Goal: Transaction & Acquisition: Purchase product/service

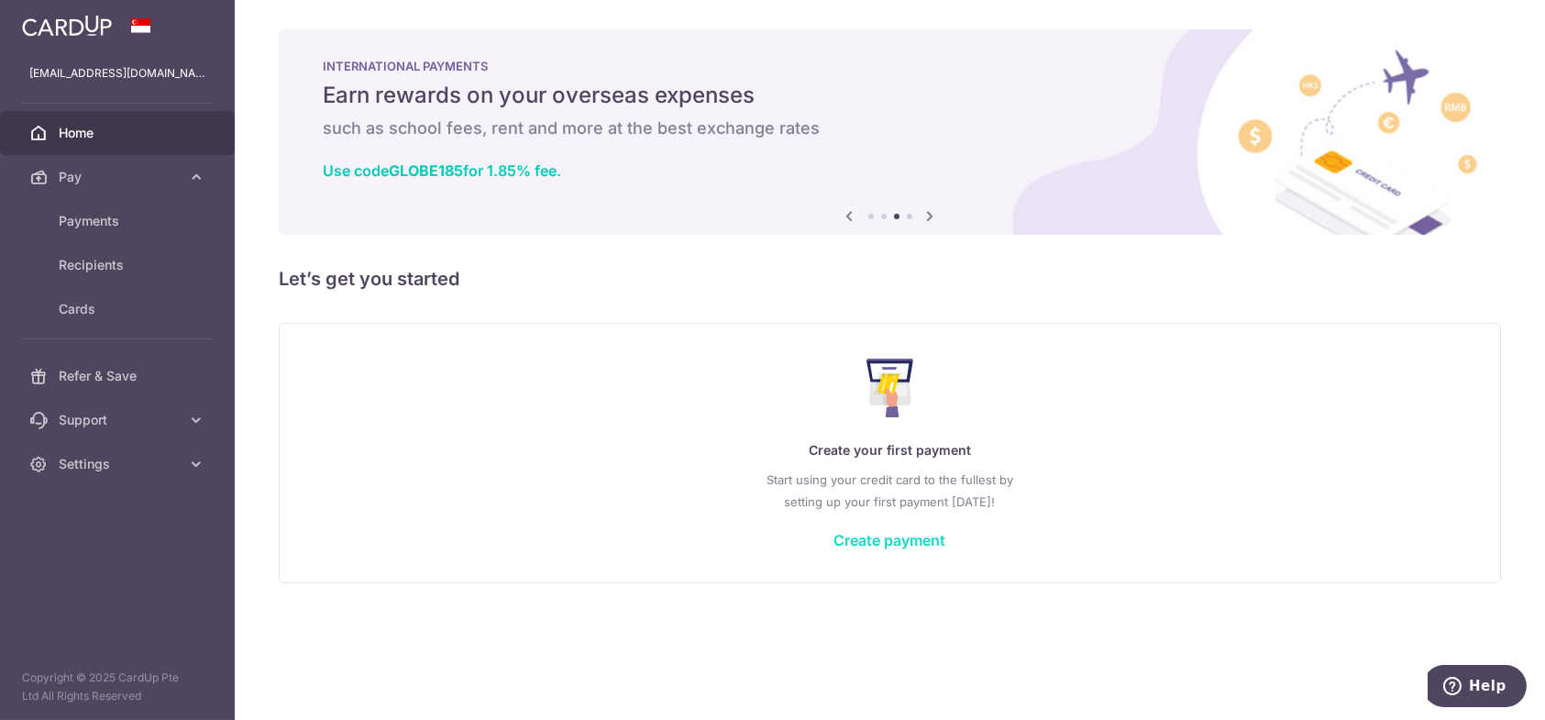
click at [872, 534] on link "Create payment" at bounding box center [891, 540] width 112 height 18
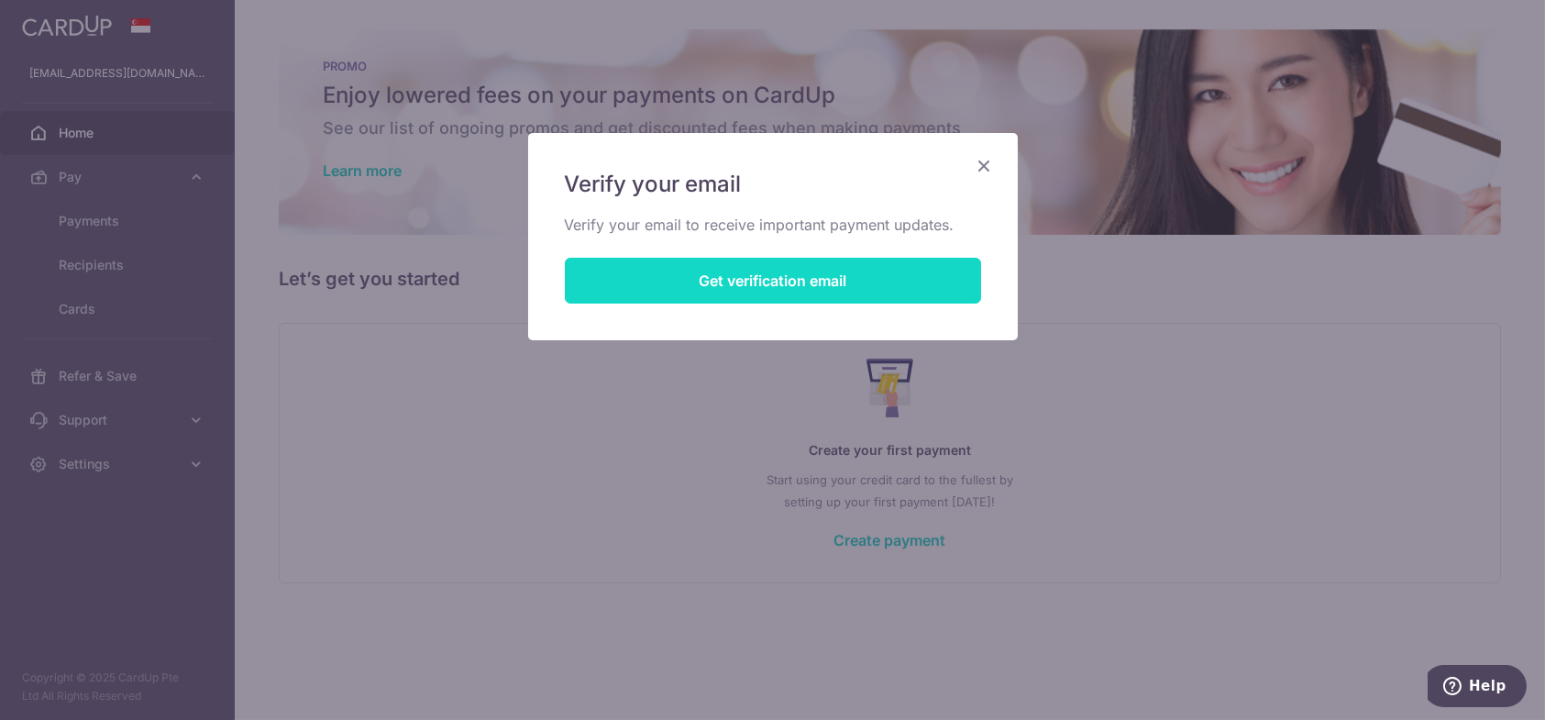
click at [839, 294] on button "Get verification email" at bounding box center [773, 281] width 416 height 46
click at [804, 287] on button "Resend email link" at bounding box center [773, 281] width 416 height 46
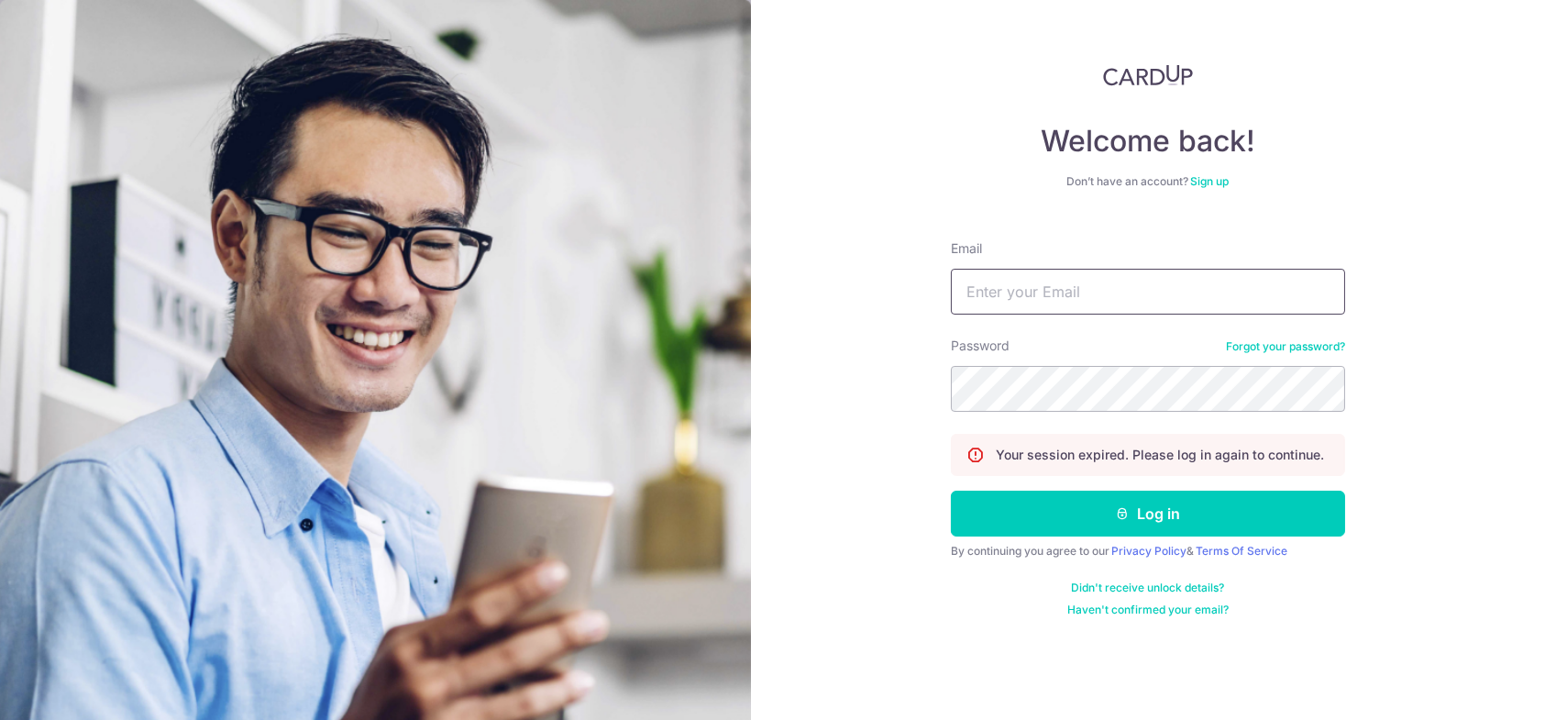
click at [1025, 283] on input "Email" at bounding box center [1148, 292] width 394 height 46
type input "walter2013154@gmail.com"
click at [951, 491] on button "Log in" at bounding box center [1148, 514] width 394 height 46
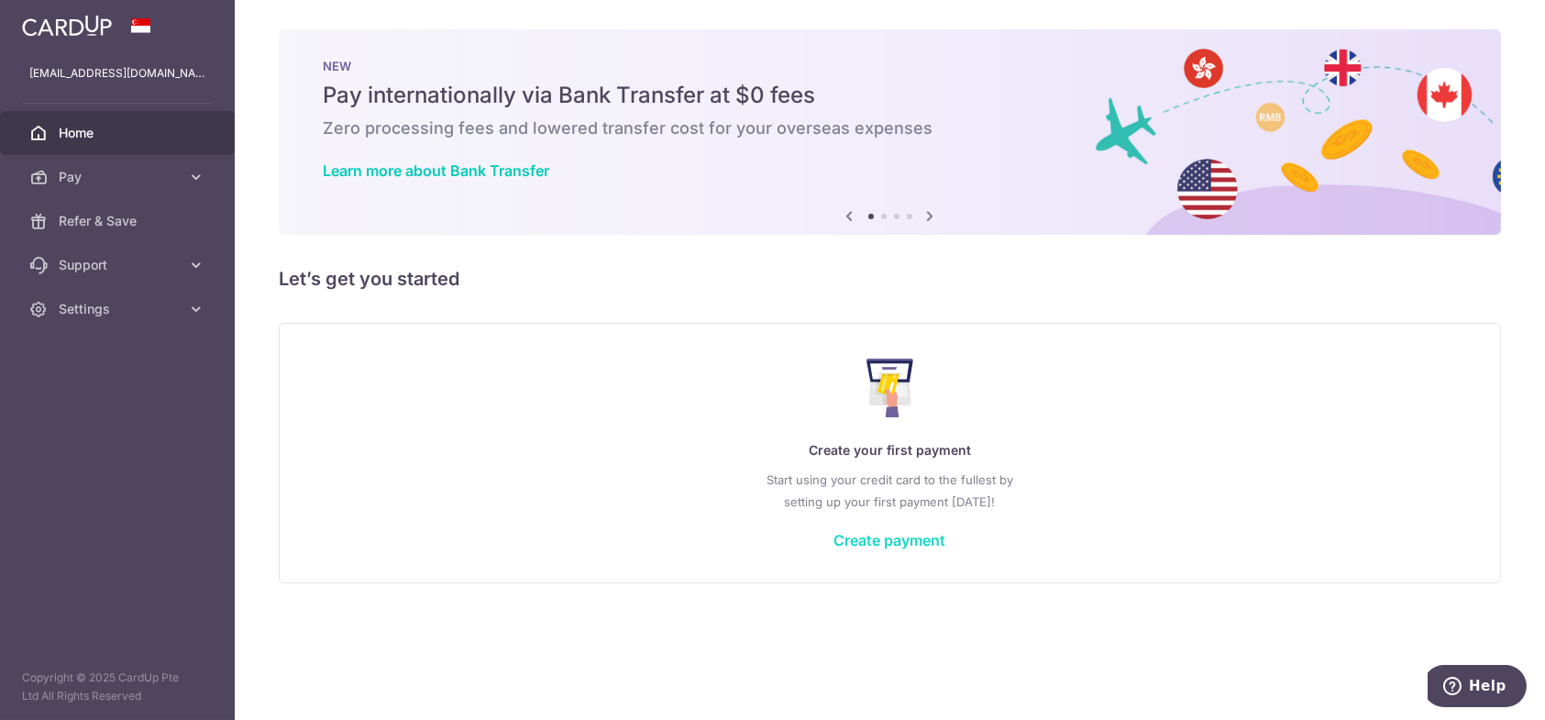
click at [911, 544] on link "Create payment" at bounding box center [891, 540] width 112 height 18
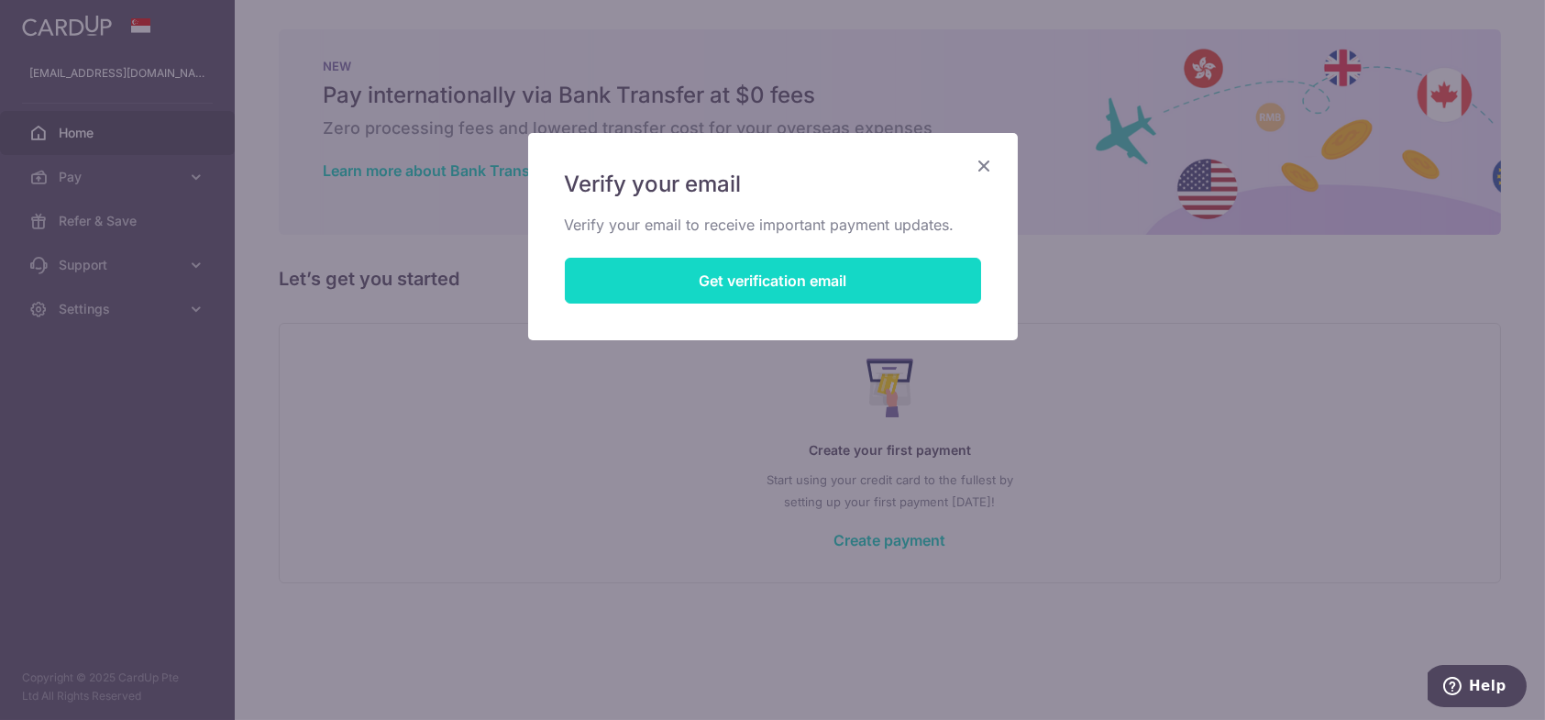
click at [843, 279] on button "Get verification email" at bounding box center [773, 281] width 416 height 46
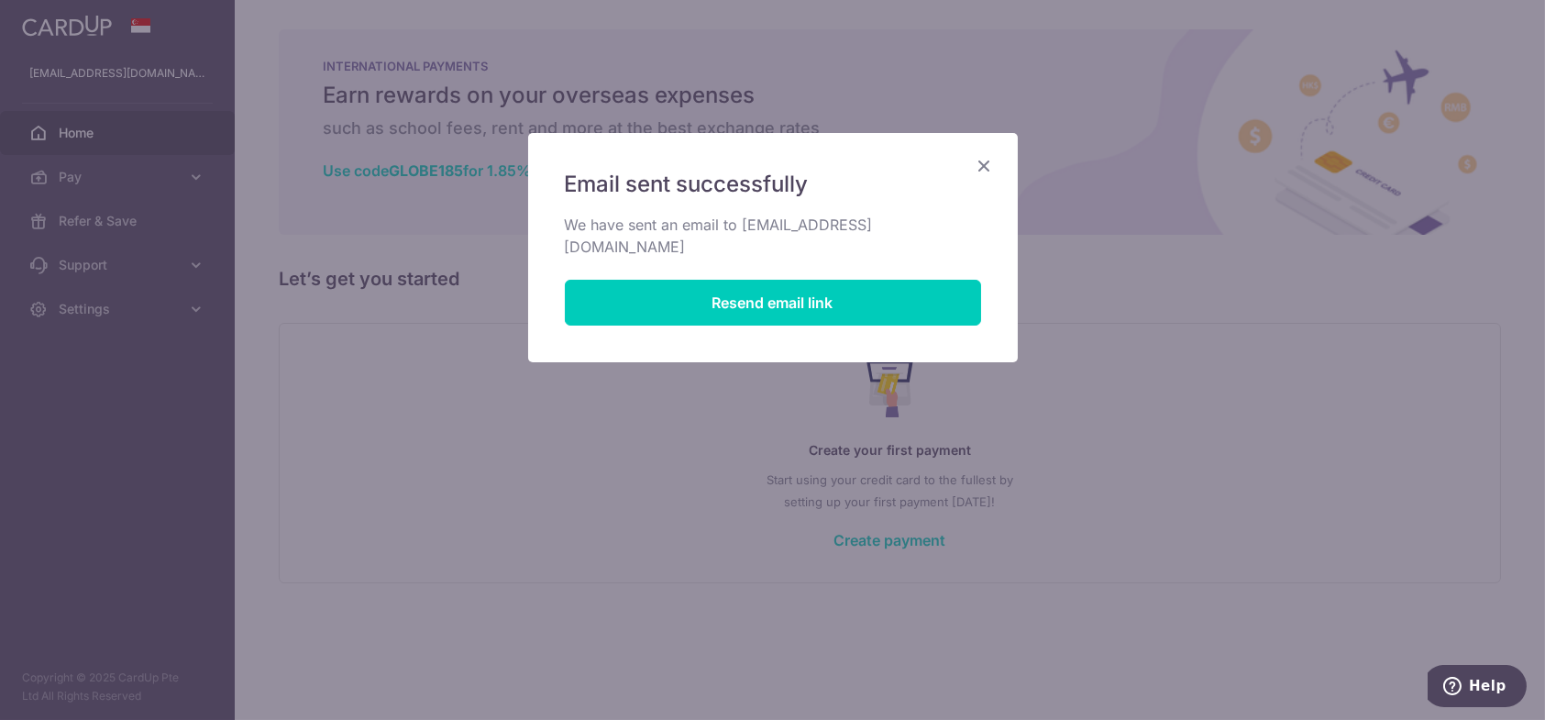
click at [980, 161] on icon "Close" at bounding box center [985, 165] width 22 height 23
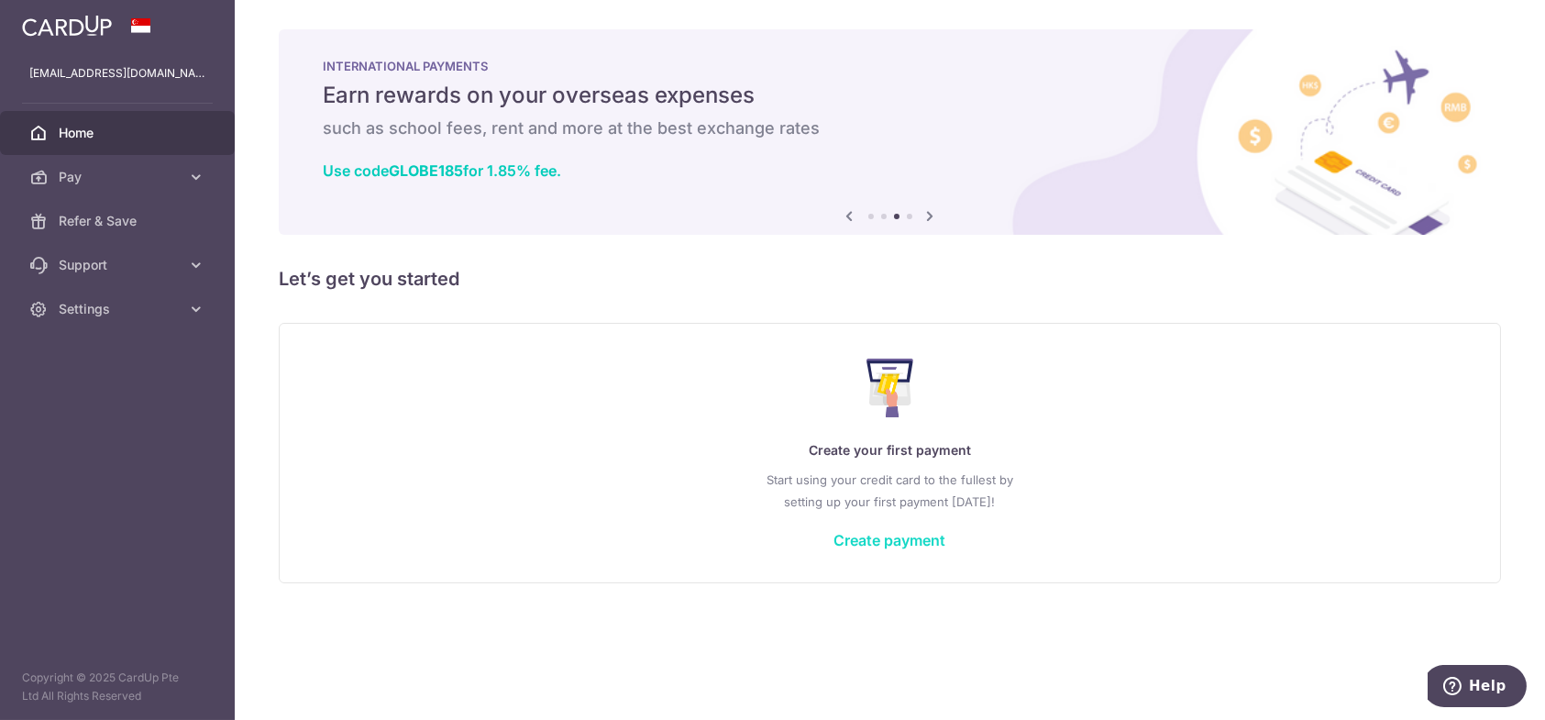
click at [881, 540] on link "Create payment" at bounding box center [891, 540] width 112 height 18
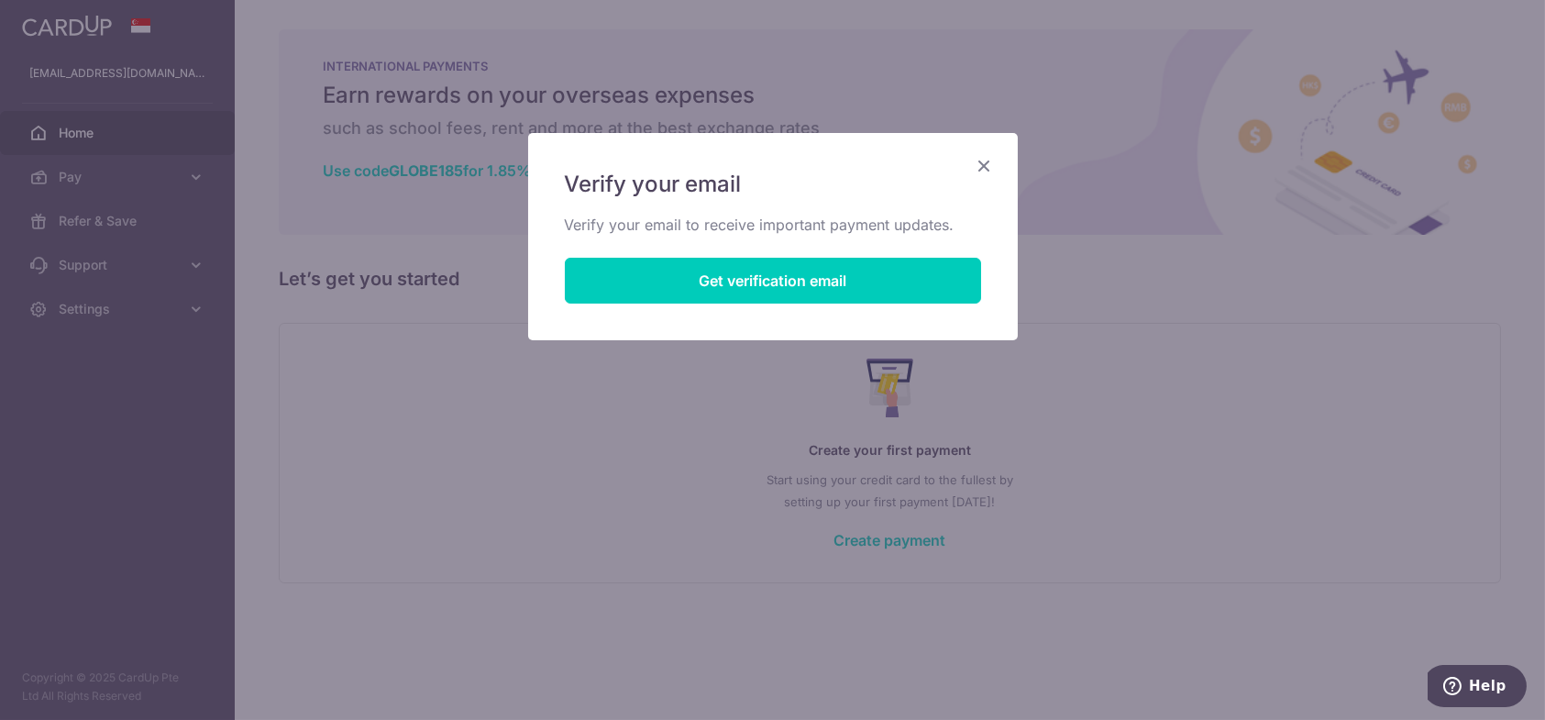
click at [985, 164] on icon "Close" at bounding box center [985, 165] width 22 height 23
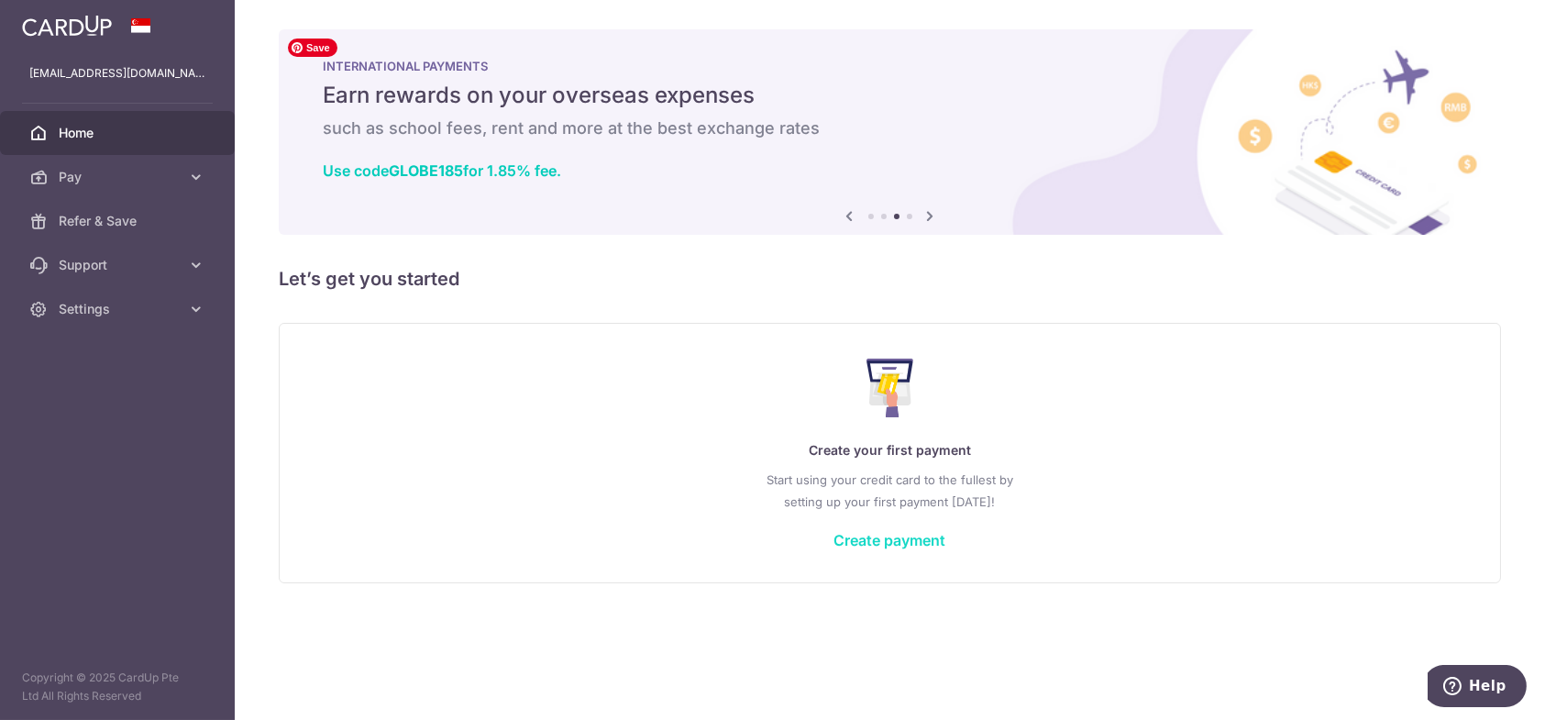
click at [930, 548] on link "Create payment" at bounding box center [891, 540] width 112 height 18
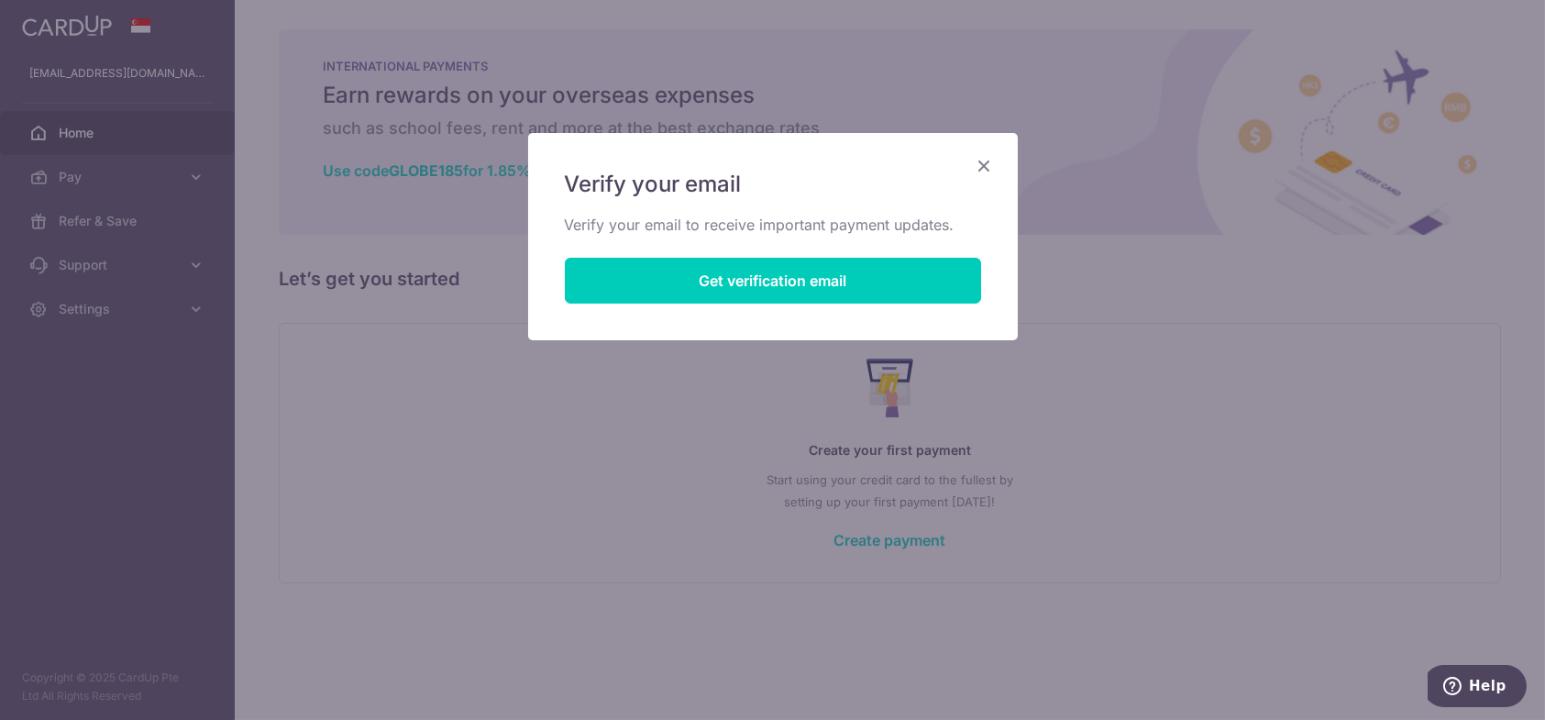
click at [981, 171] on icon "Close" at bounding box center [985, 165] width 22 height 23
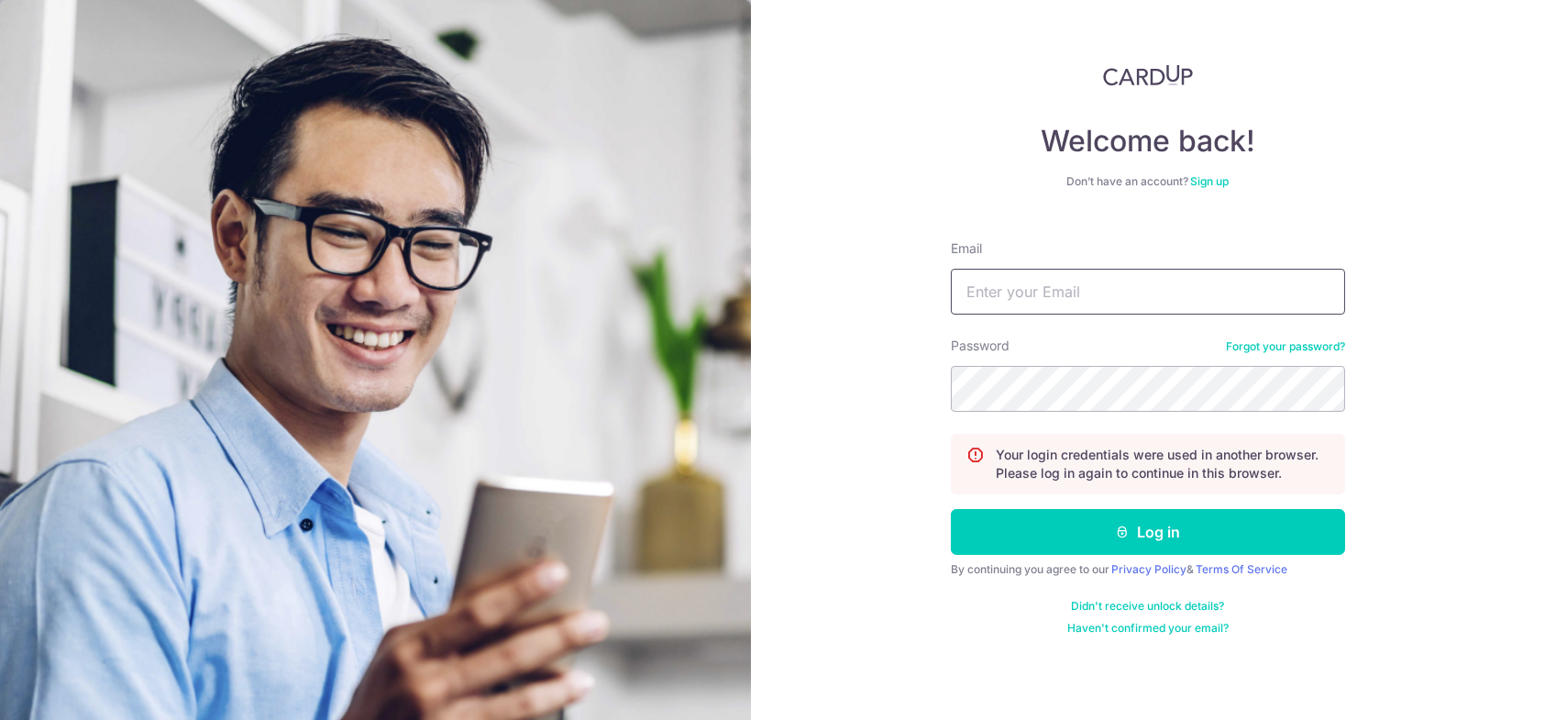
click at [1021, 287] on input "Email" at bounding box center [1148, 292] width 394 height 46
type input "[EMAIL_ADDRESS][DOMAIN_NAME]"
click at [951, 509] on button "Log in" at bounding box center [1148, 532] width 394 height 46
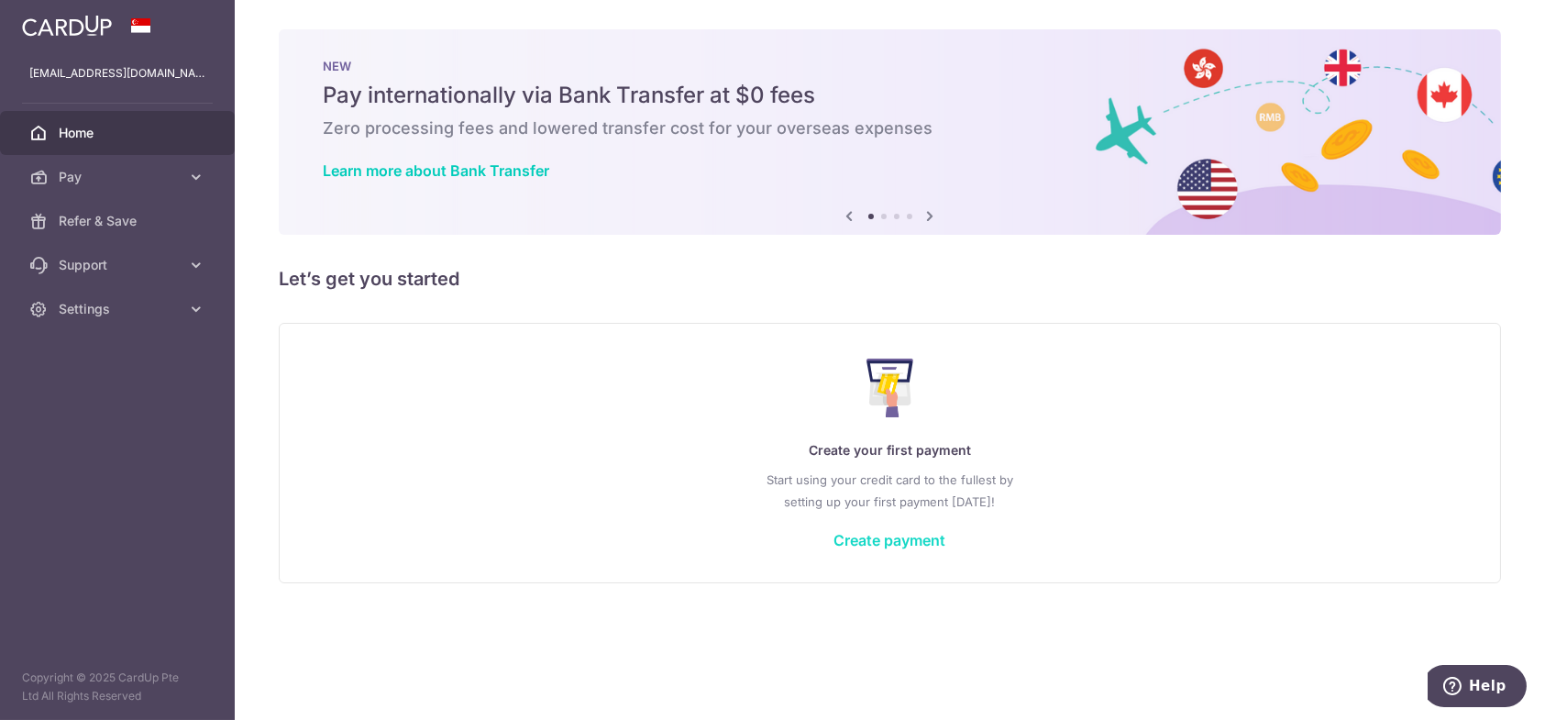
click at [885, 543] on link "Create payment" at bounding box center [891, 540] width 112 height 18
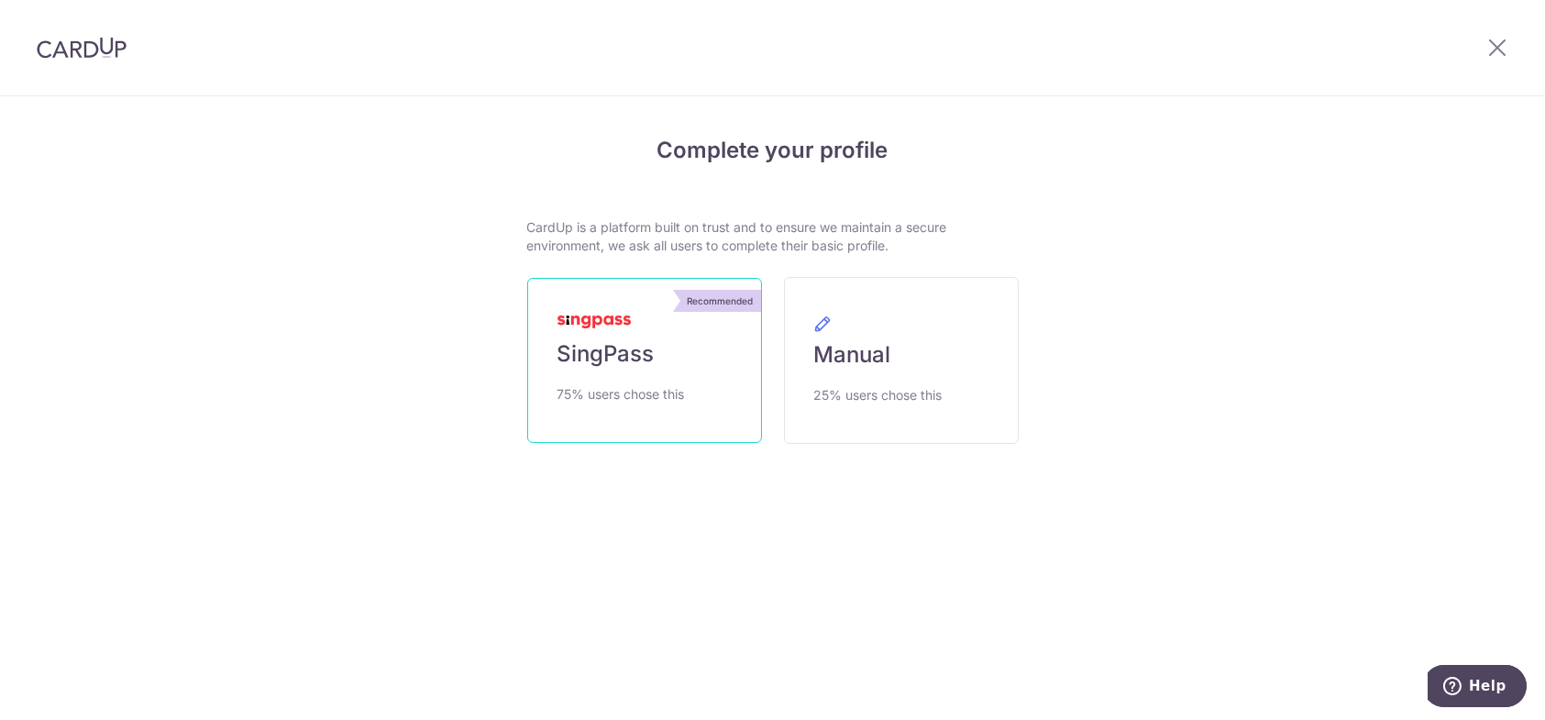
click at [639, 361] on span "SingPass" at bounding box center [606, 353] width 97 height 29
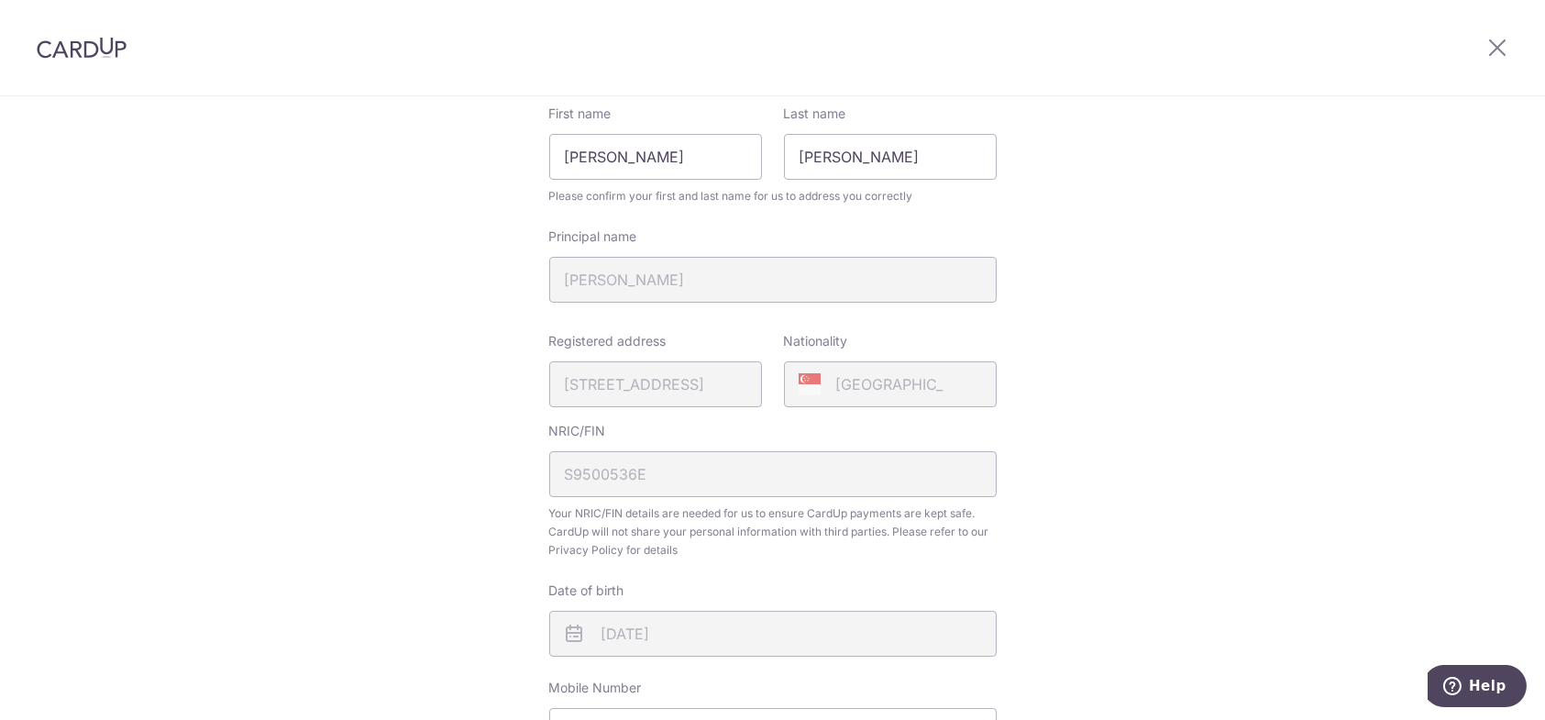
scroll to position [183, 0]
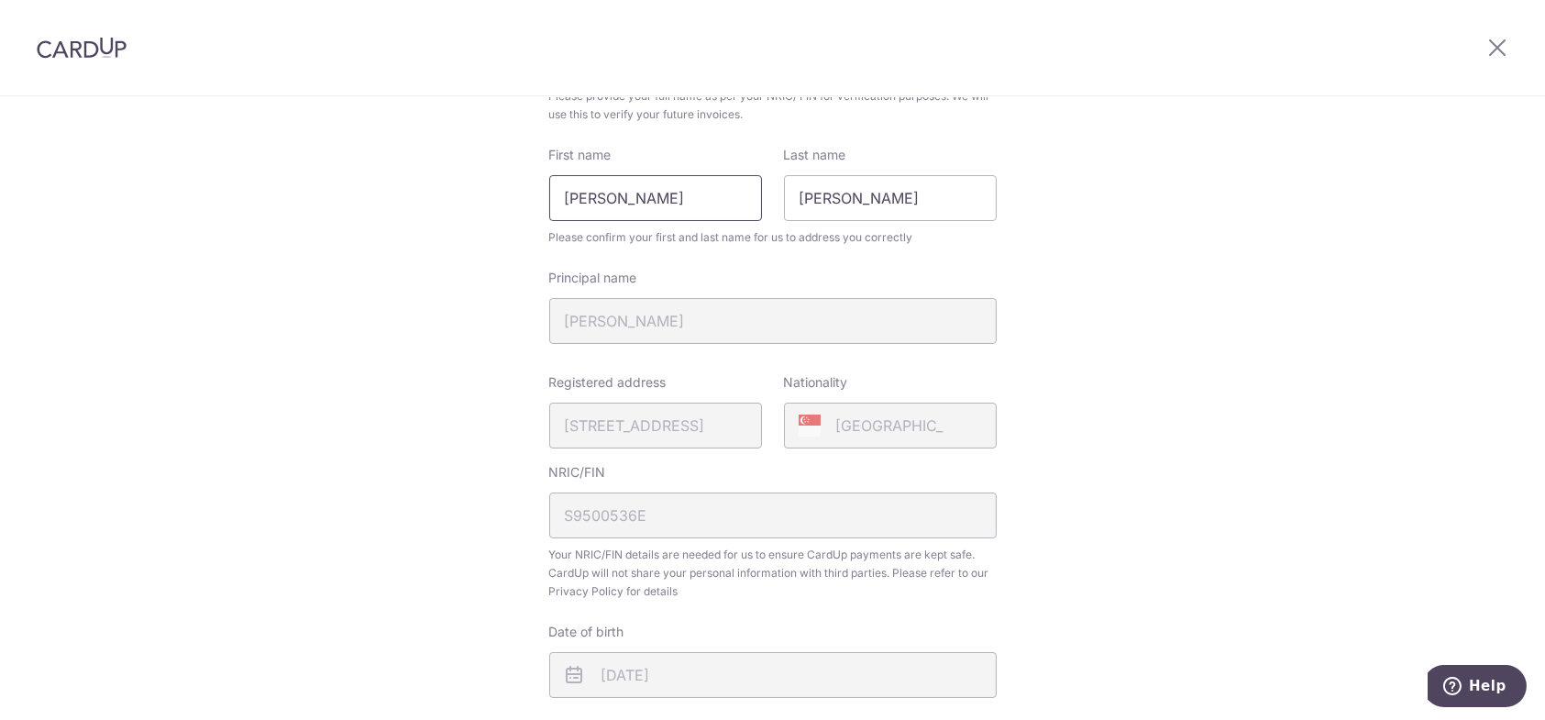
drag, startPoint x: 648, startPoint y: 204, endPoint x: 331, endPoint y: 194, distance: 316.6
click at [331, 194] on div "Review your details Your Details Please provide your full name as per your NRIC…" at bounding box center [772, 544] width 1545 height 1261
type input "Walter"
type input "Lim"
click at [662, 206] on input "Walter" at bounding box center [655, 198] width 213 height 46
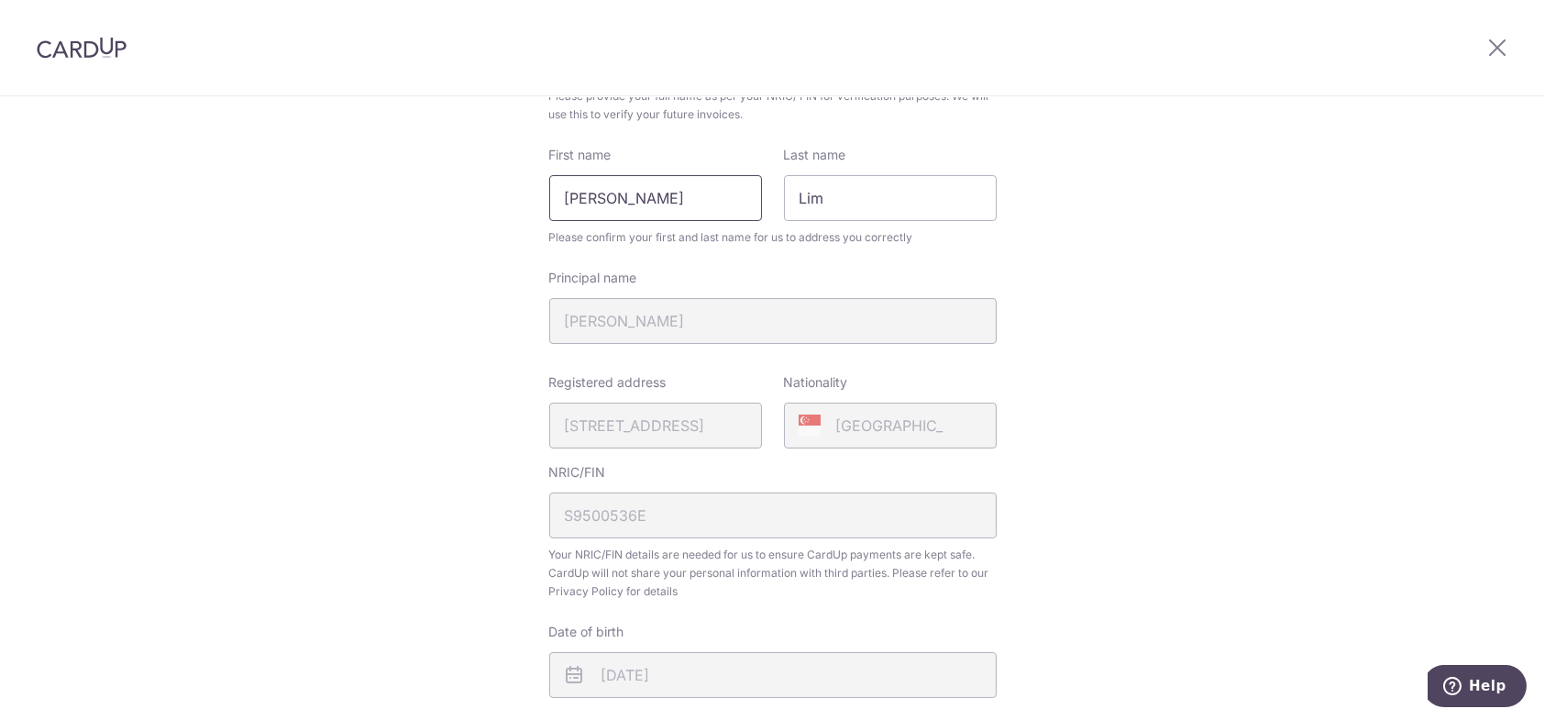
type input "Walter Yuan Kai"
click at [1055, 238] on div "Review your details Your Details Please provide your full name as per your NRIC…" at bounding box center [772, 544] width 1545 height 1261
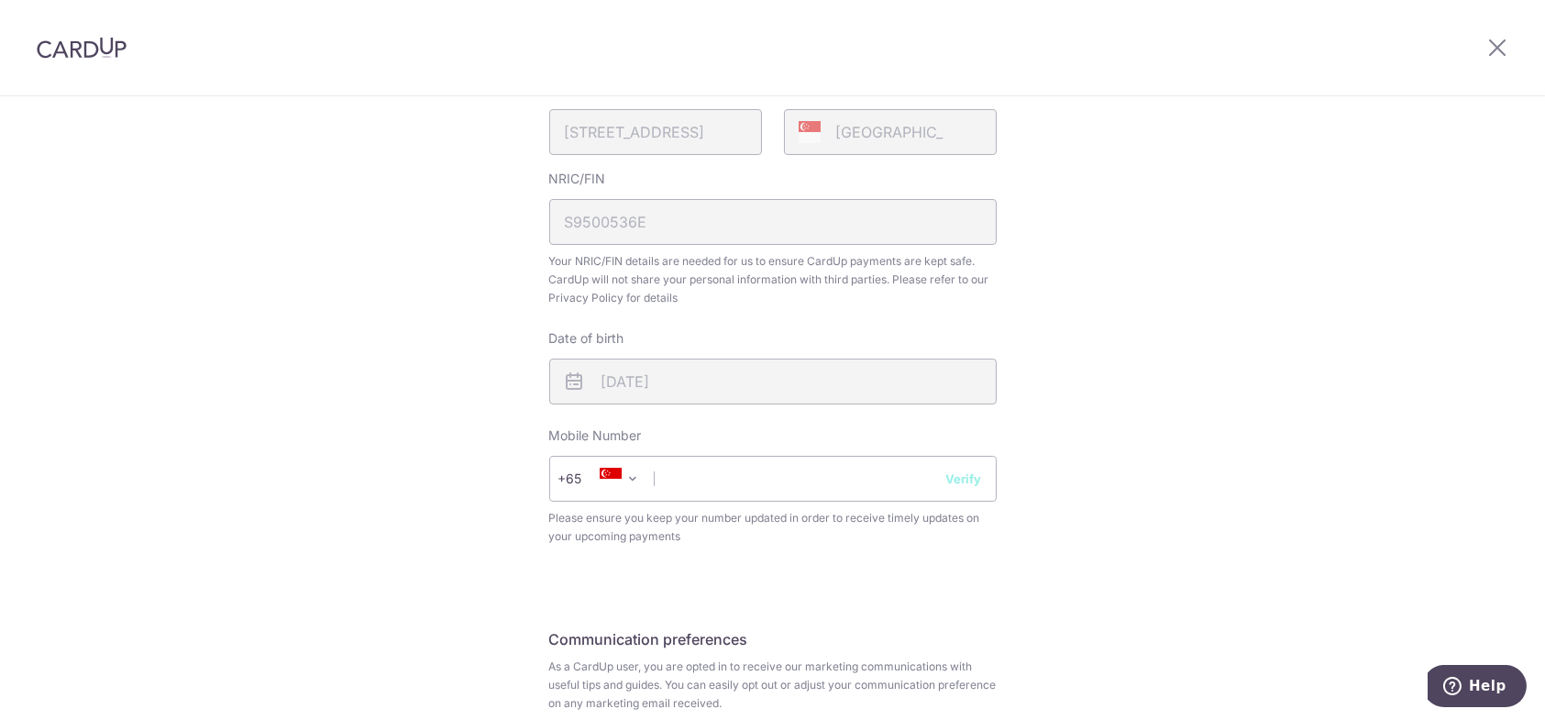
scroll to position [637, 0]
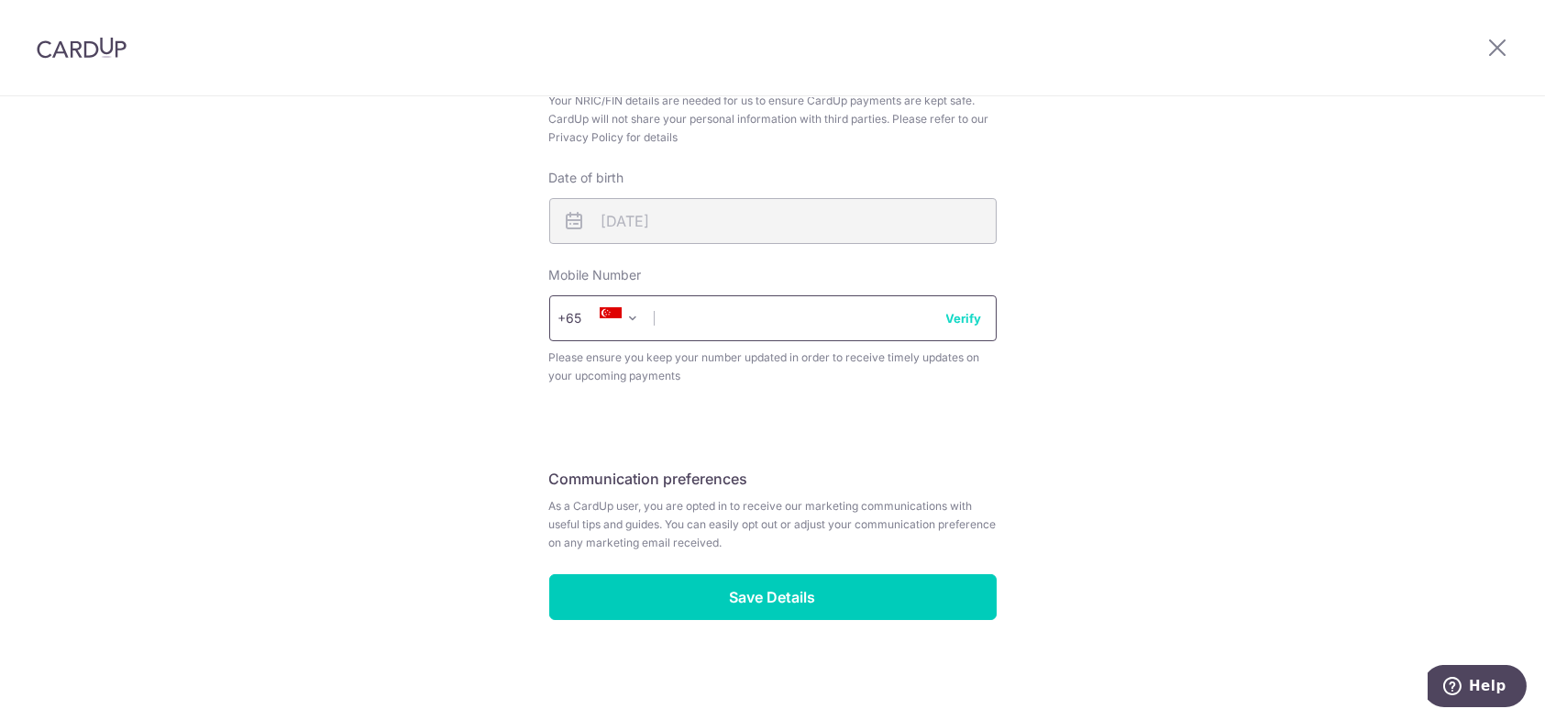
click at [791, 328] on input "text" at bounding box center [773, 318] width 448 height 46
type input "91452204"
click at [958, 311] on button "Verify" at bounding box center [965, 318] width 36 height 18
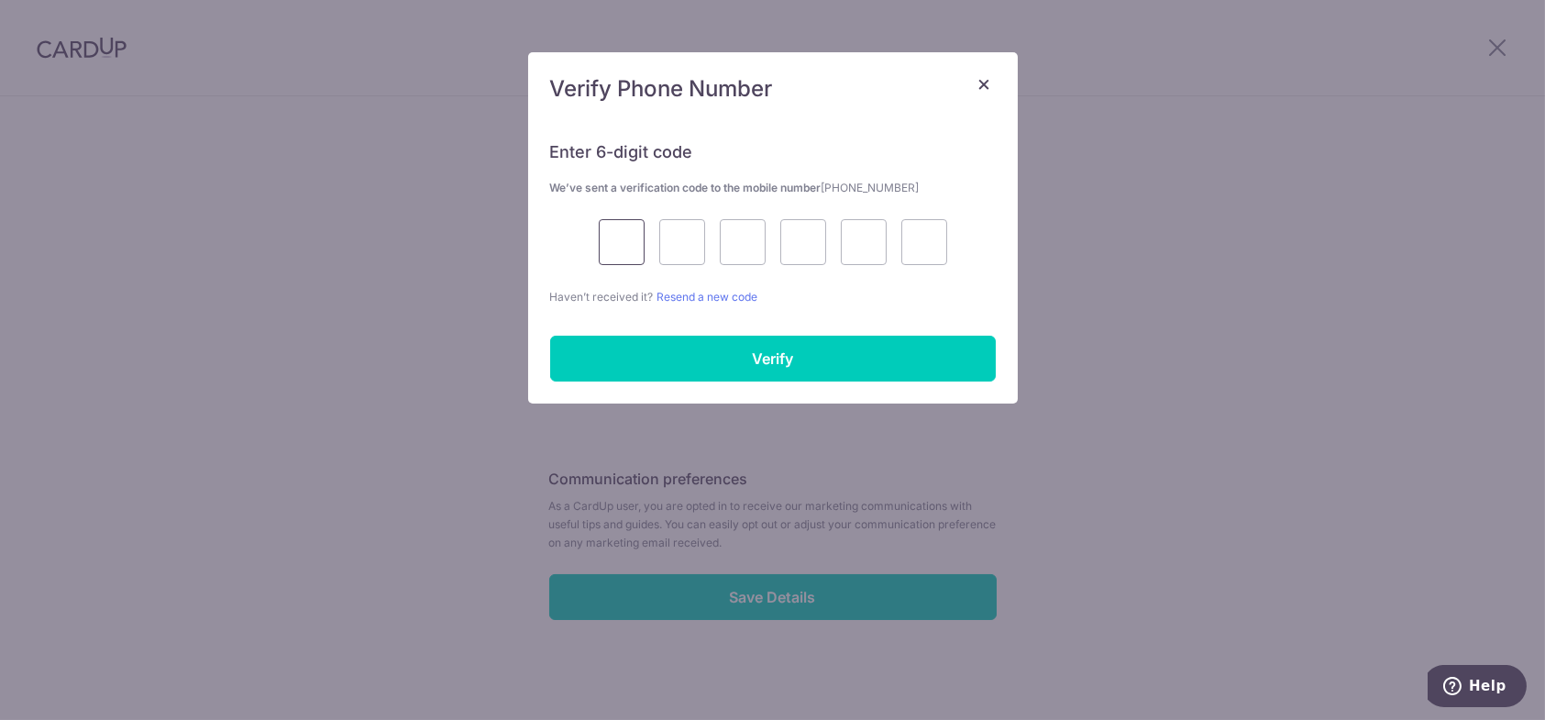
click at [621, 243] on input "text" at bounding box center [622, 242] width 46 height 46
type input "1"
type input "3"
type input "9"
type input "2"
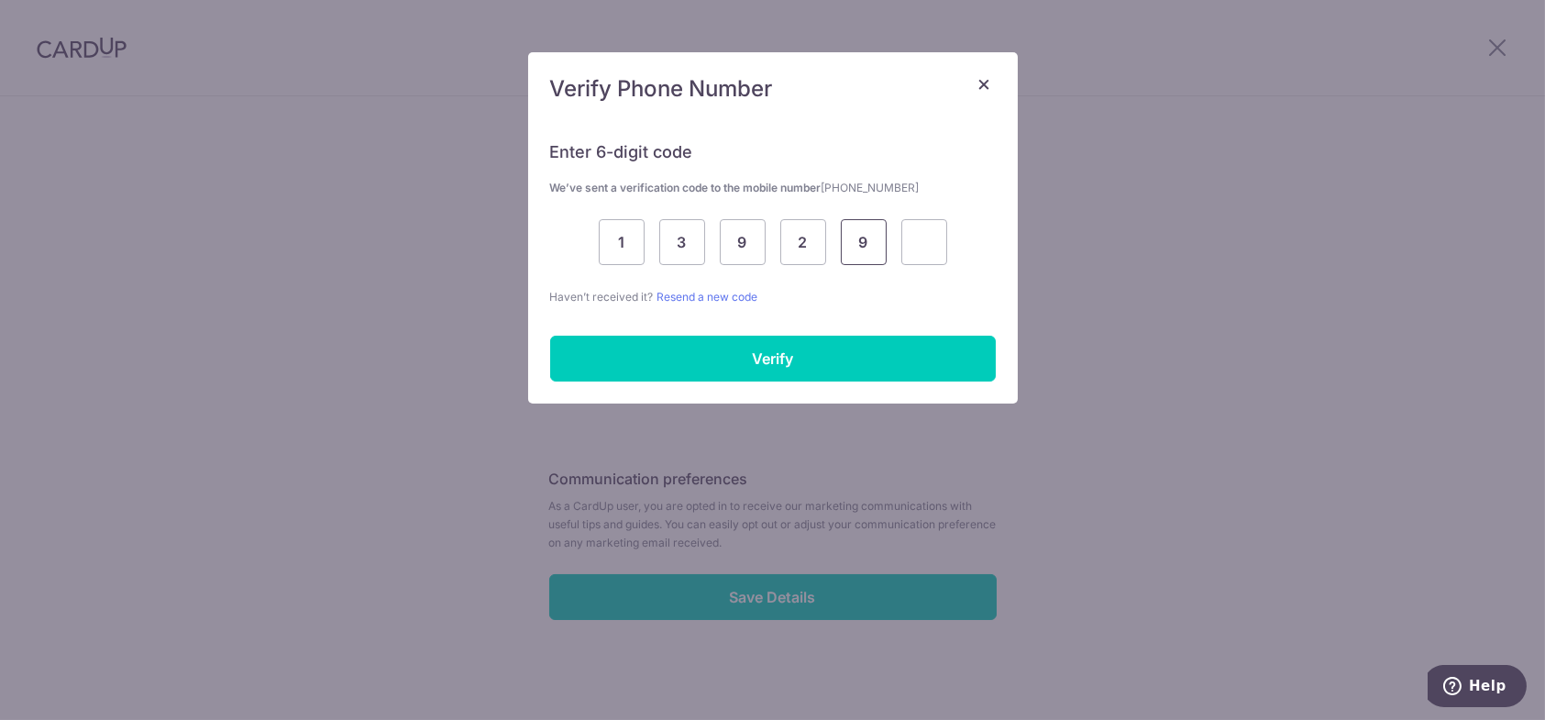
type input "9"
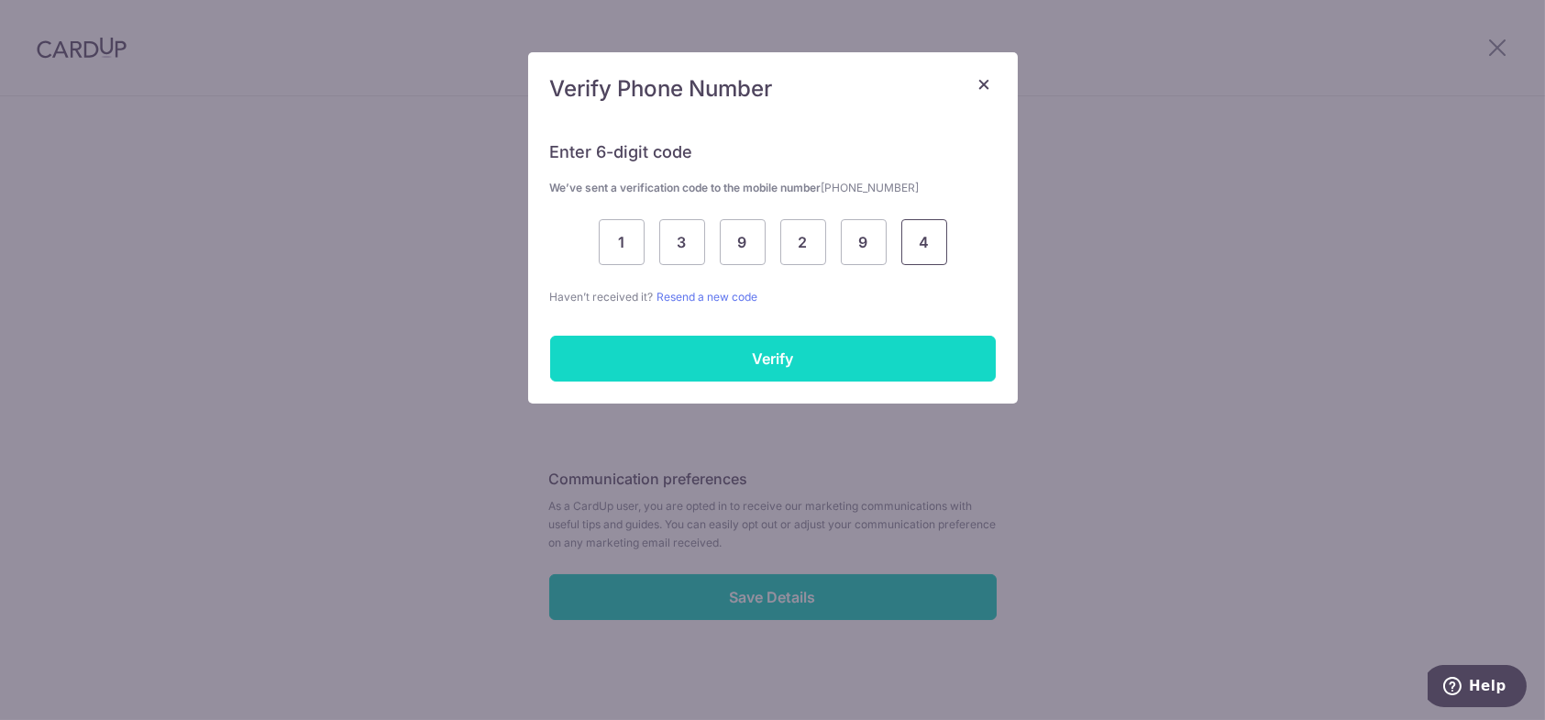
type input "4"
click at [902, 372] on input "Verify" at bounding box center [773, 359] width 446 height 46
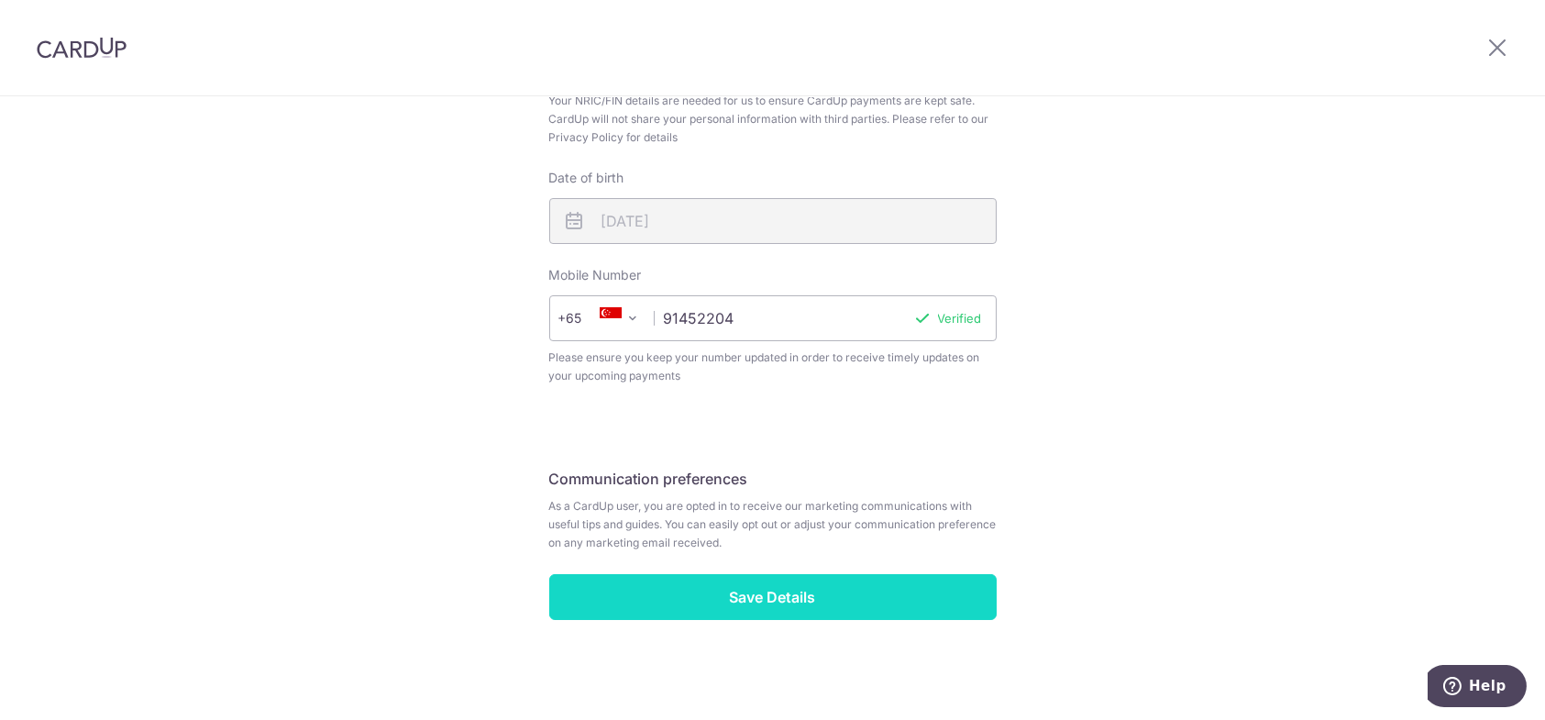
click at [796, 596] on input "Save Details" at bounding box center [773, 597] width 448 height 46
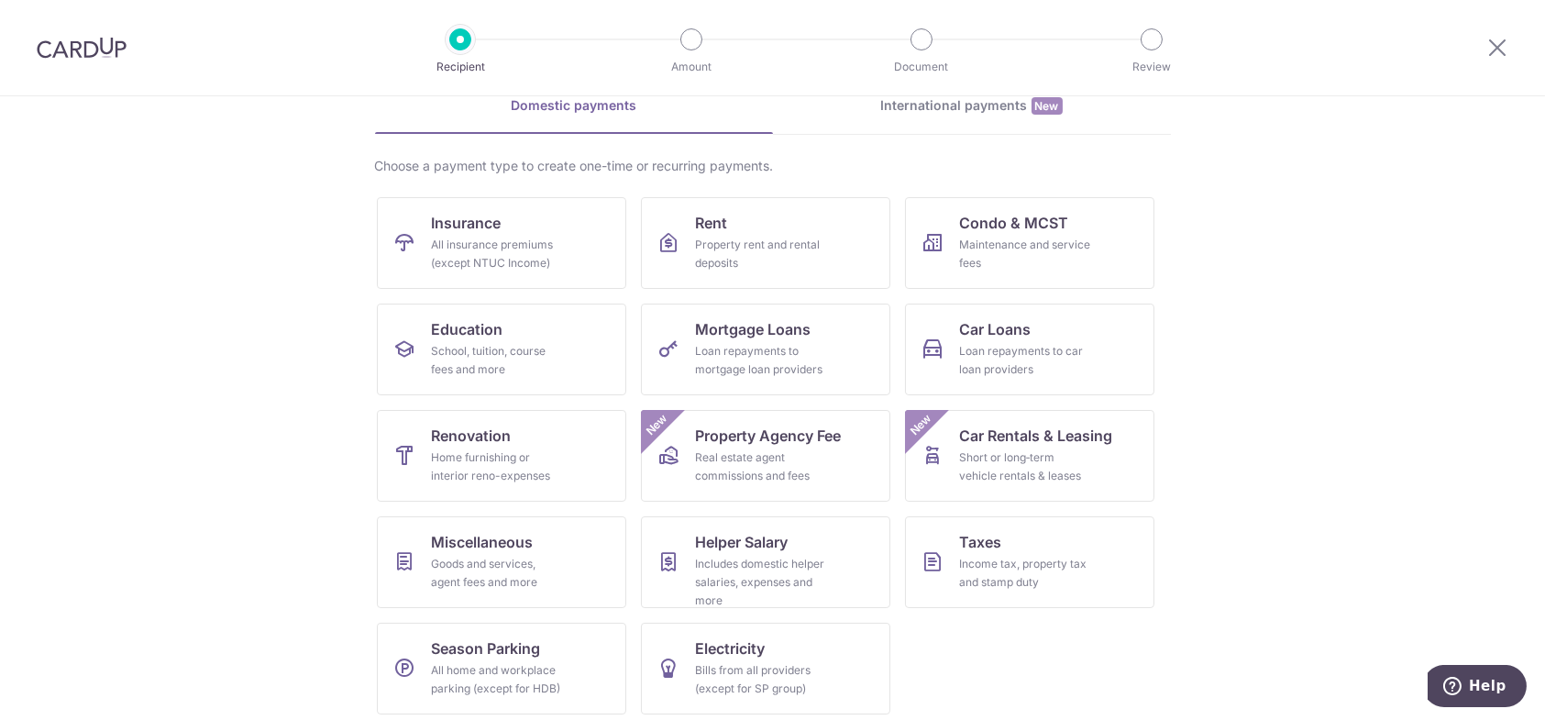
scroll to position [99, 0]
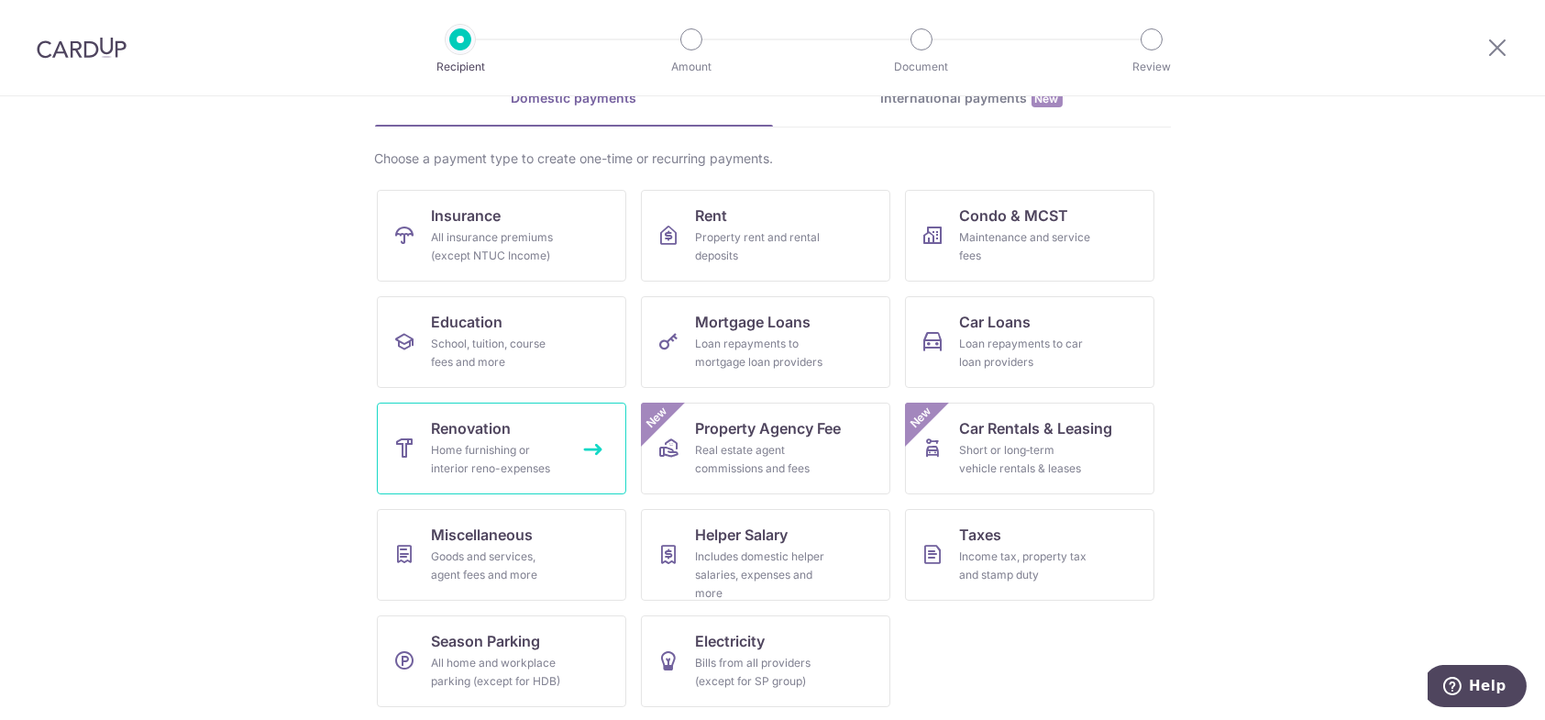
click at [541, 449] on div "Home furnishing or interior reno-expenses" at bounding box center [498, 459] width 132 height 37
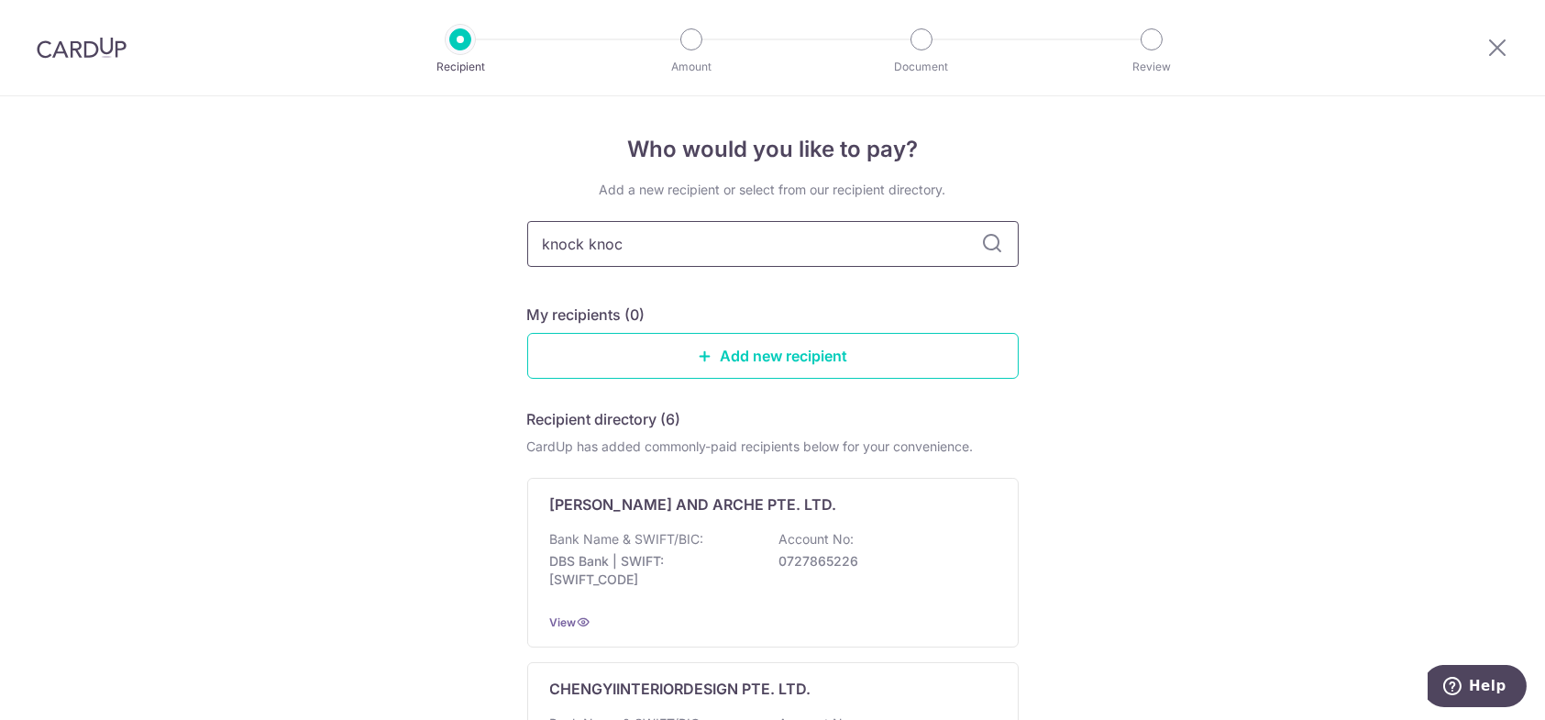
type input "knock knock"
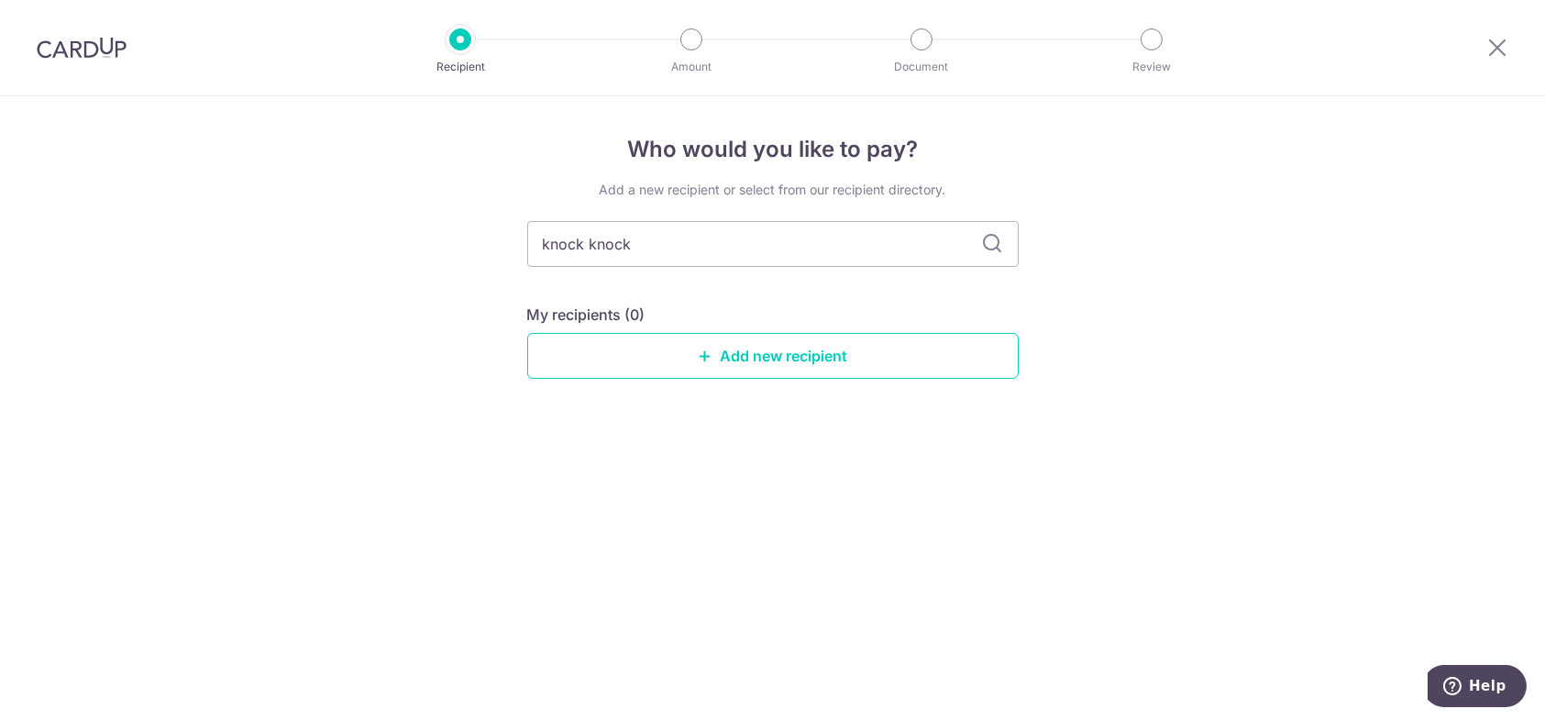
drag, startPoint x: 551, startPoint y: 238, endPoint x: 345, endPoint y: 238, distance: 206.4
click at [345, 238] on div "Who would you like to pay? Add a new recipient or select from our recipient dir…" at bounding box center [772, 408] width 1545 height 624
click at [795, 355] on link "Add new recipient" at bounding box center [773, 356] width 492 height 46
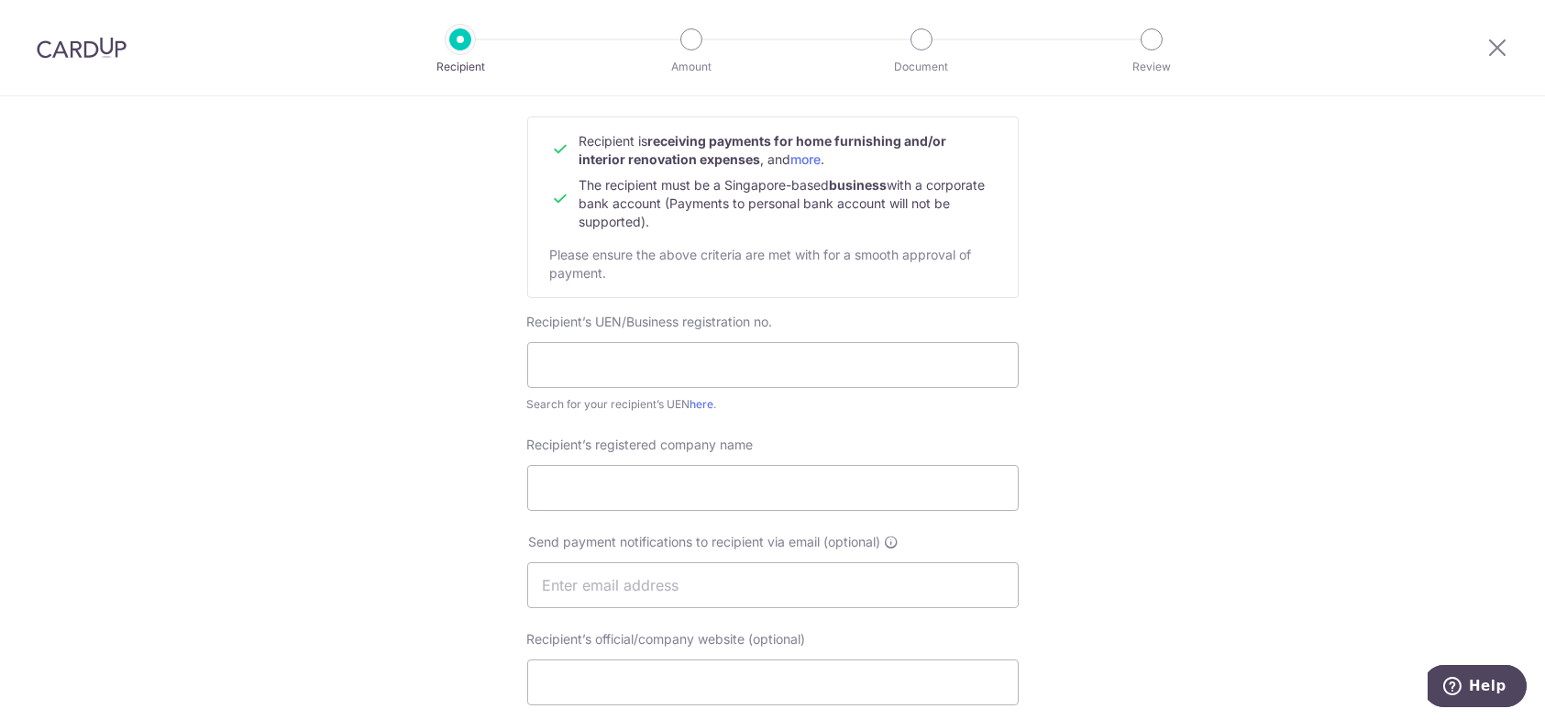
scroll to position [183, 0]
click at [751, 354] on input "text" at bounding box center [773, 360] width 492 height 46
paste input "202312649G"
type input "202312649G"
click at [829, 408] on form "Recipient’s company details Recipient is receiving payments for home furnishing…" at bounding box center [773, 636] width 492 height 1139
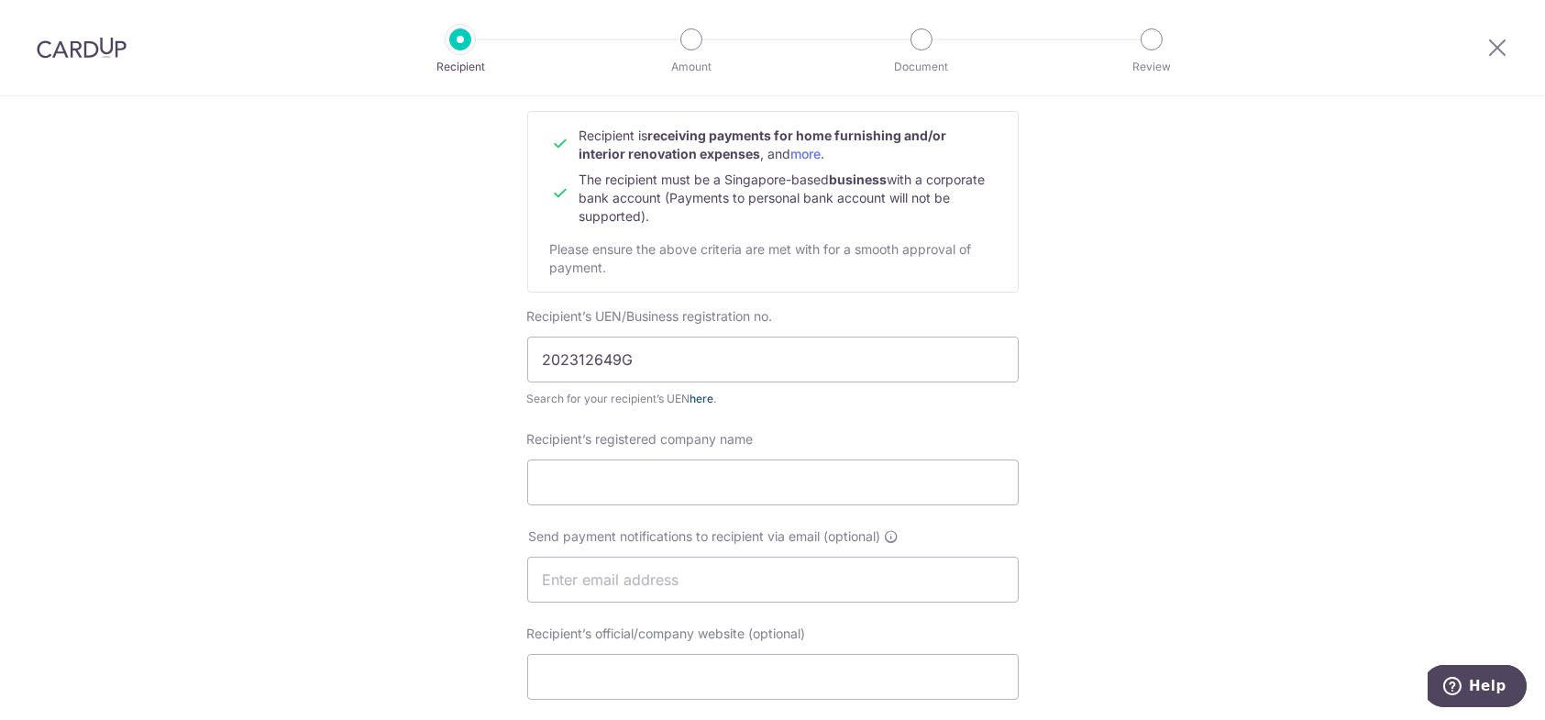
click at [703, 401] on link "here" at bounding box center [703, 399] width 24 height 14
click at [644, 481] on input "Recipient’s registered company name" at bounding box center [773, 483] width 492 height 46
paste input "Knock Knock Whos There Pte Ltd"
type input "Knock Knock Whos There Pte Ltd"
click at [700, 585] on input "text" at bounding box center [773, 580] width 492 height 46
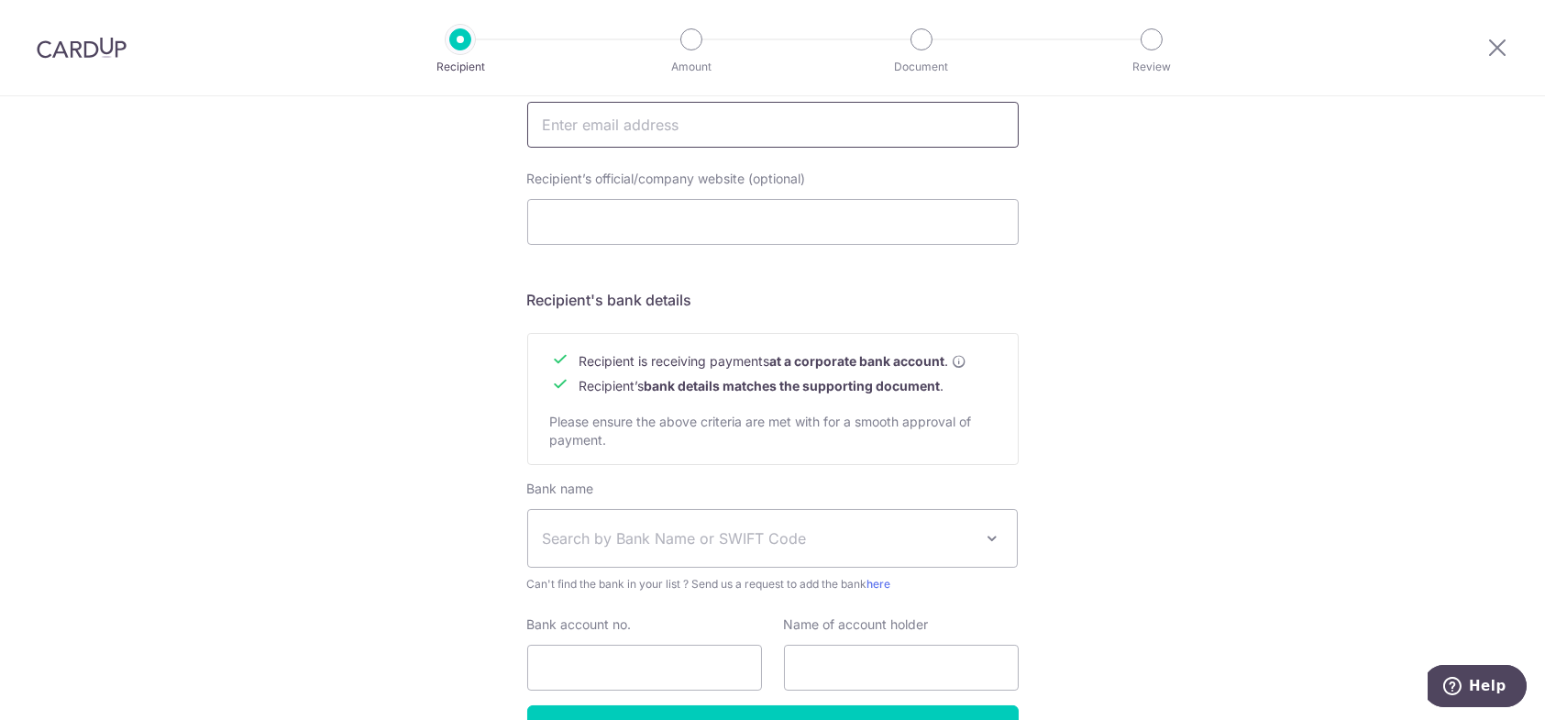
scroll to position [642, 0]
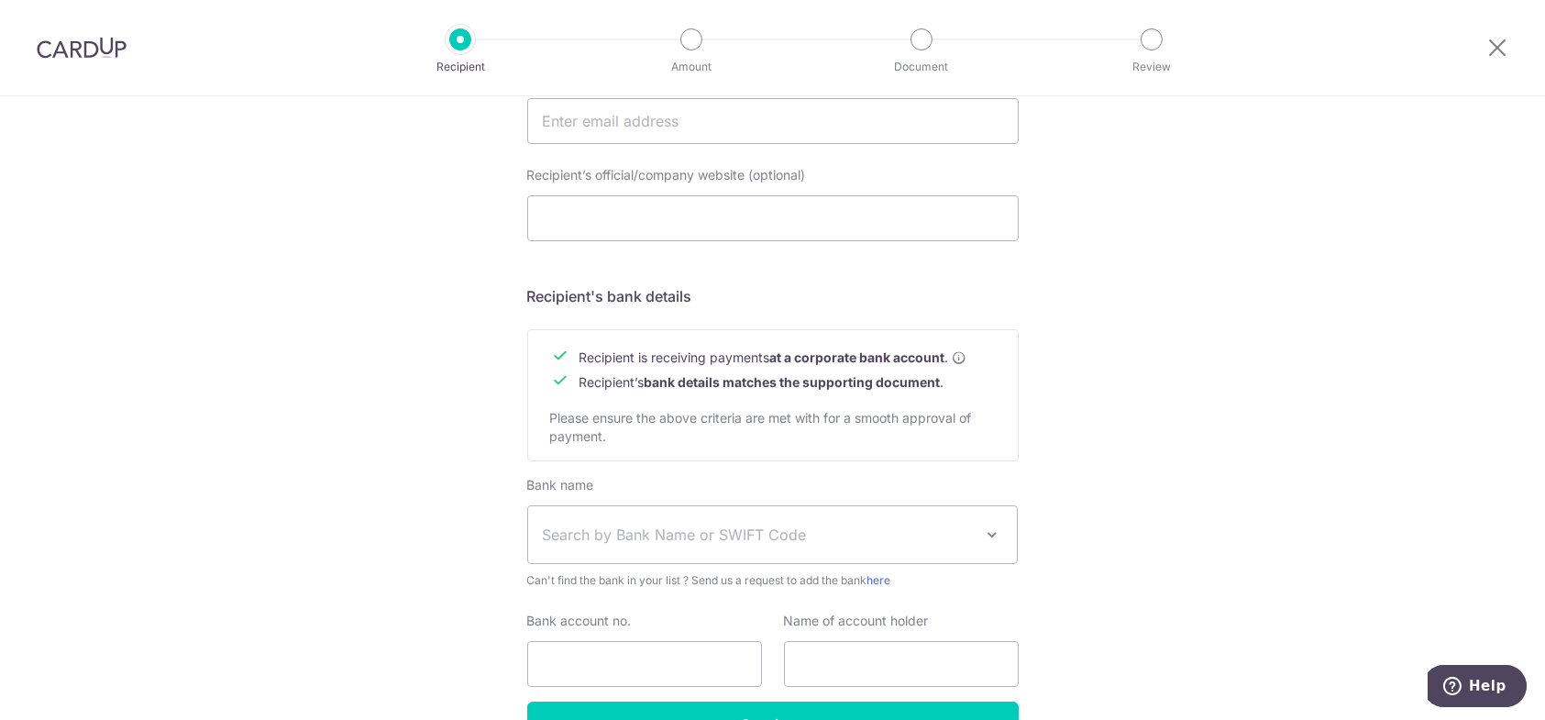
click at [1123, 485] on div "Who would you like to pay? Your recipient does not need a CardUp account to rec…" at bounding box center [772, 143] width 1545 height 1379
click at [895, 535] on span "Search by Bank Name or SWIFT Code" at bounding box center [758, 535] width 431 height 22
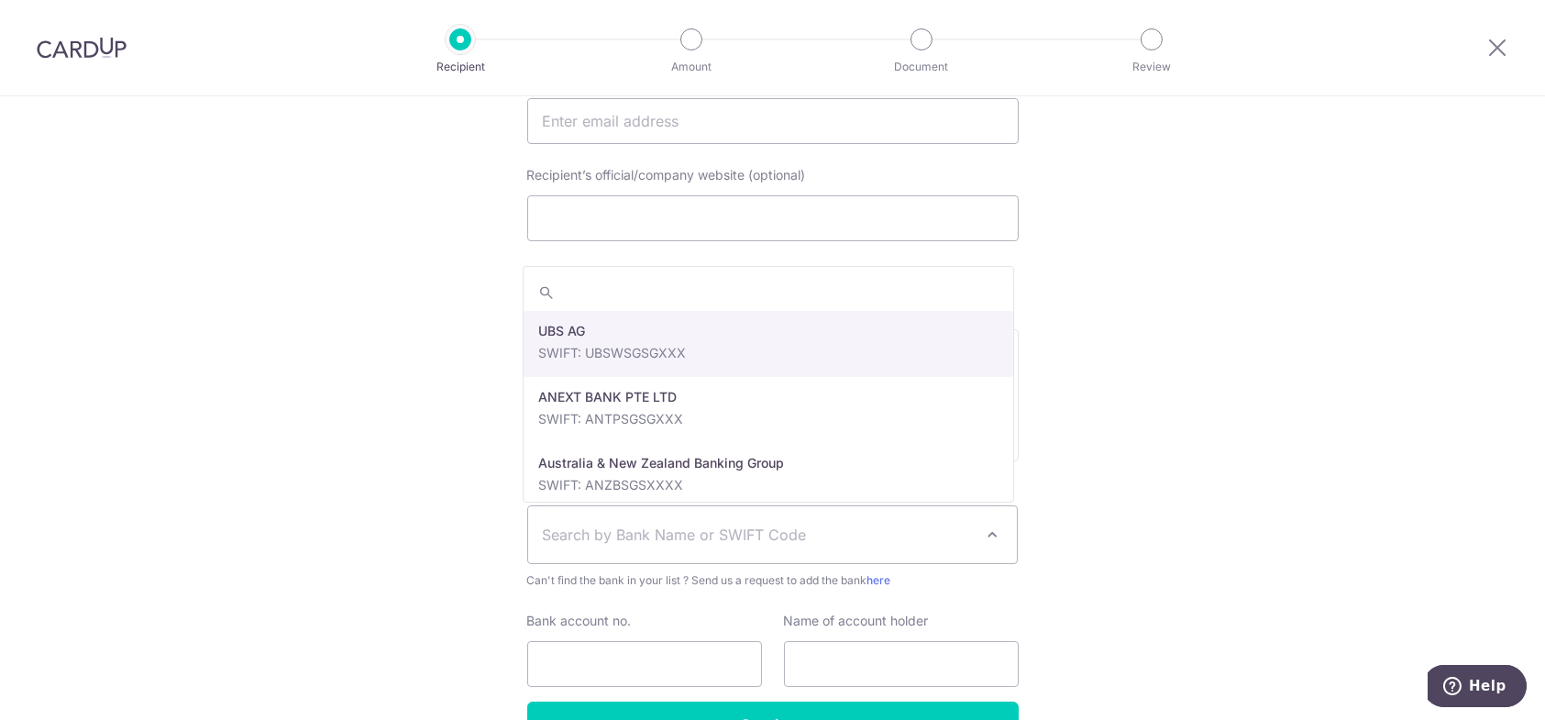
click at [894, 535] on span "Search by Bank Name or SWIFT Code" at bounding box center [758, 535] width 431 height 22
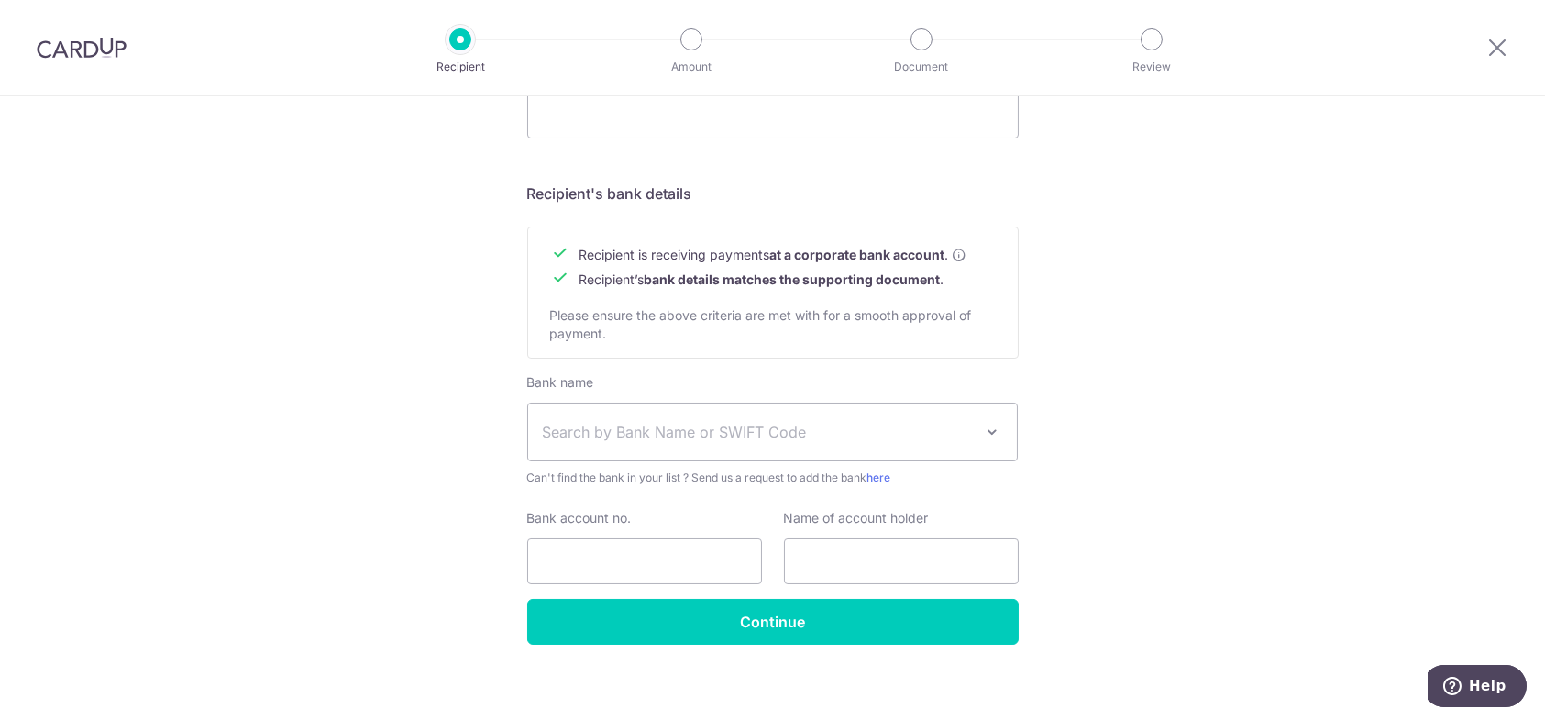
scroll to position [756, 0]
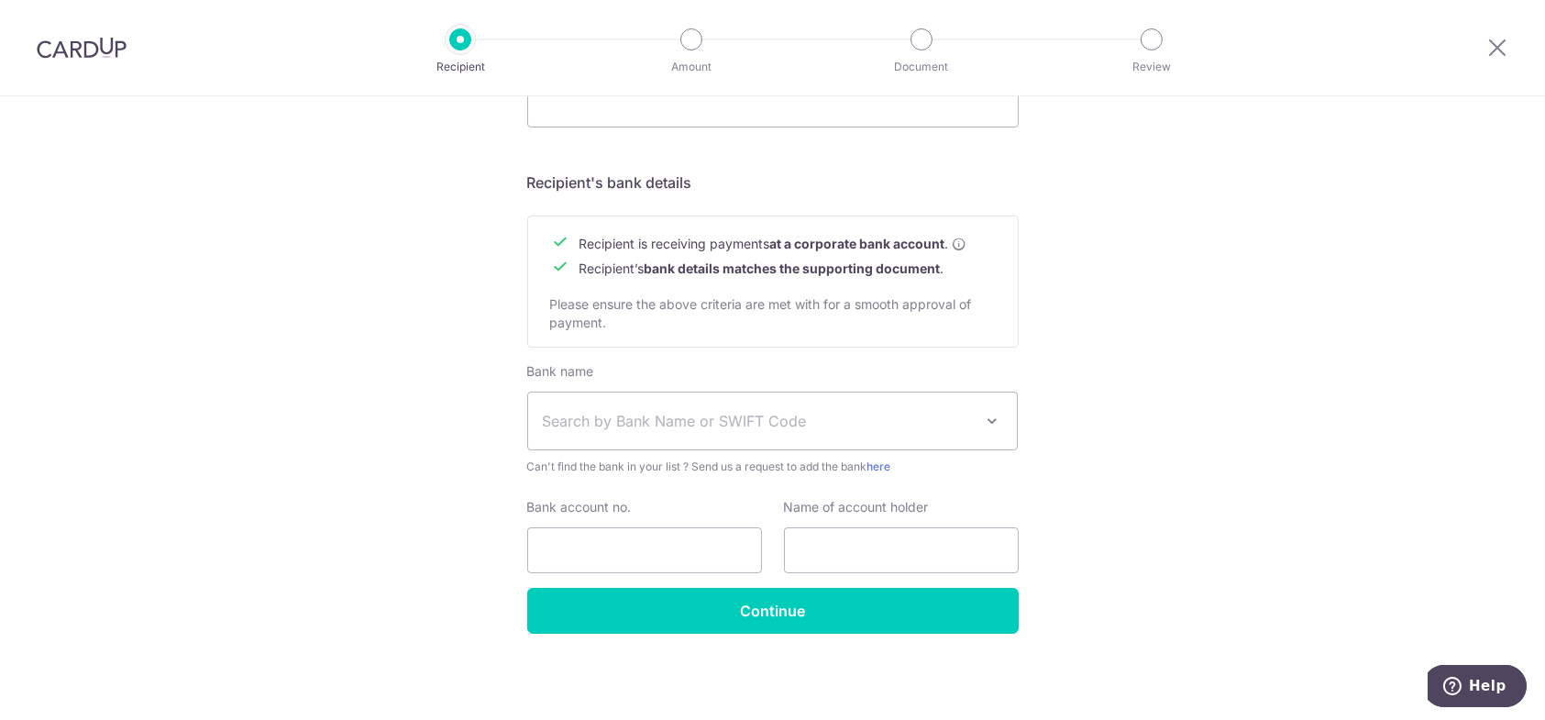
click at [632, 426] on span "Search by Bank Name or SWIFT Code" at bounding box center [758, 421] width 431 height 22
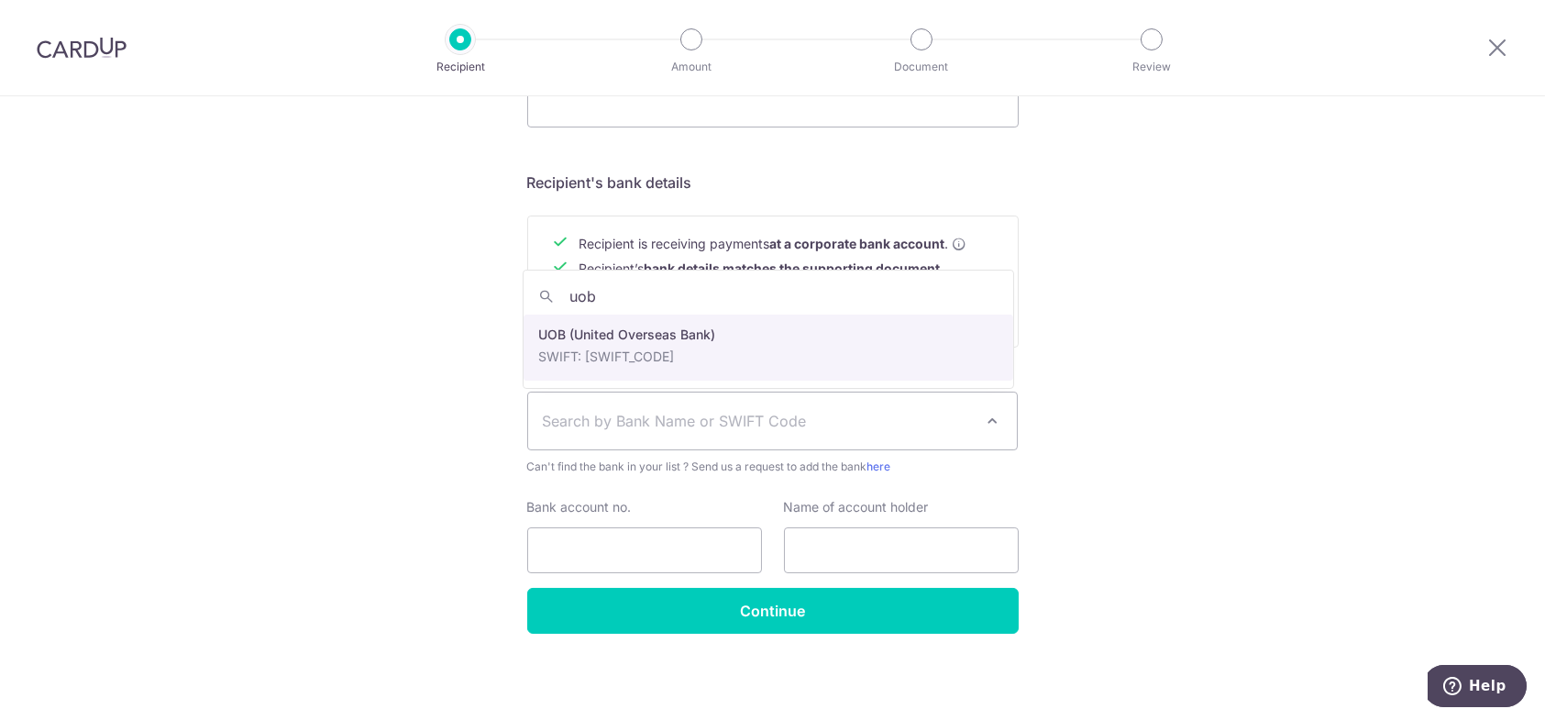
type input "uob"
select select "18"
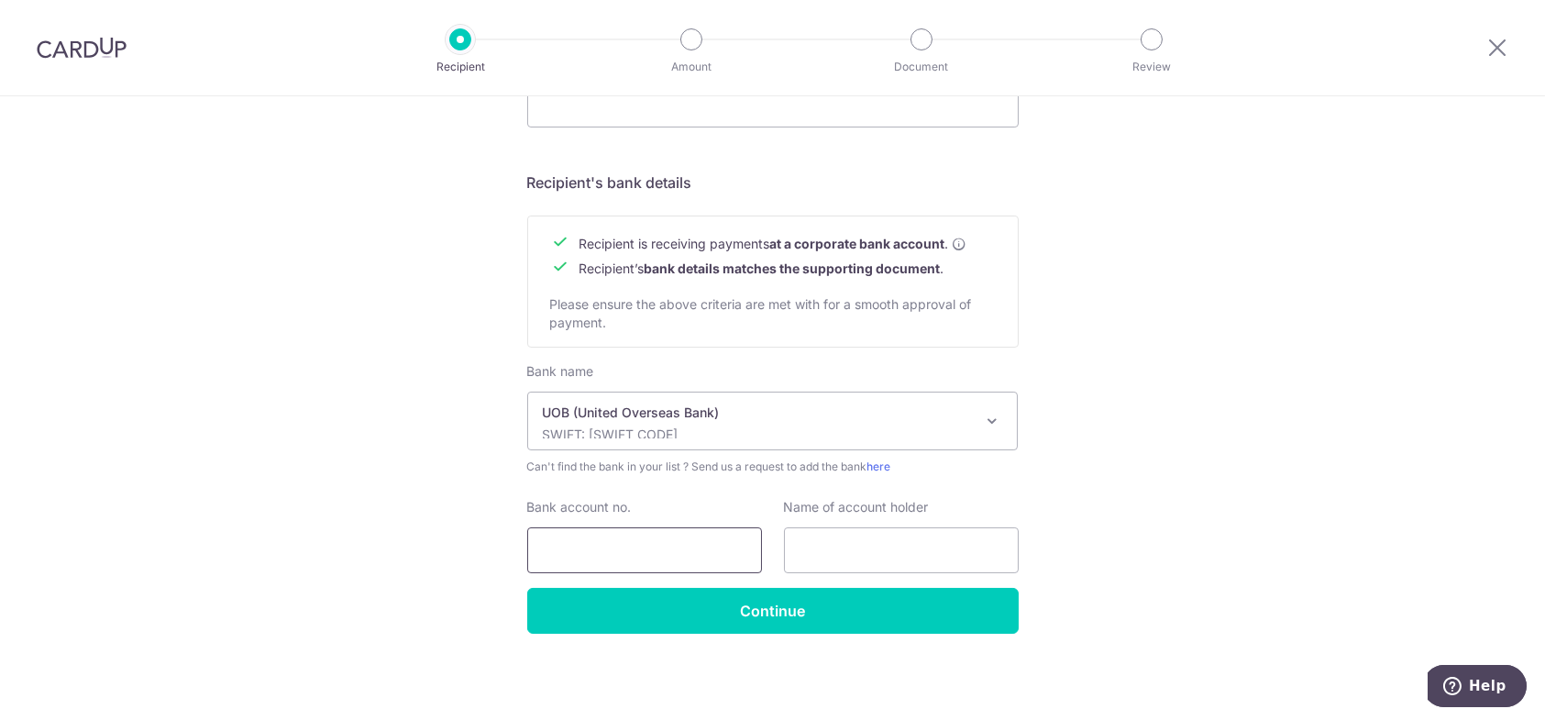
click at [653, 552] on input "Bank account no." at bounding box center [644, 550] width 235 height 46
paste input "395-319-575-3"
type input "3953195753"
click at [824, 534] on input "text" at bounding box center [901, 550] width 235 height 46
paste input "KNOCK KNOCK WHOS THERE PTE LTD"
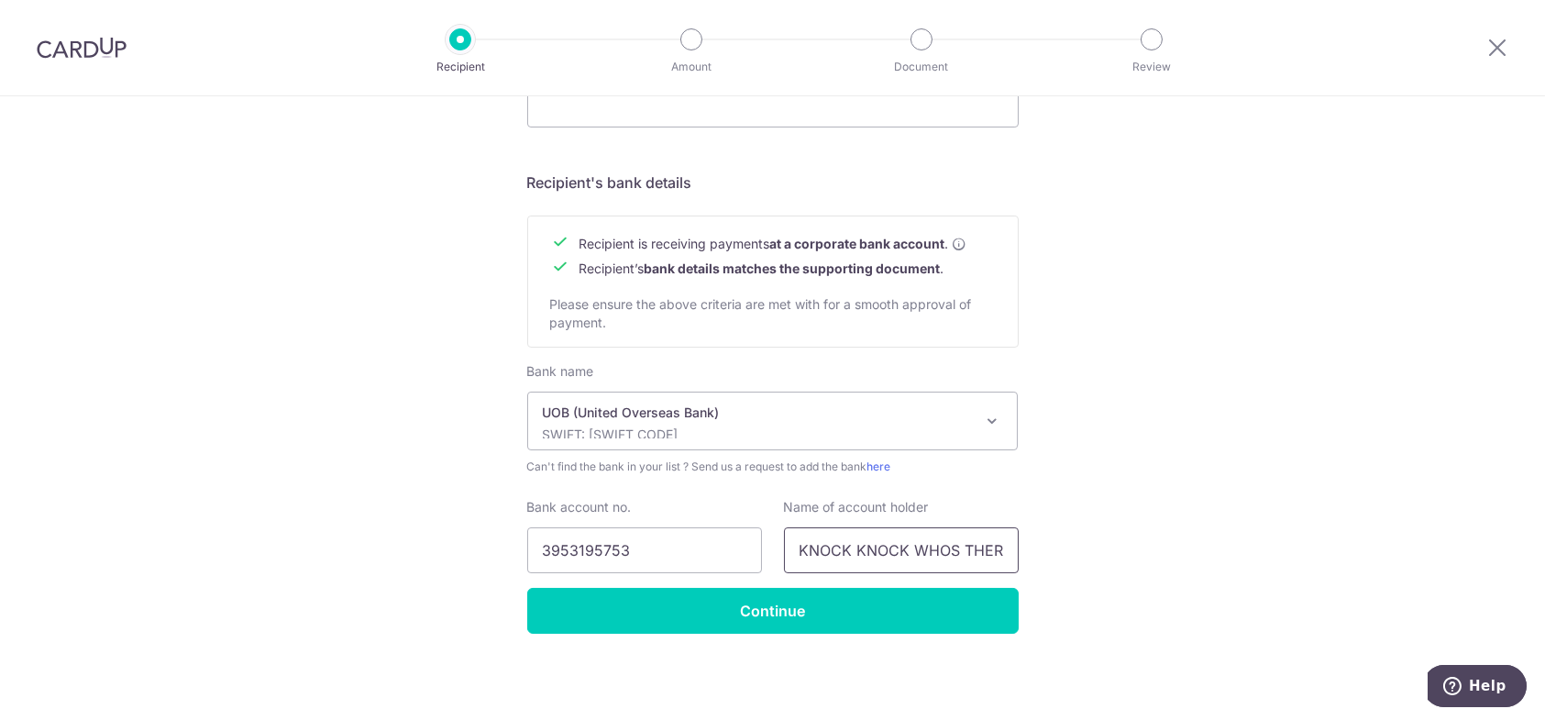
scroll to position [0, 71]
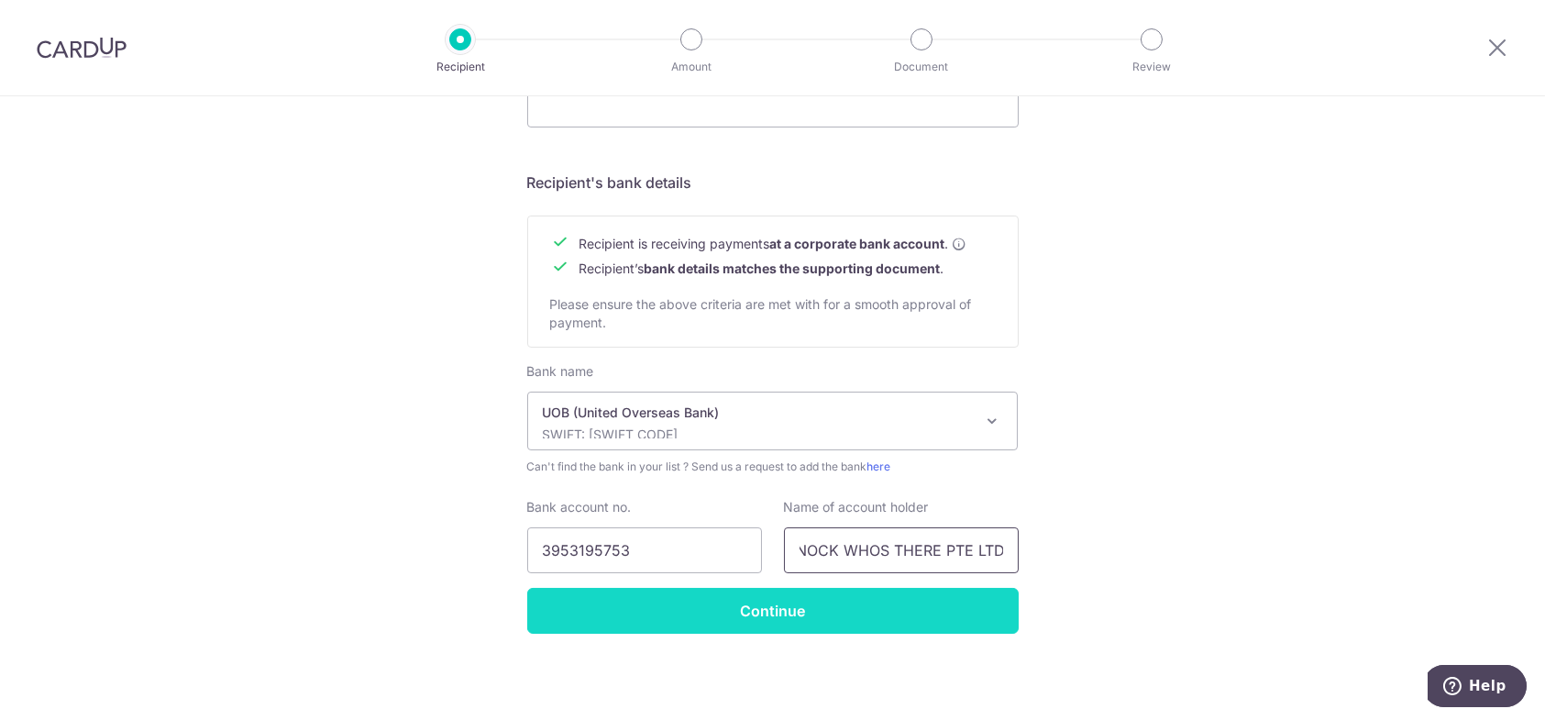
type input "KNOCK KNOCK WHOS THERE PTE LTD"
click at [882, 610] on input "Continue" at bounding box center [773, 611] width 492 height 46
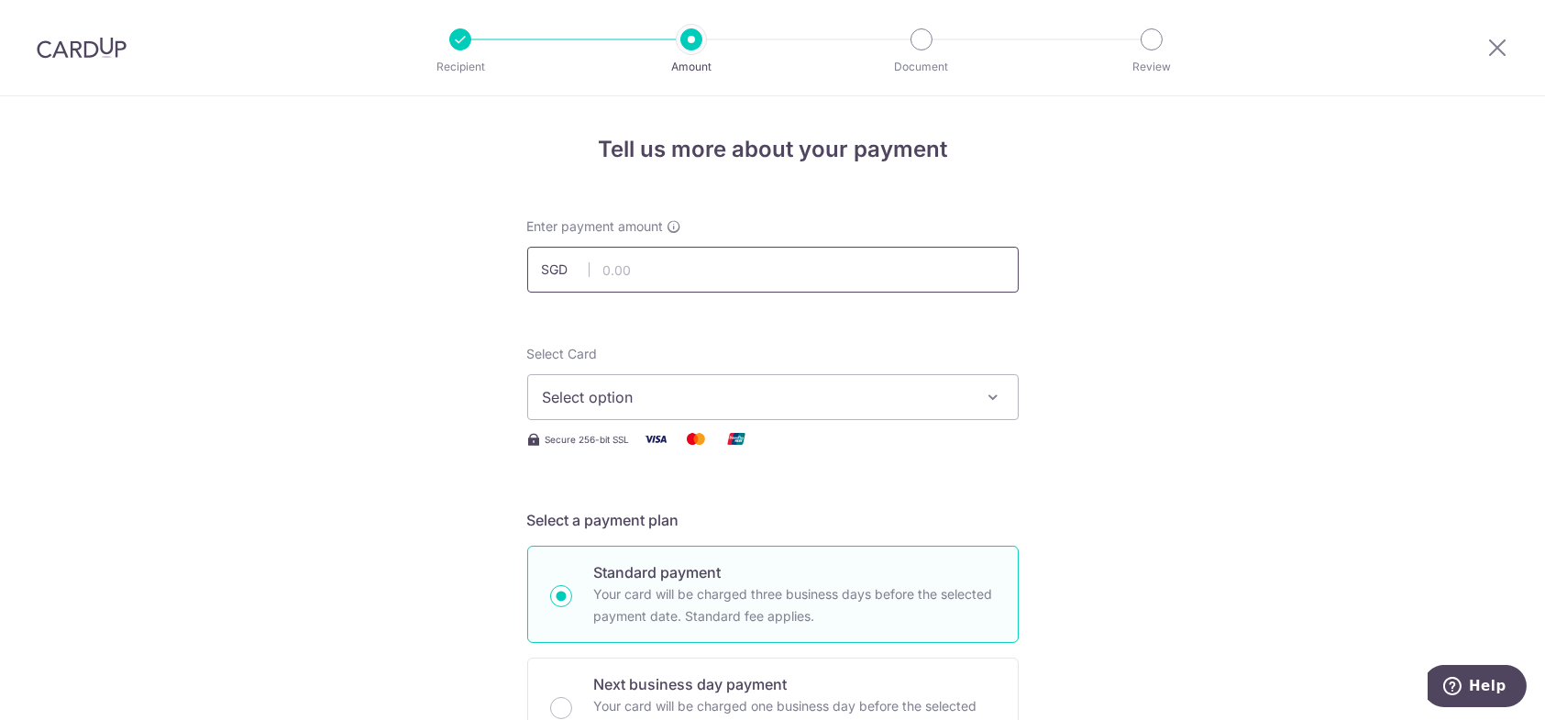
click at [621, 261] on input "text" at bounding box center [773, 270] width 492 height 46
type input "8,007.14"
click at [685, 406] on span "Select option" at bounding box center [756, 397] width 427 height 22
click at [670, 450] on span "Add credit card" at bounding box center [789, 448] width 427 height 18
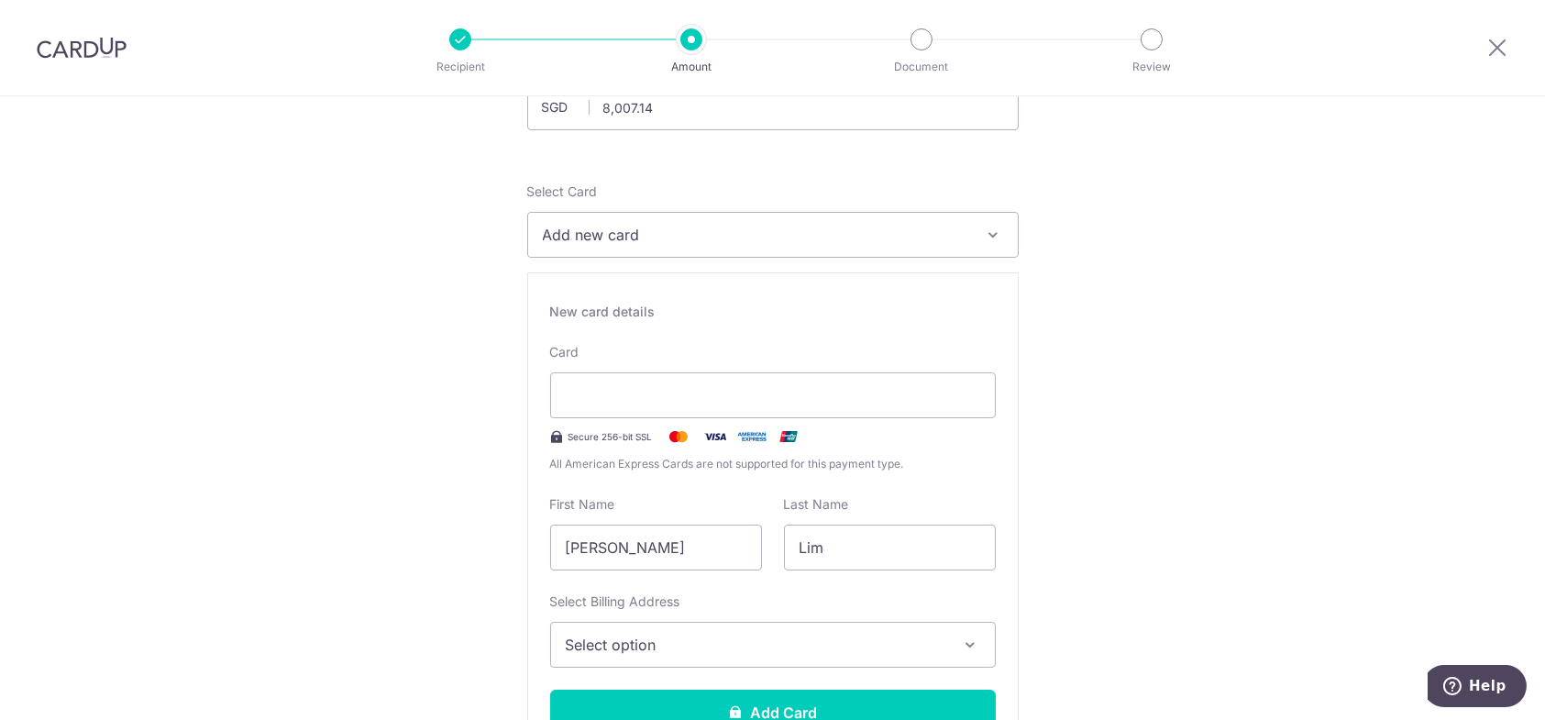
scroll to position [183, 0]
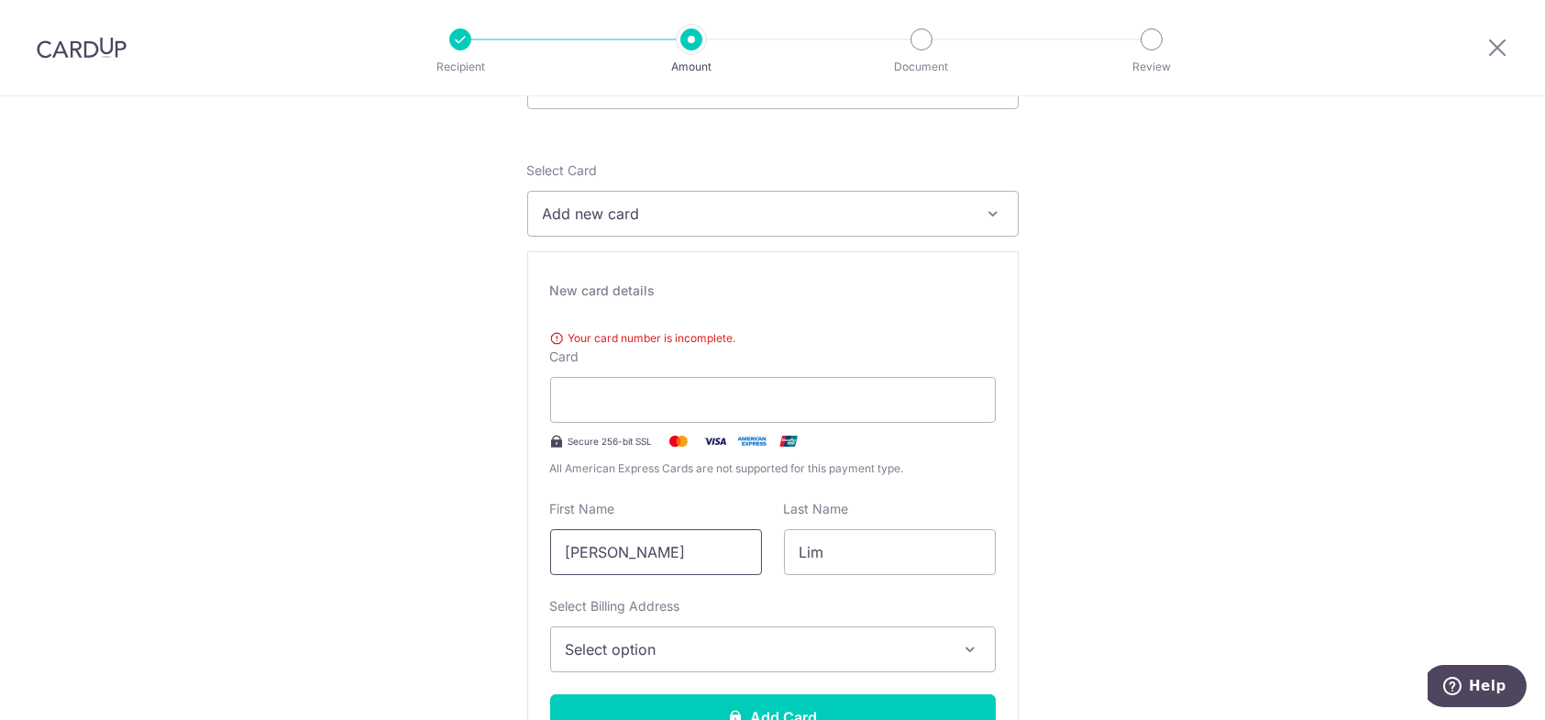
drag, startPoint x: 707, startPoint y: 536, endPoint x: 424, endPoint y: 535, distance: 283.4
type input "W"
click at [673, 642] on span "Select option" at bounding box center [757, 649] width 382 height 22
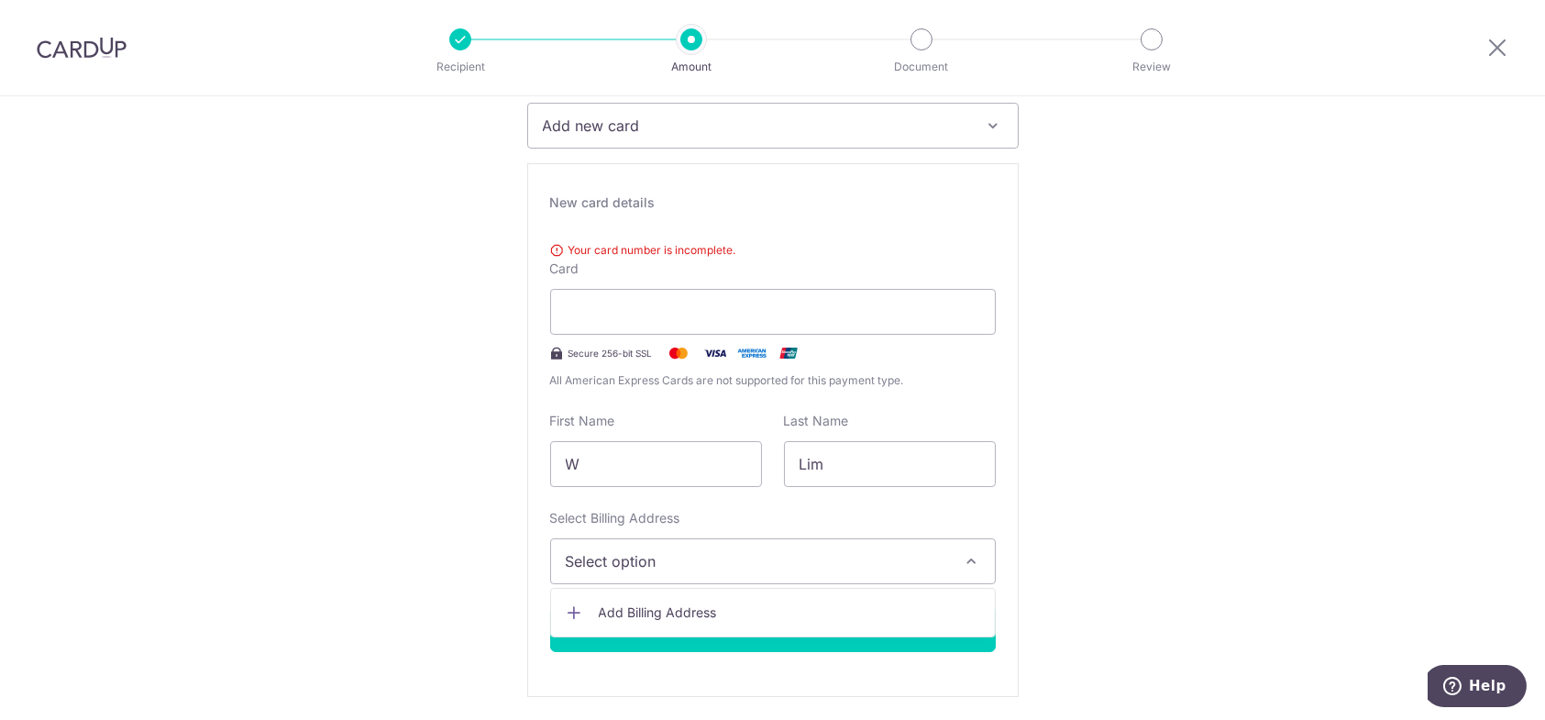
scroll to position [367, 0]
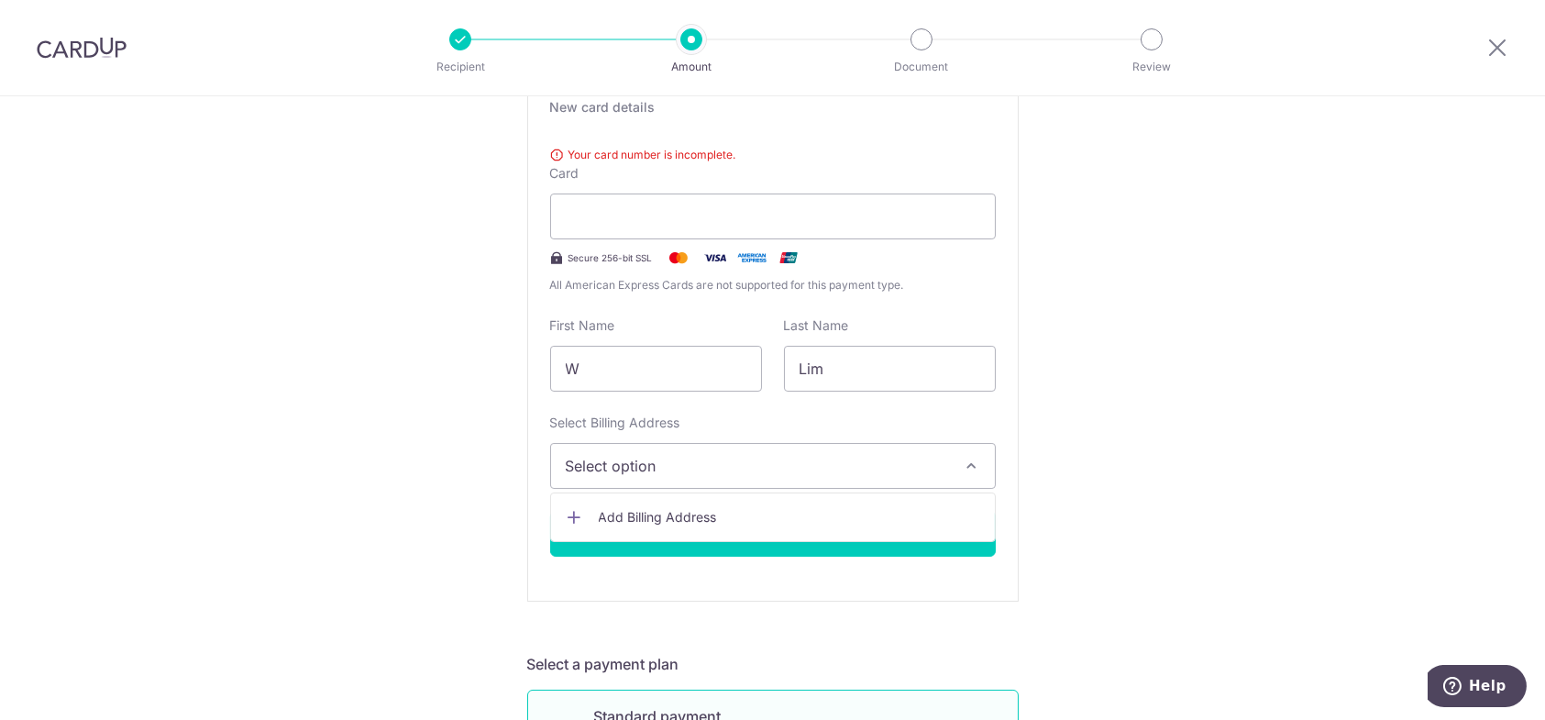
click at [671, 521] on span "Add Billing Address" at bounding box center [790, 517] width 382 height 18
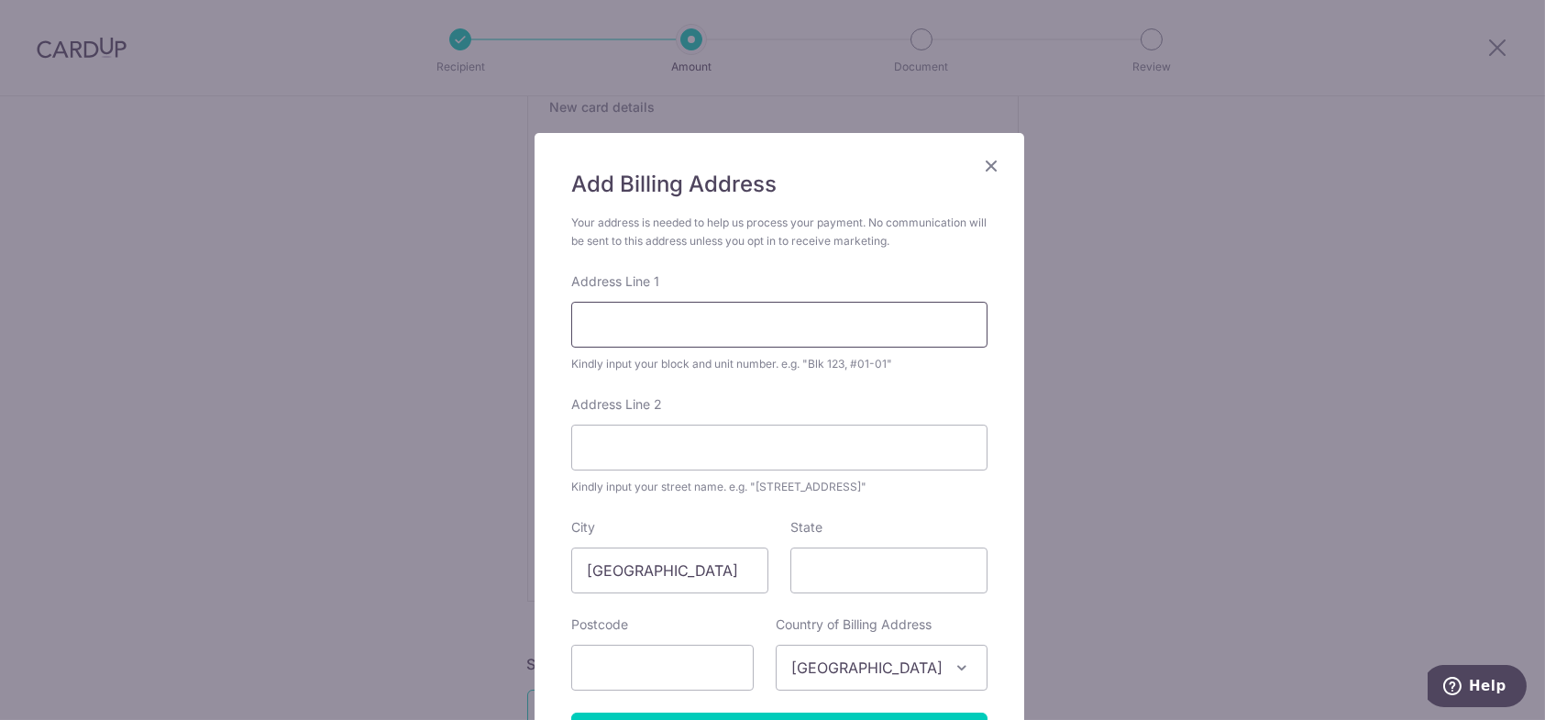
click at [680, 340] on input "Address Line 1" at bounding box center [779, 325] width 416 height 46
type input "3A Jalan Rahmat"
click at [891, 571] on input "State" at bounding box center [889, 571] width 197 height 46
type input "Singapore"
click at [619, 670] on input "text" at bounding box center [662, 668] width 183 height 46
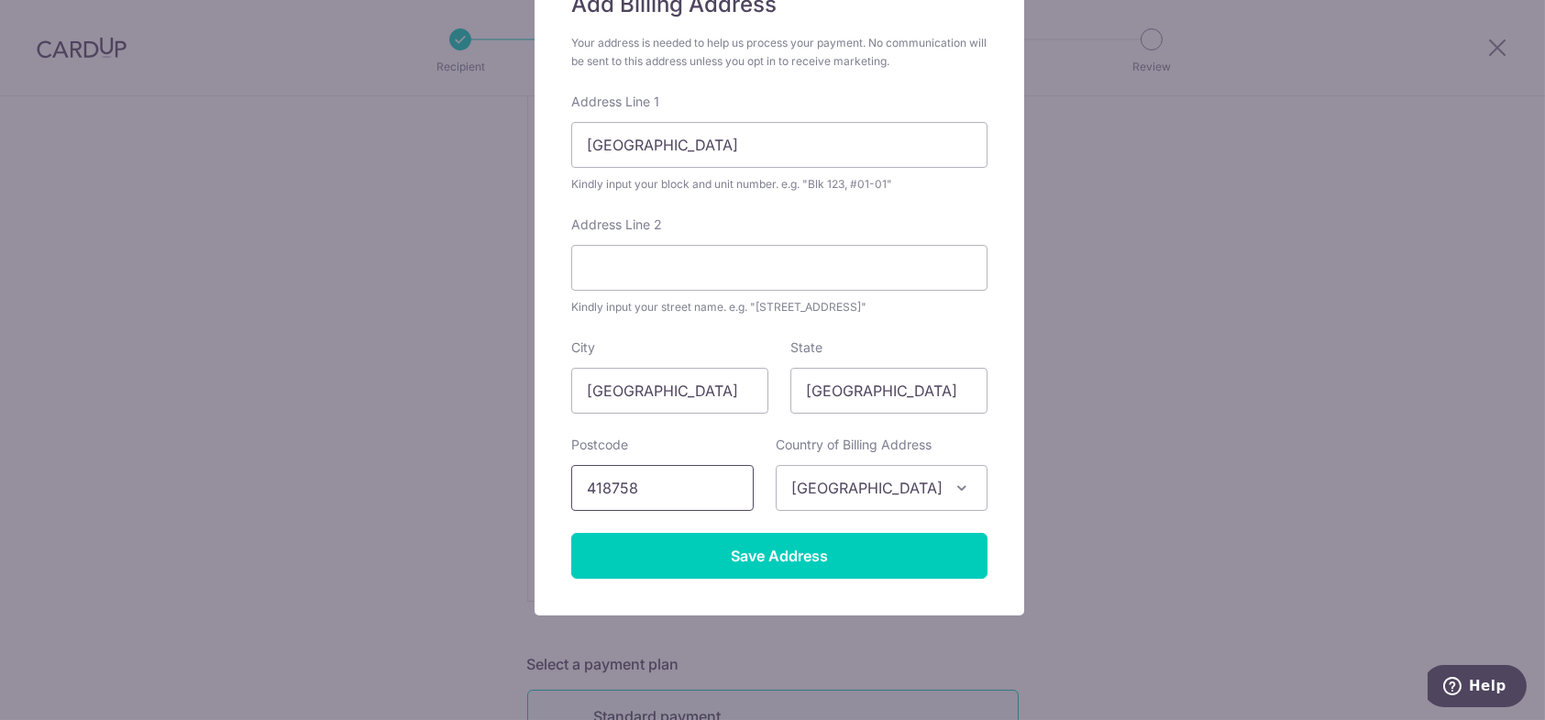
scroll to position [183, 0]
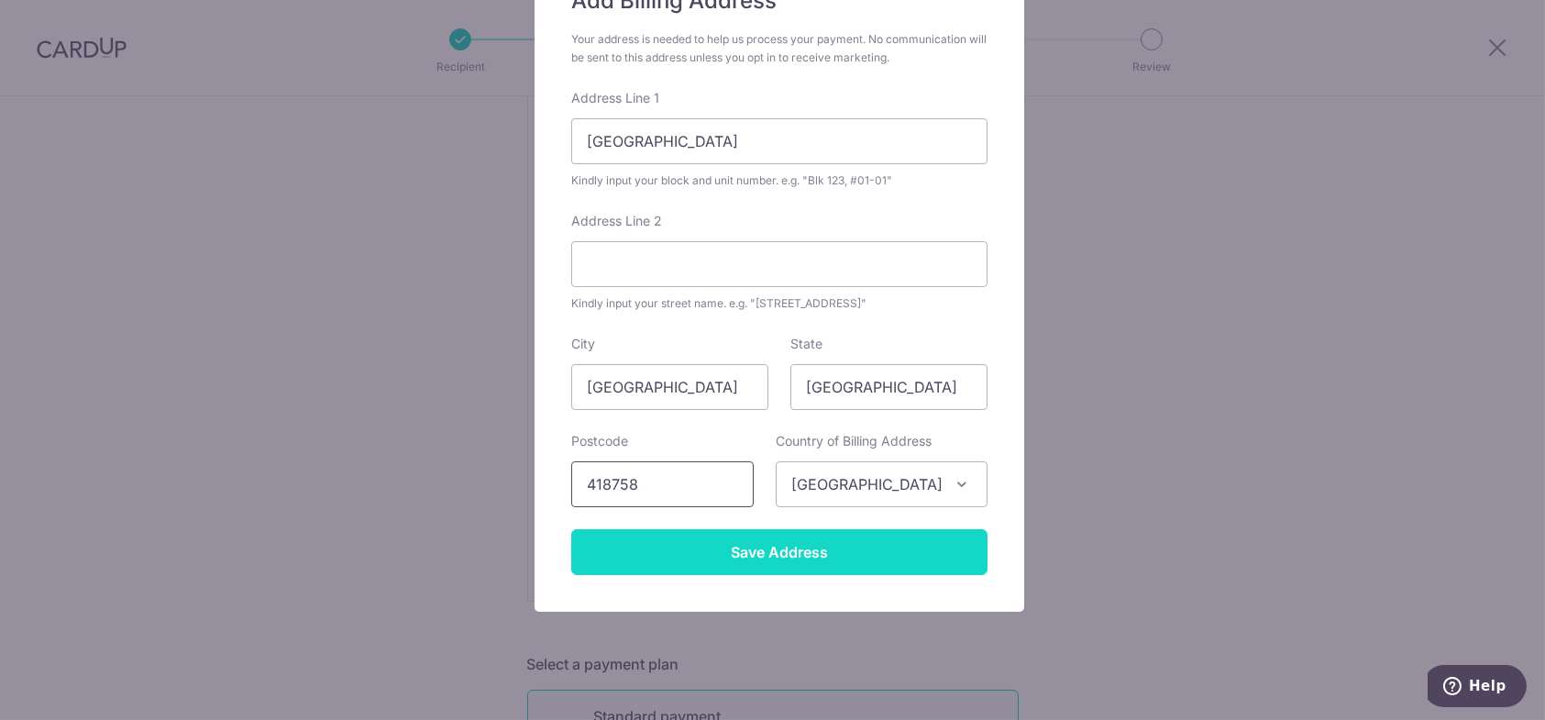
type input "418758"
click at [759, 556] on input "Save Address" at bounding box center [779, 552] width 416 height 46
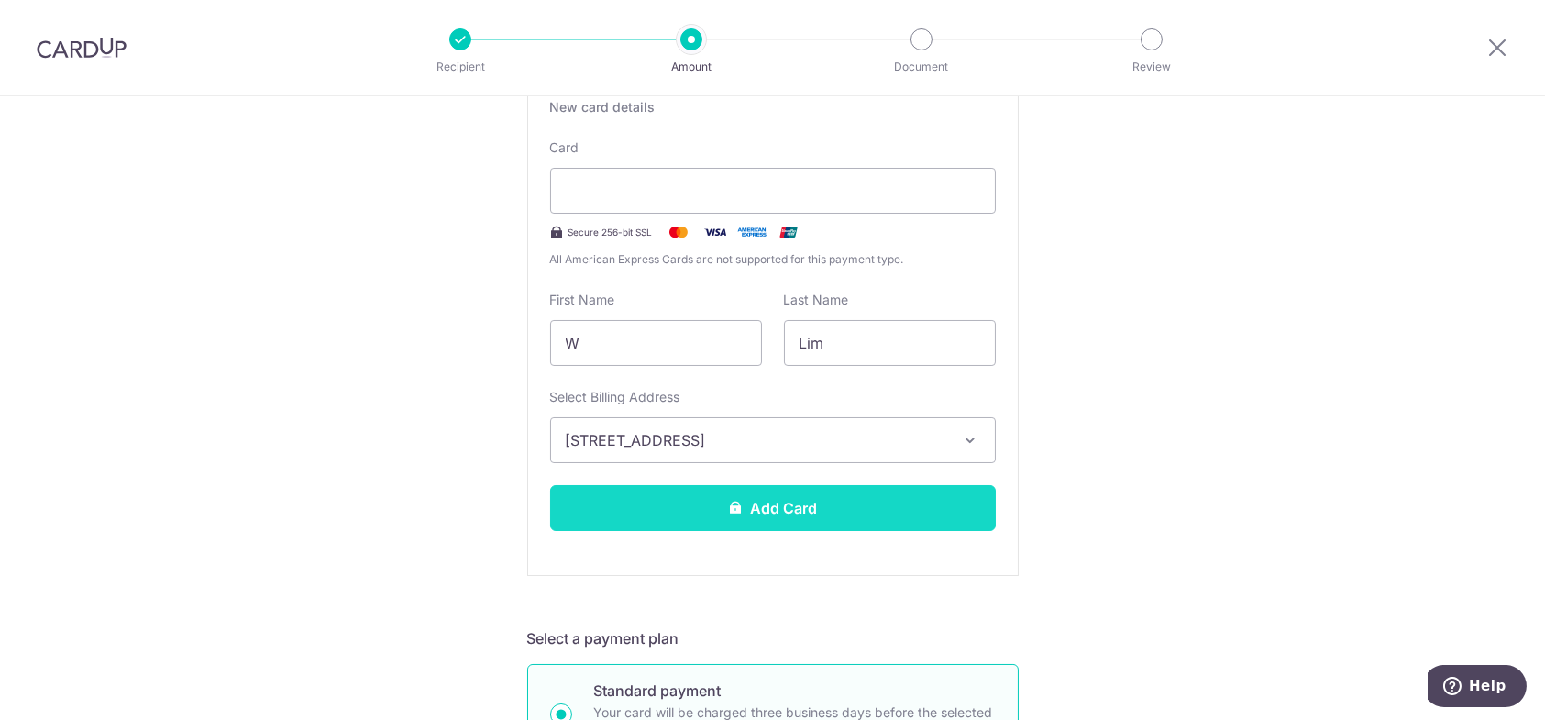
click at [875, 505] on button "Add Card" at bounding box center [773, 508] width 446 height 46
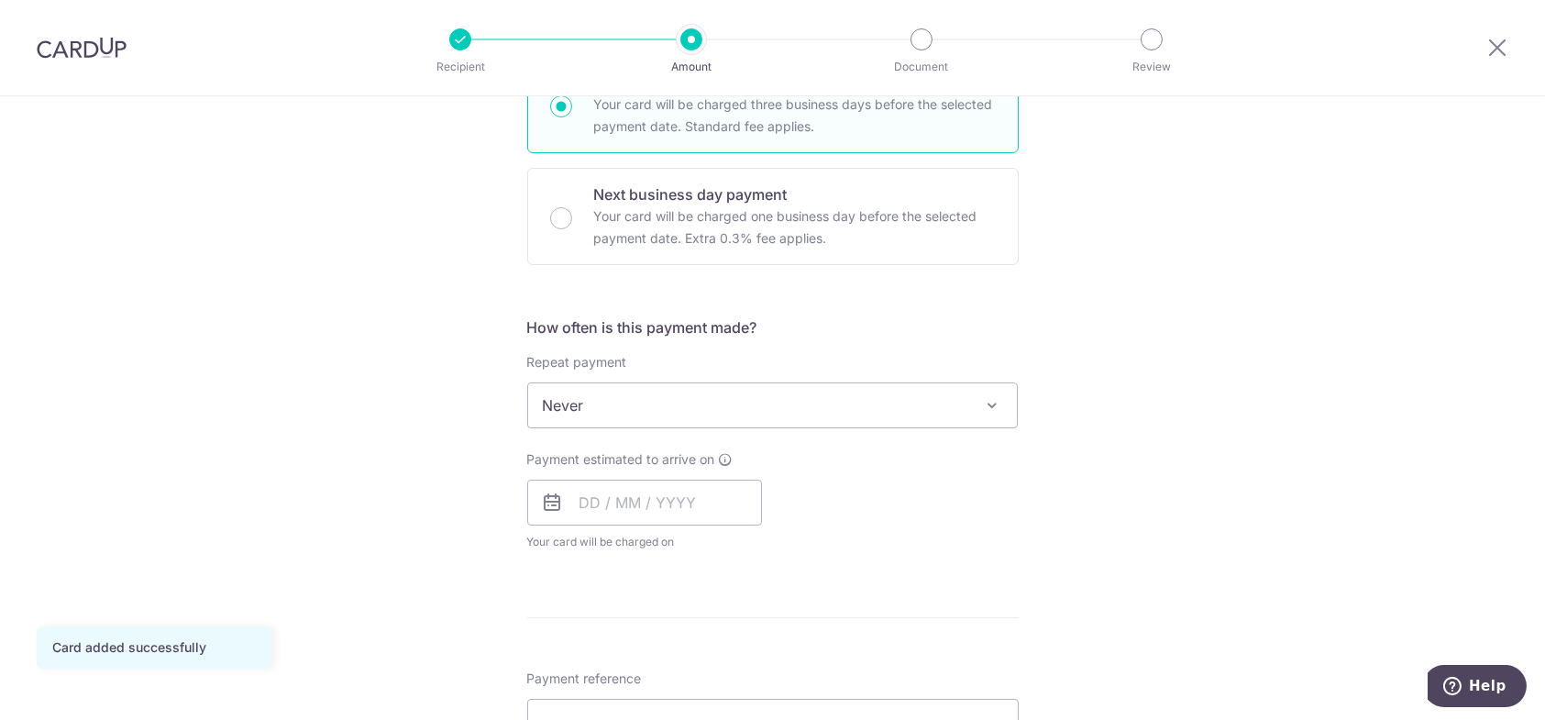
scroll to position [550, 0]
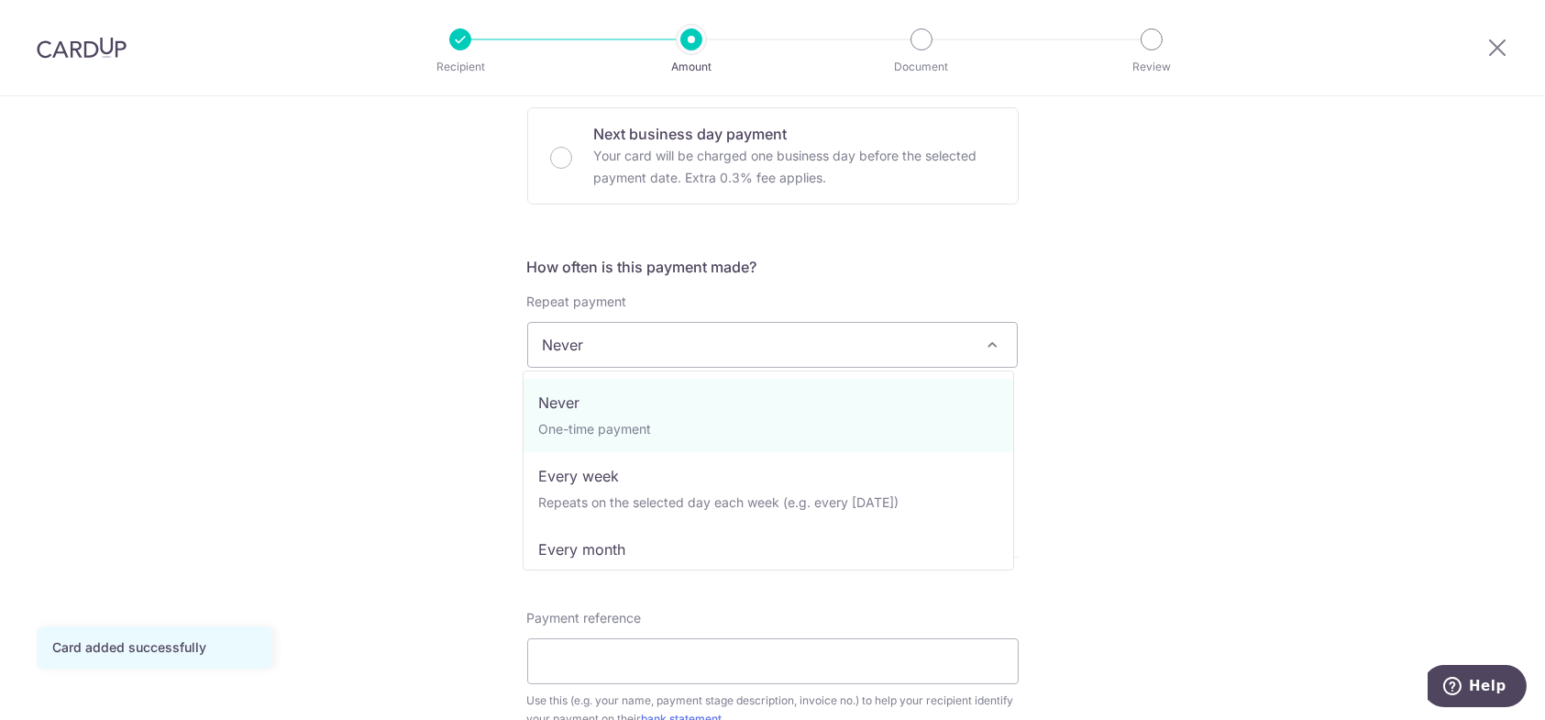
click at [792, 340] on span "Never" at bounding box center [773, 345] width 490 height 44
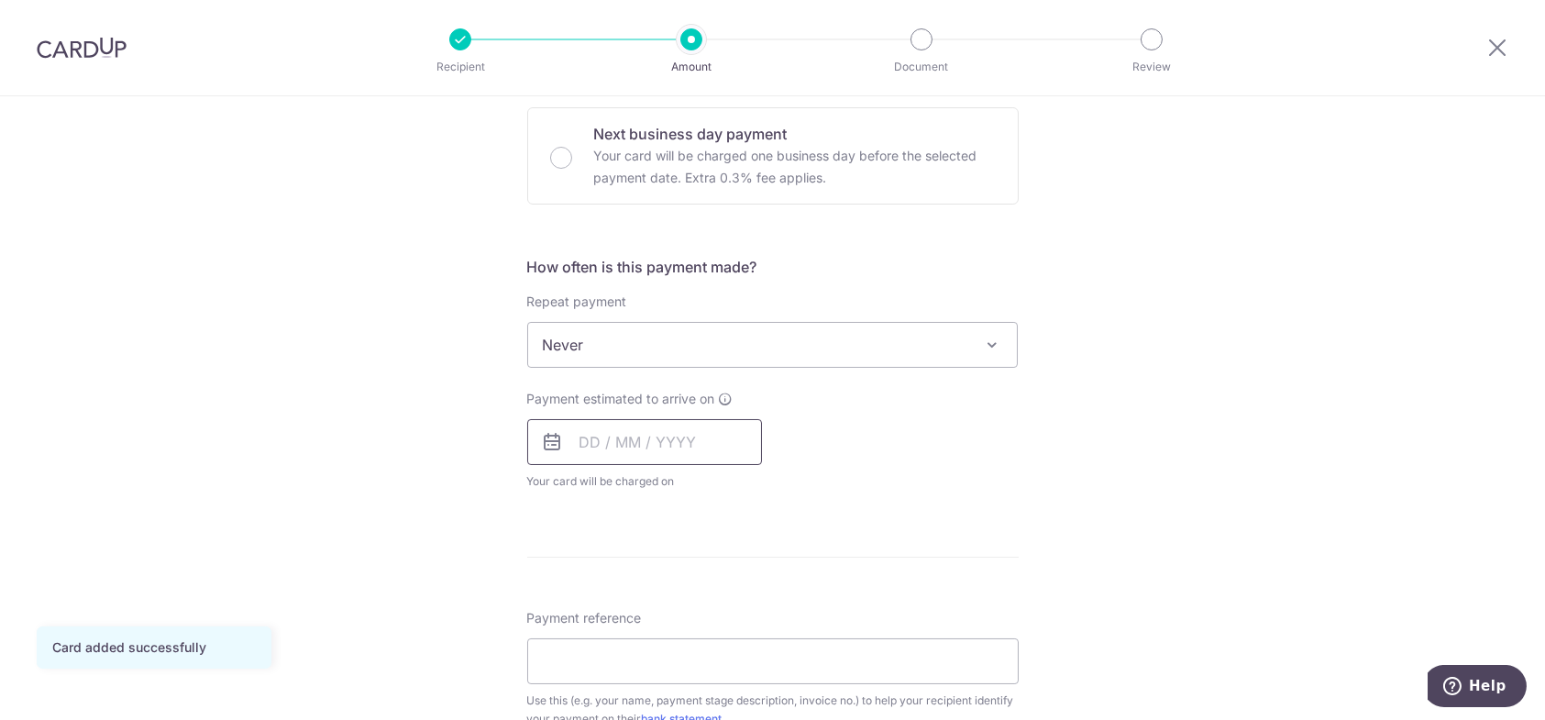
click at [682, 430] on input "text" at bounding box center [644, 442] width 235 height 46
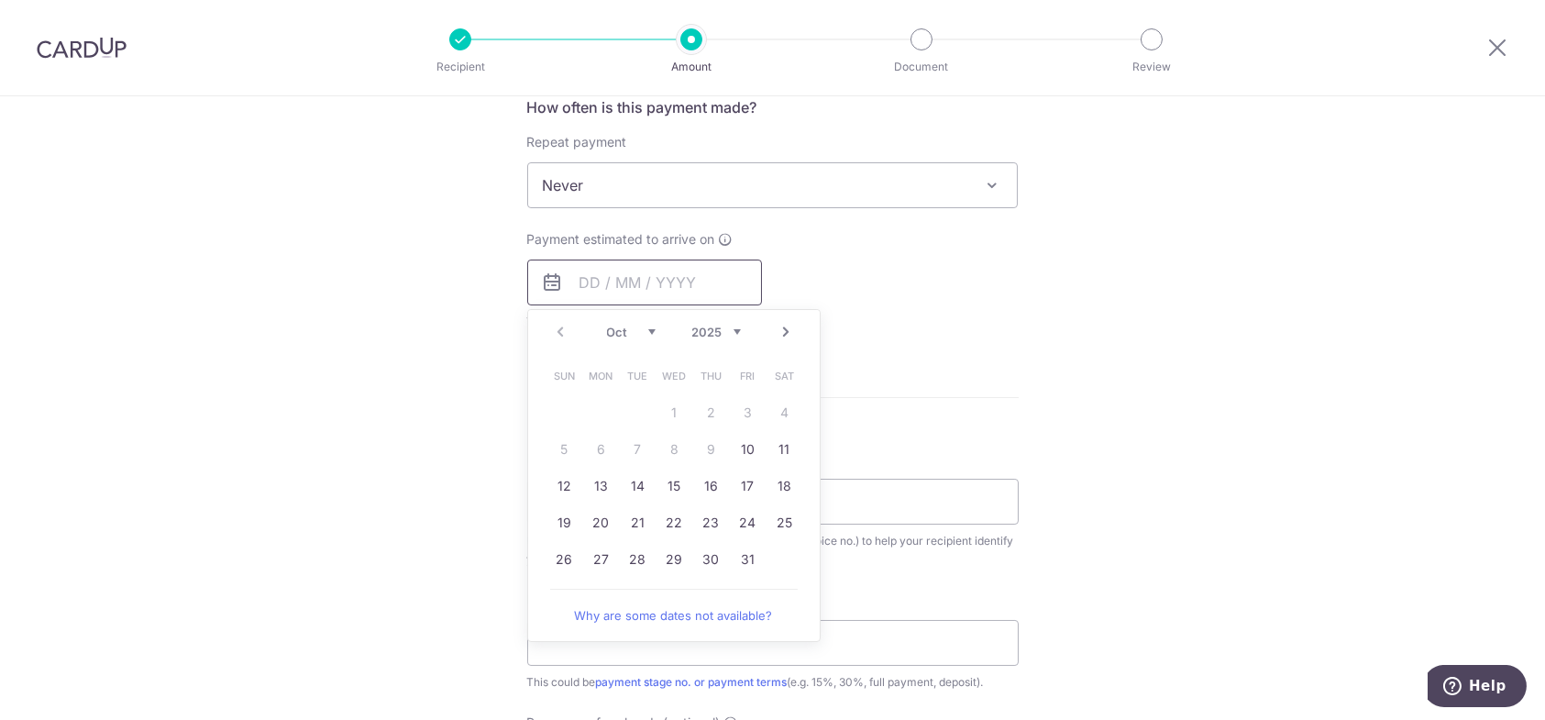
scroll to position [734, 0]
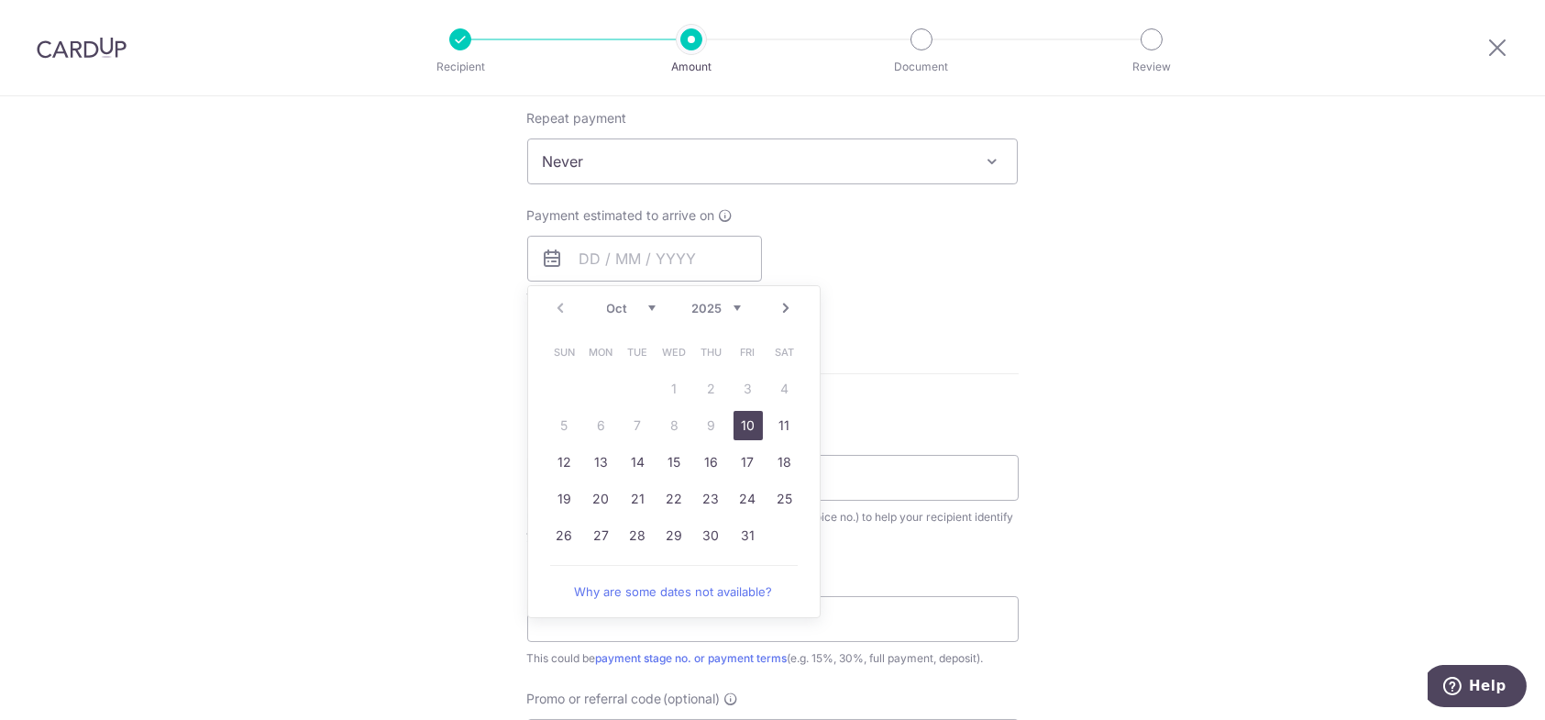
drag, startPoint x: 745, startPoint y: 424, endPoint x: 902, endPoint y: 414, distance: 157.2
click at [745, 424] on link "10" at bounding box center [748, 425] width 29 height 29
type input "[DATE]"
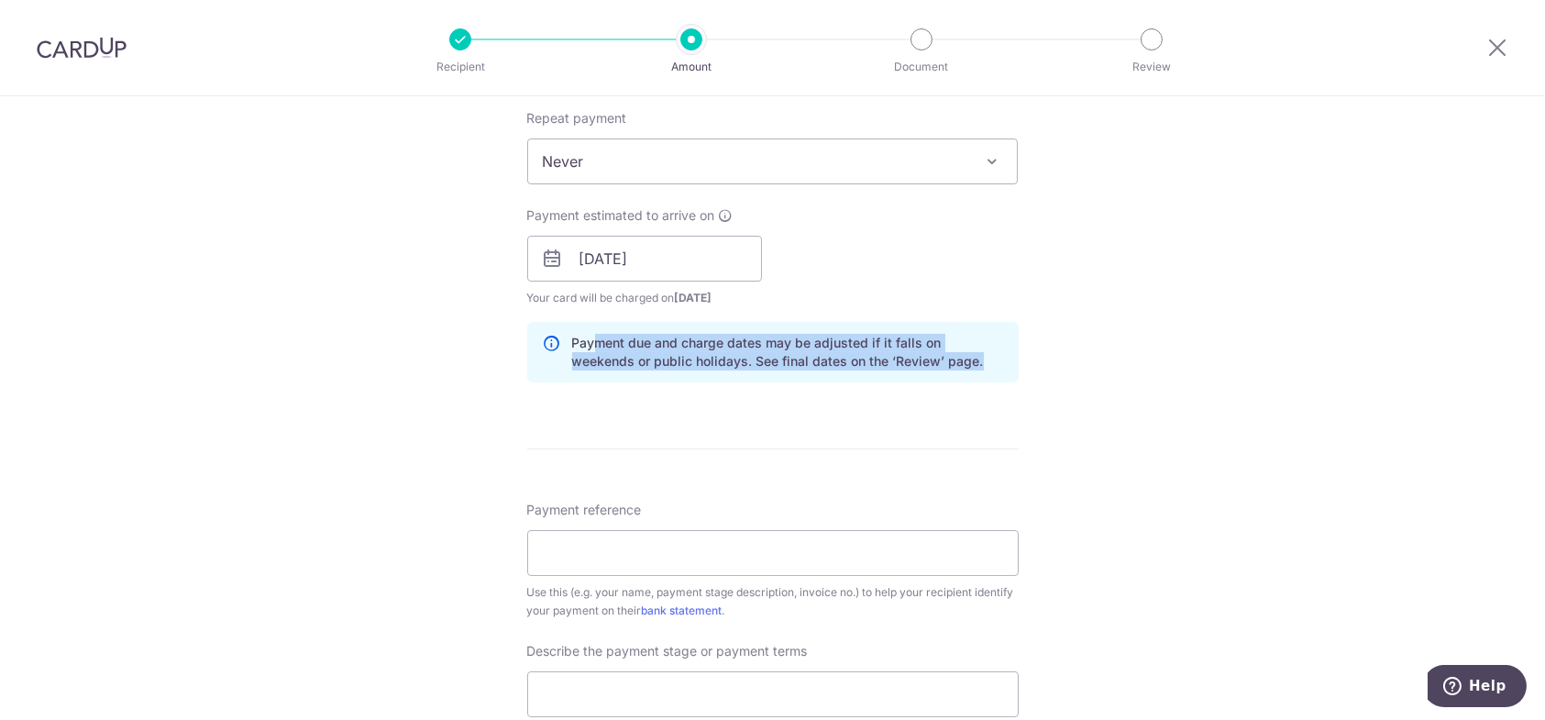
drag, startPoint x: 589, startPoint y: 340, endPoint x: 950, endPoint y: 370, distance: 362.6
click at [950, 370] on div "Payment due and charge dates may be adjusted if it falls on weekends or public …" at bounding box center [773, 352] width 492 height 61
click at [910, 417] on form "Enter payment amount SGD 8,007.14 8007.14 Card added successfully Select Card *…" at bounding box center [773, 309] width 492 height 1650
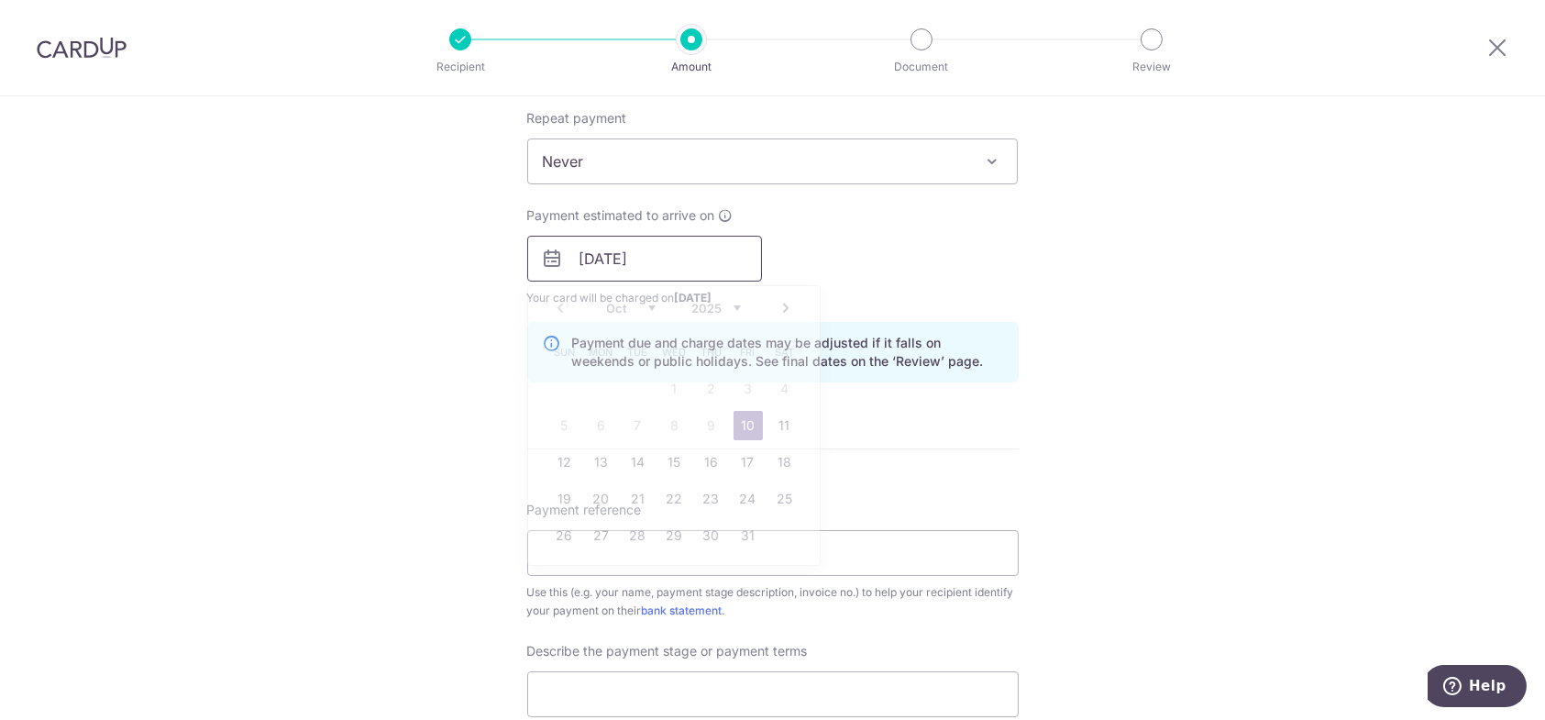
click at [674, 253] on input "[DATE]" at bounding box center [644, 259] width 235 height 46
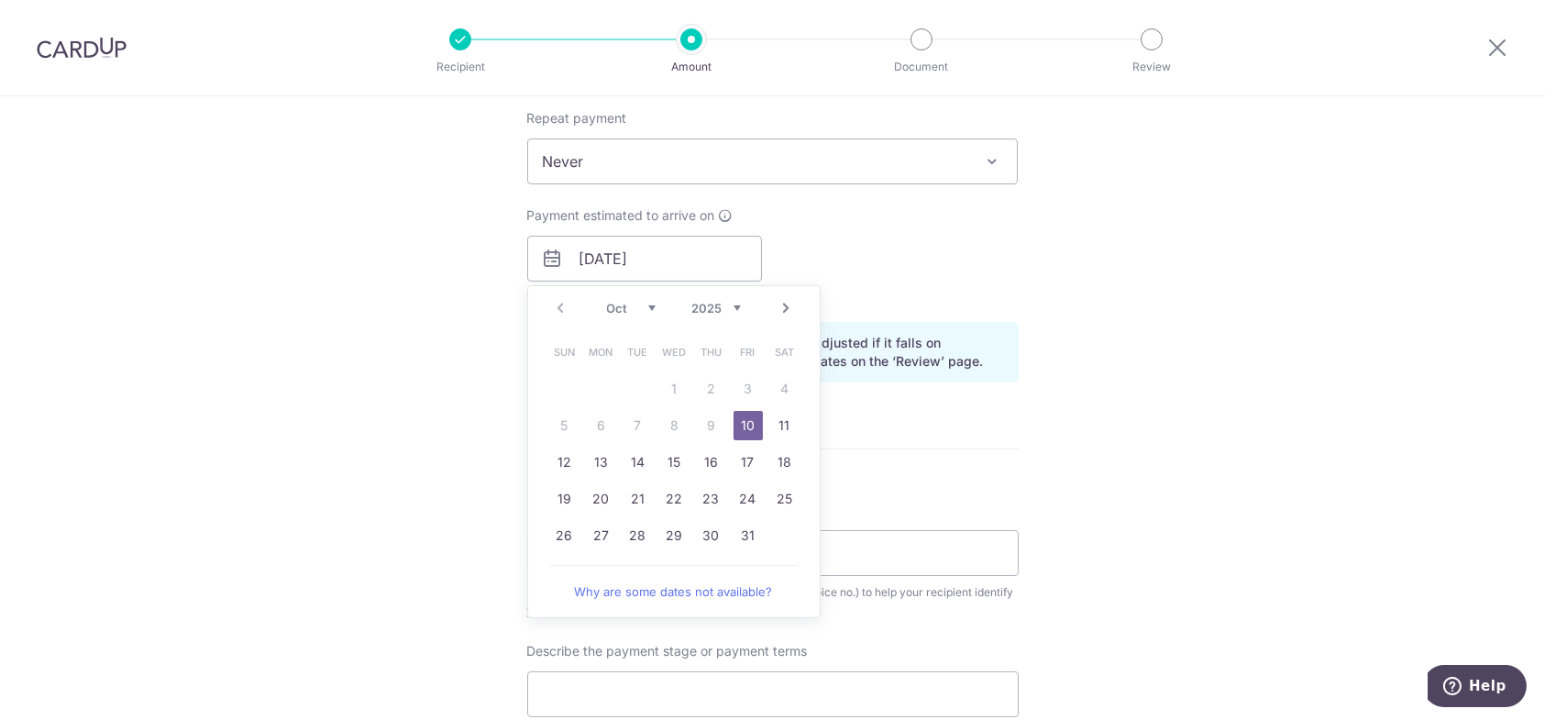
click at [667, 422] on table "Sun Mon Tue Wed Thu Fri Sat 1 2 3 4 5 6 7 8 9 10 11 12 13 14 15 16 17 18 19 20 …" at bounding box center [675, 444] width 257 height 220
click at [668, 421] on table "Sun Mon Tue Wed Thu Fri Sat 1 2 3 4 5 6 7 8 9 10 11 12 13 14 15 16 17 18 19 20 …" at bounding box center [675, 444] width 257 height 220
click at [937, 279] on div "Payment estimated to arrive on 10/10/2025 Prev Next Oct Nov Dec 2025 2026 2027 …" at bounding box center [773, 256] width 514 height 101
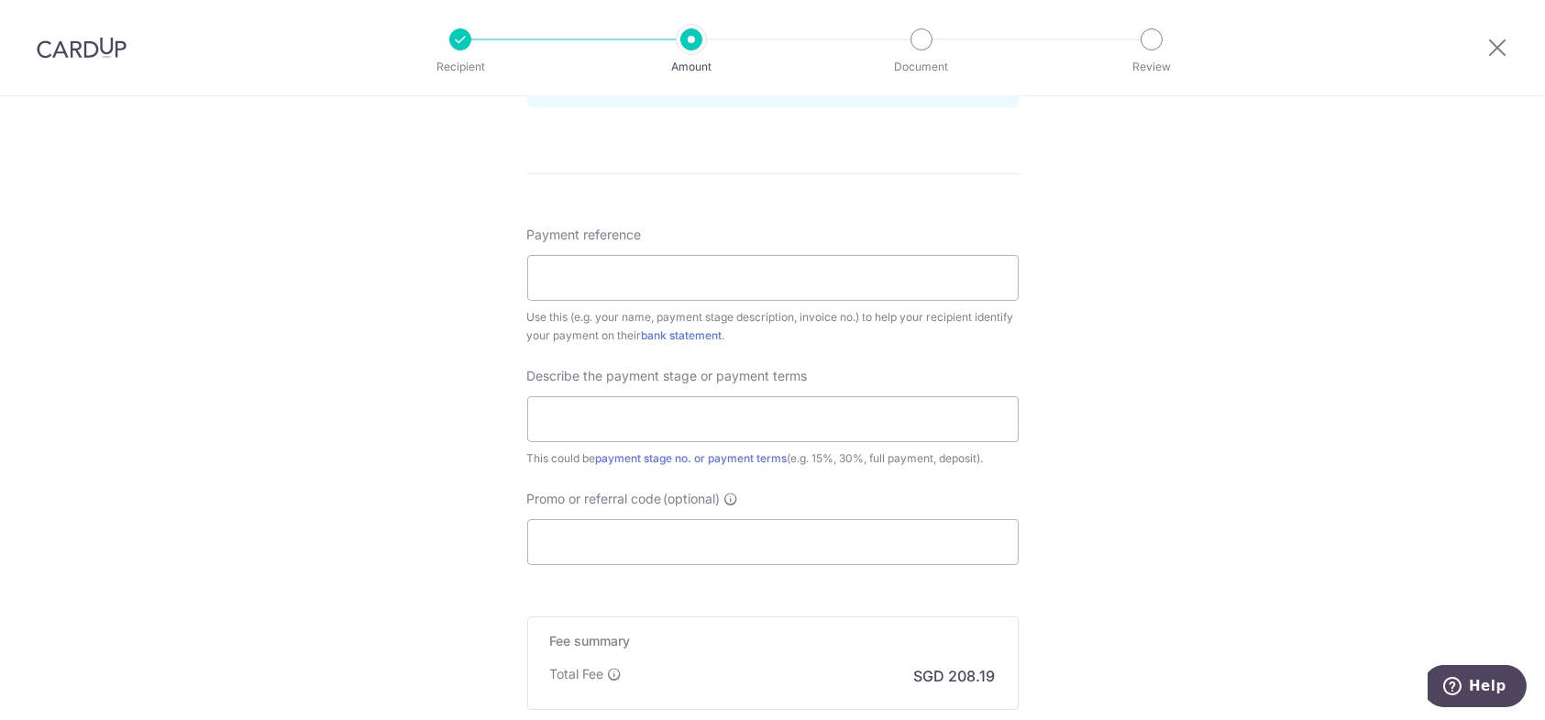
click at [1087, 398] on div "Tell us more about your payment Enter payment amount SGD 8,007.14 8007.14 Card …" at bounding box center [772, 15] width 1545 height 1857
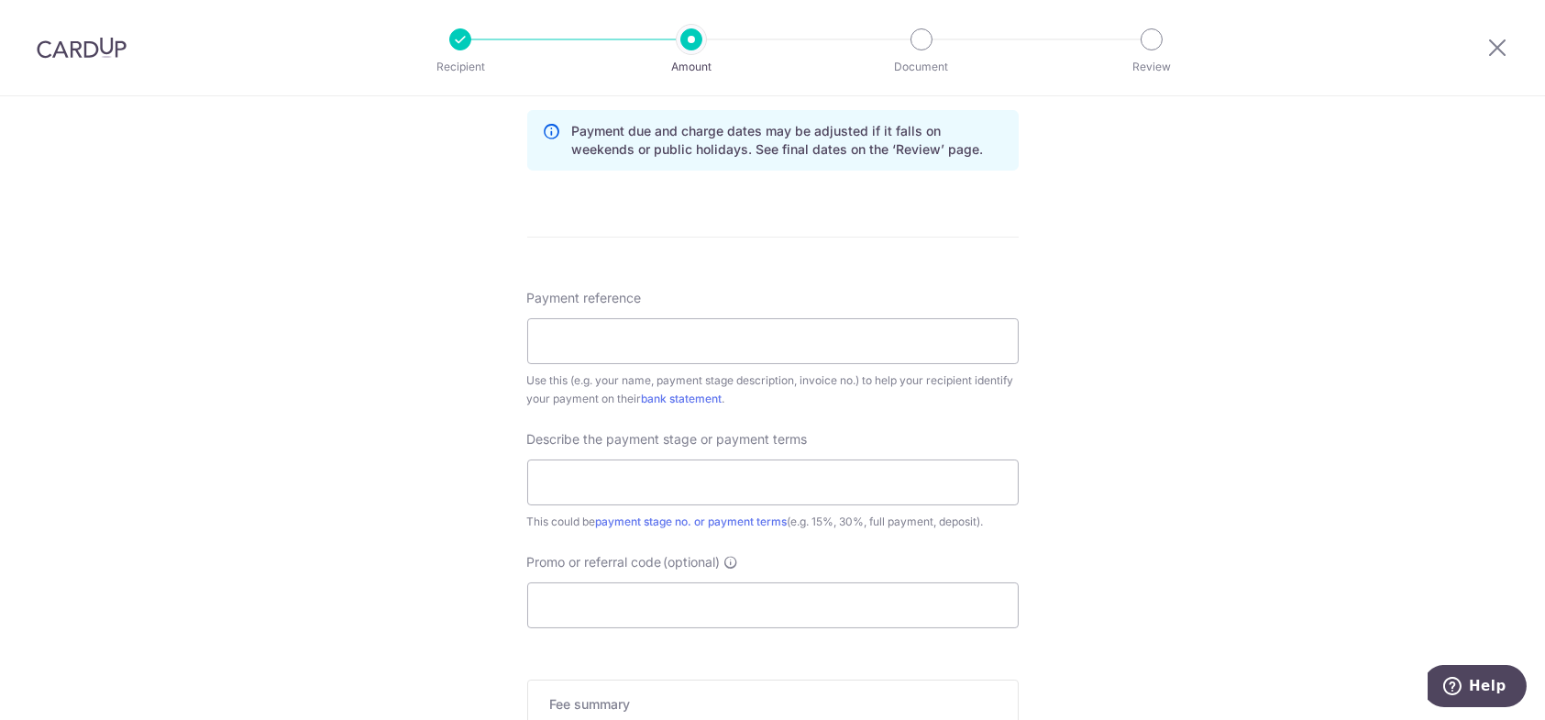
scroll to position [917, 0]
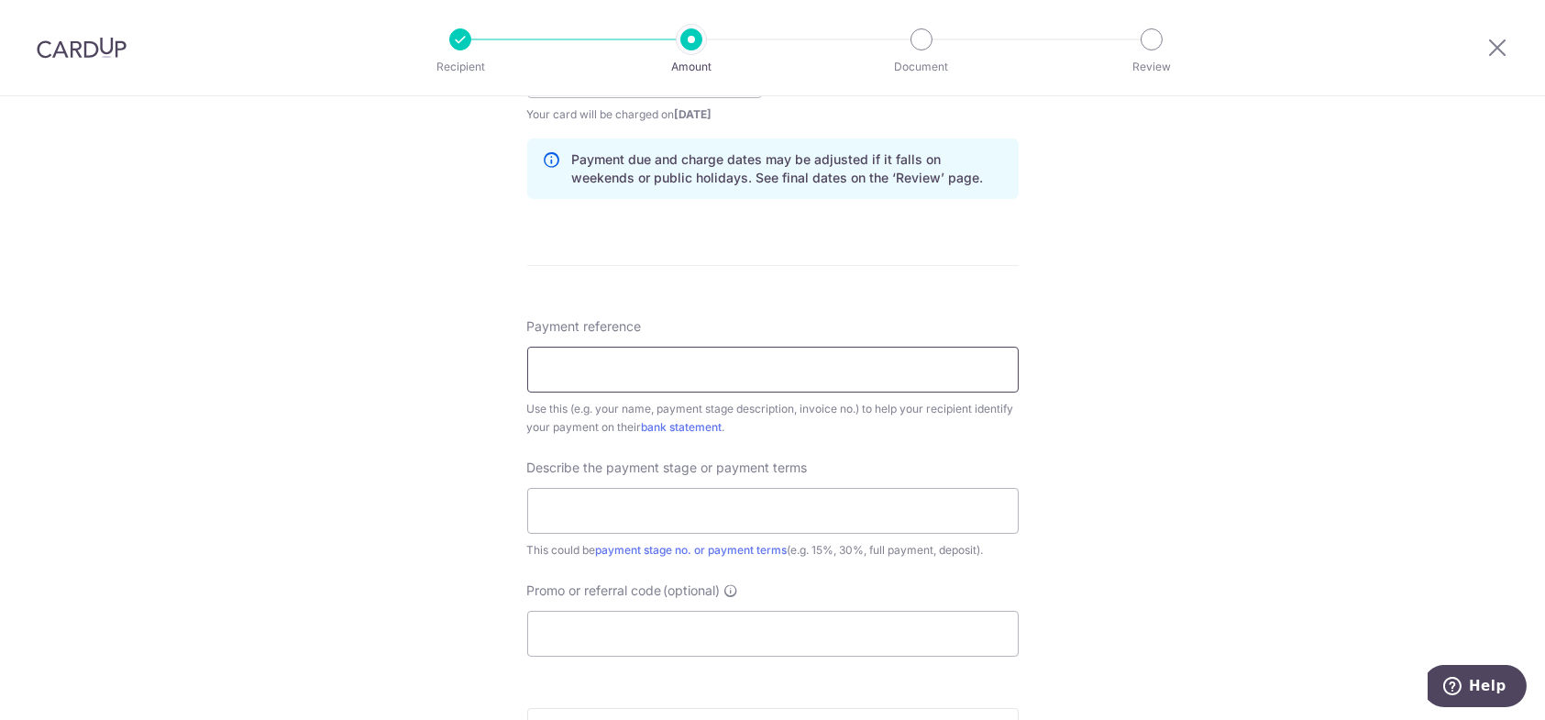
click at [649, 361] on input "Payment reference" at bounding box center [773, 370] width 492 height 46
type input "Dominique & Walter - Deposit (10%)"
click at [737, 509] on input "text" at bounding box center [773, 511] width 492 height 46
type input "Deposit (10%)"
drag, startPoint x: 677, startPoint y: 373, endPoint x: 939, endPoint y: 373, distance: 262.3
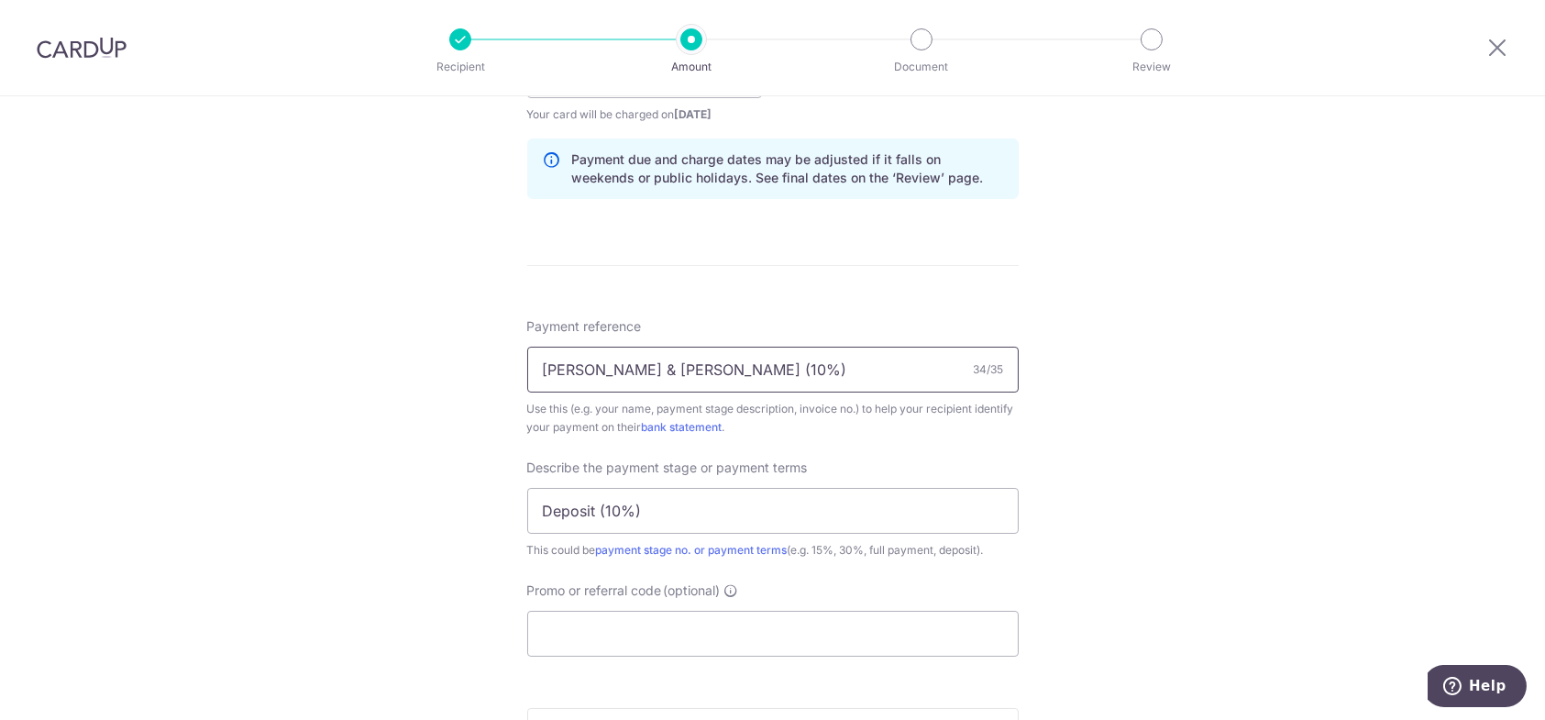
click at [939, 373] on input "Dominique & Walter - Deposit (10%)" at bounding box center [773, 370] width 492 height 46
paste input "INV-0478"
type input "Dominique & Walter - INV-0478"
click at [1159, 449] on div "Tell us more about your payment Enter payment amount SGD 8,007.14 8007.14 Card …" at bounding box center [772, 107] width 1545 height 1857
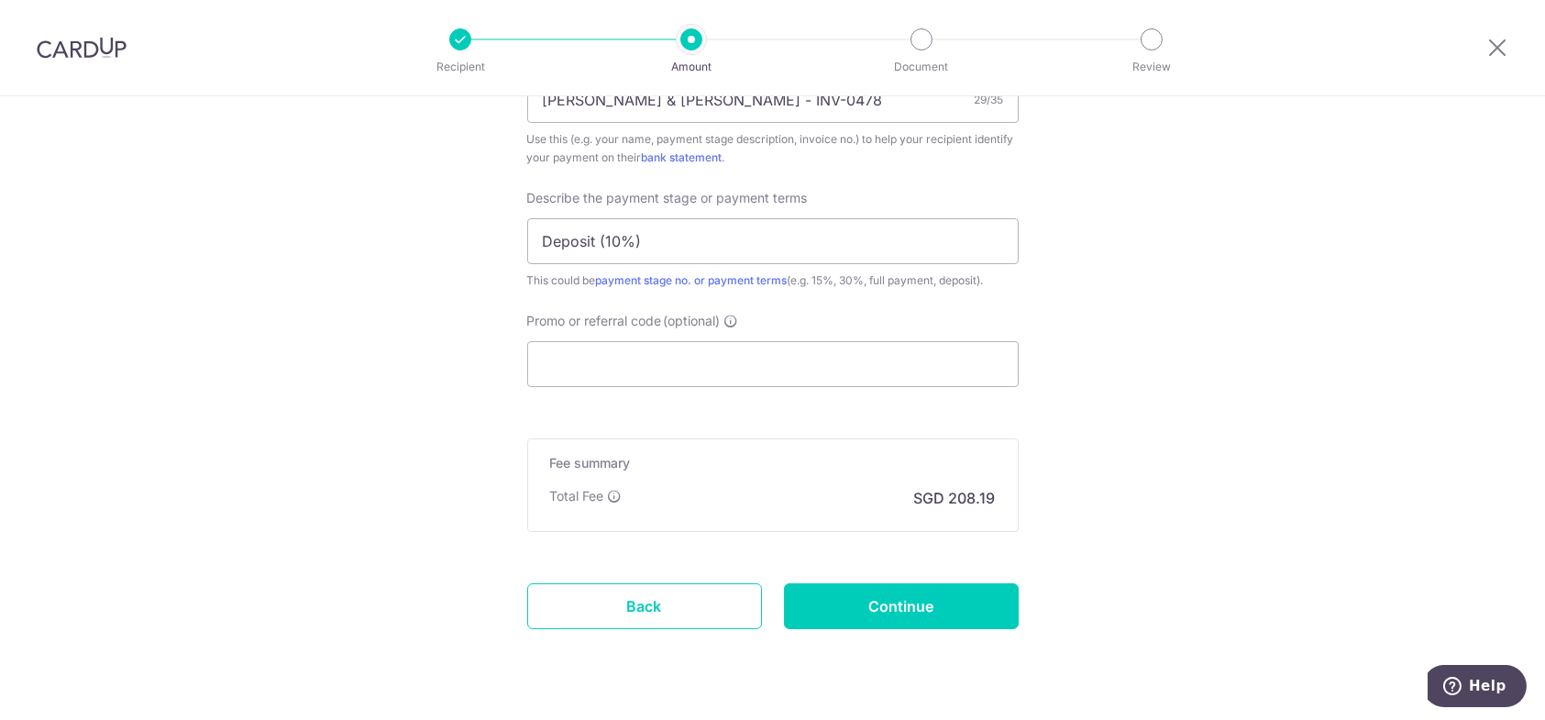
scroll to position [1231, 0]
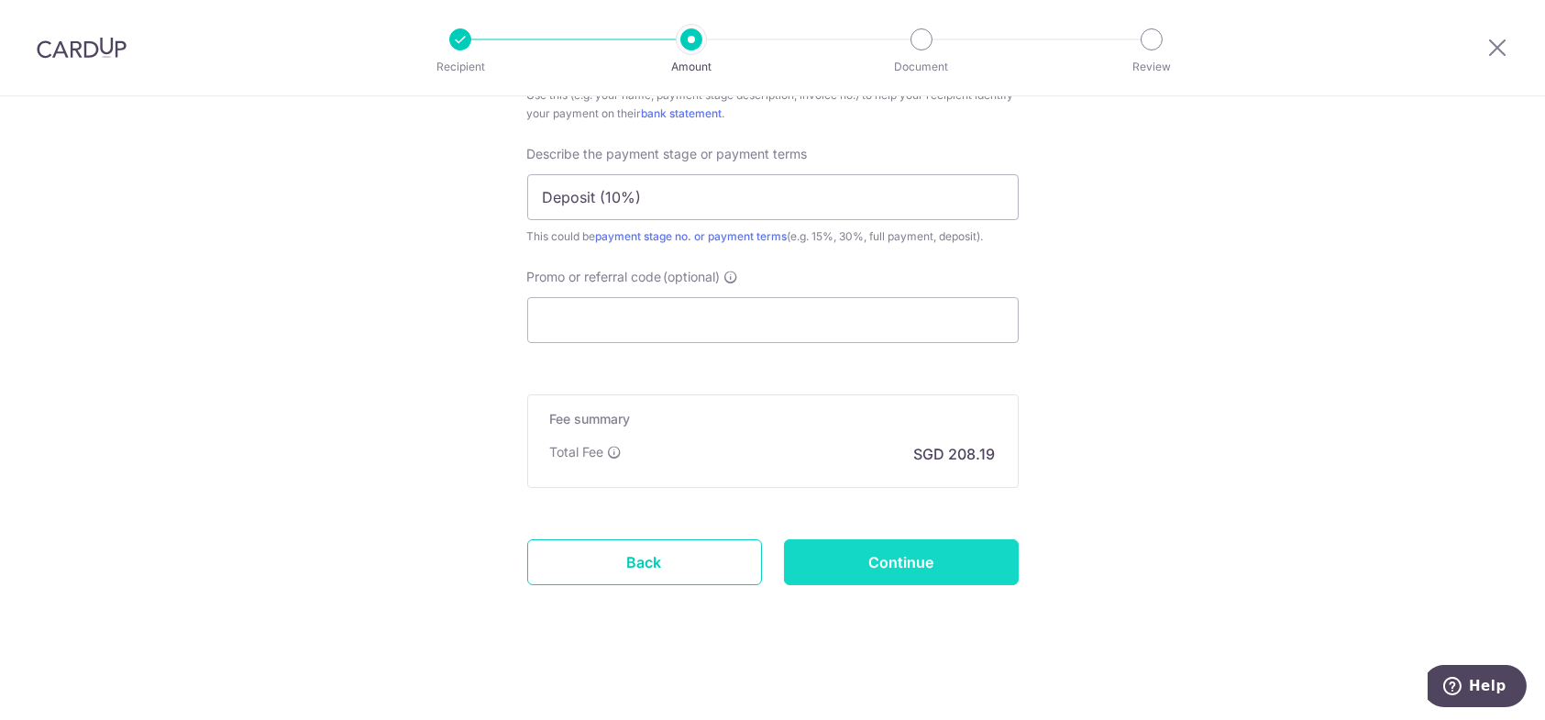
click at [922, 559] on input "Continue" at bounding box center [901, 562] width 235 height 46
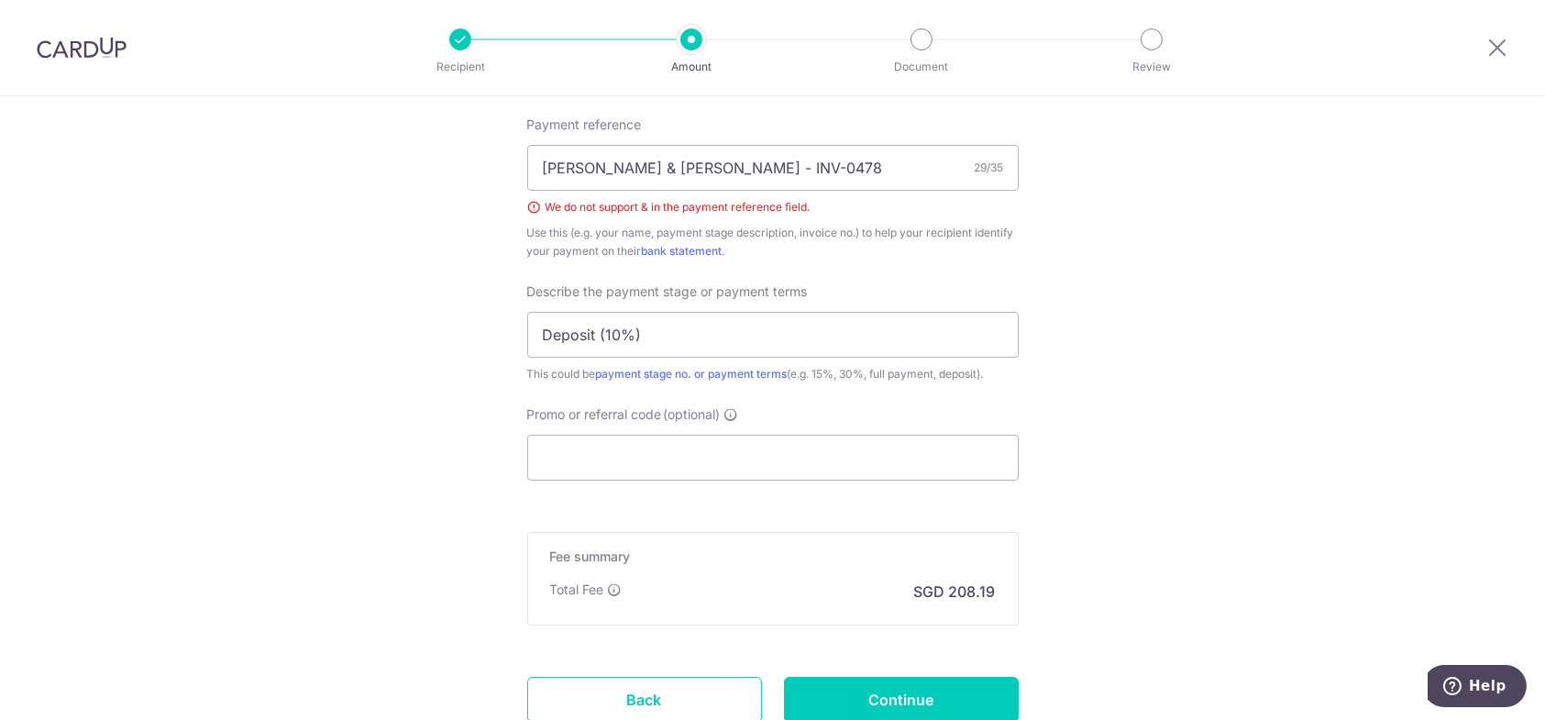
scroll to position [1036, 0]
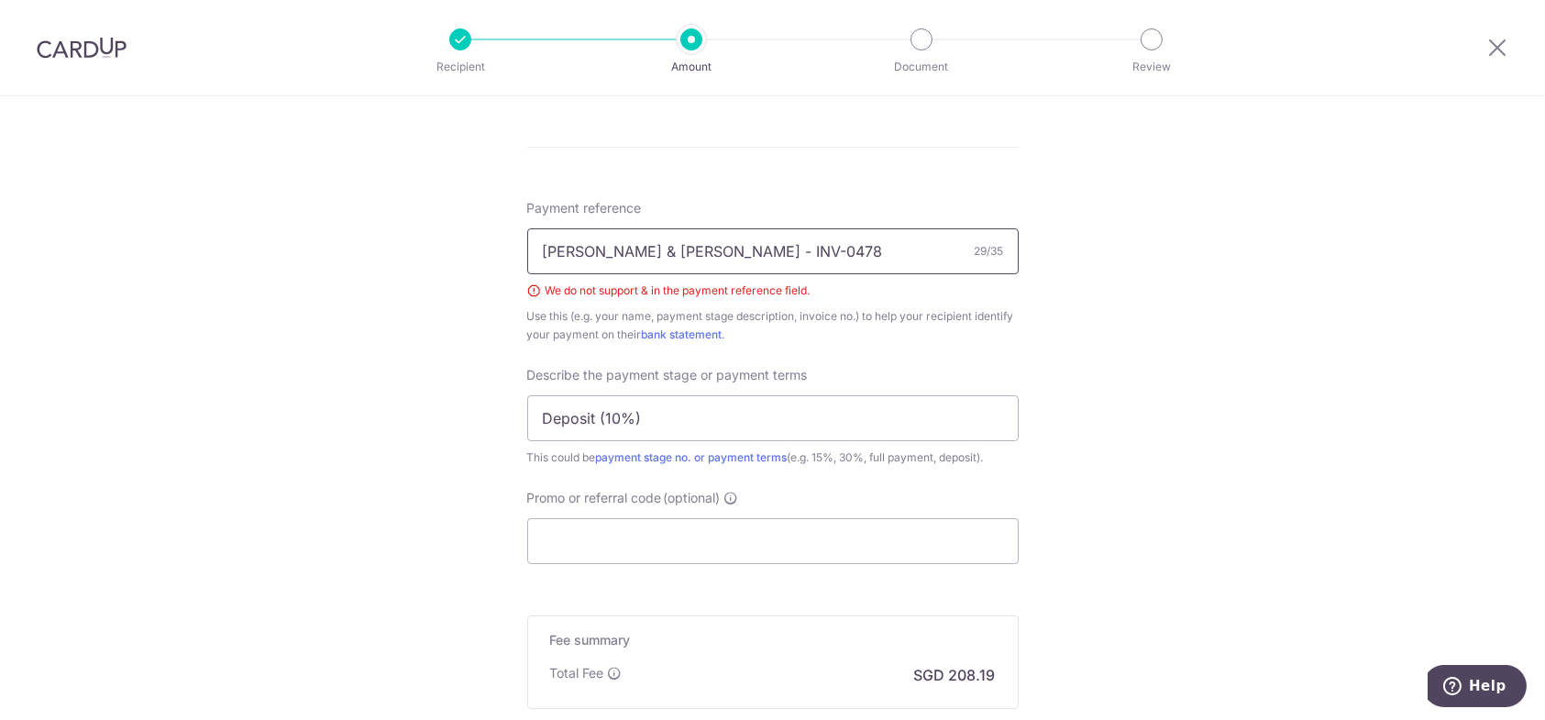
click at [615, 252] on input "[PERSON_NAME] & [PERSON_NAME] - INV-0478" at bounding box center [773, 251] width 492 height 46
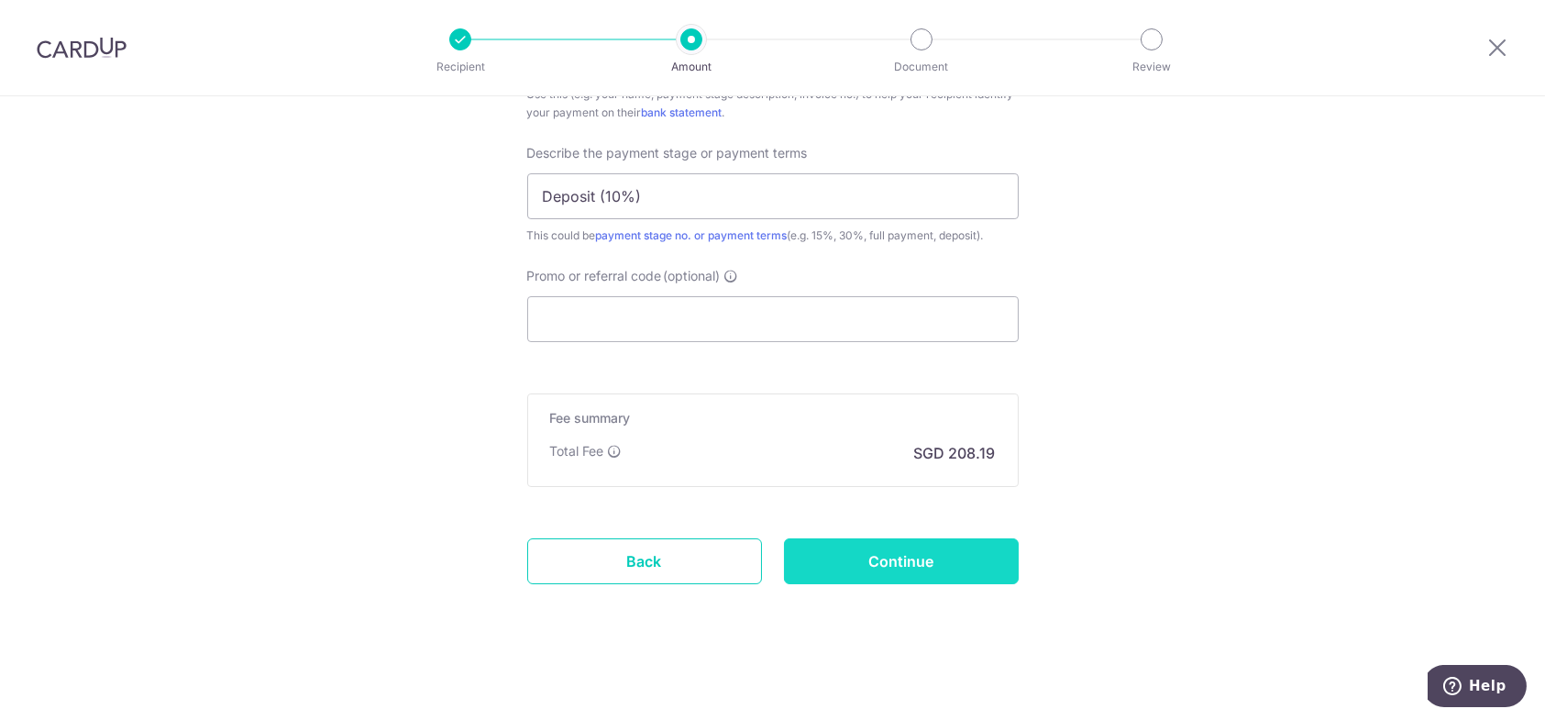
type input "Dominique Walter - INV-0478"
click at [936, 558] on input "Continue" at bounding box center [901, 561] width 235 height 46
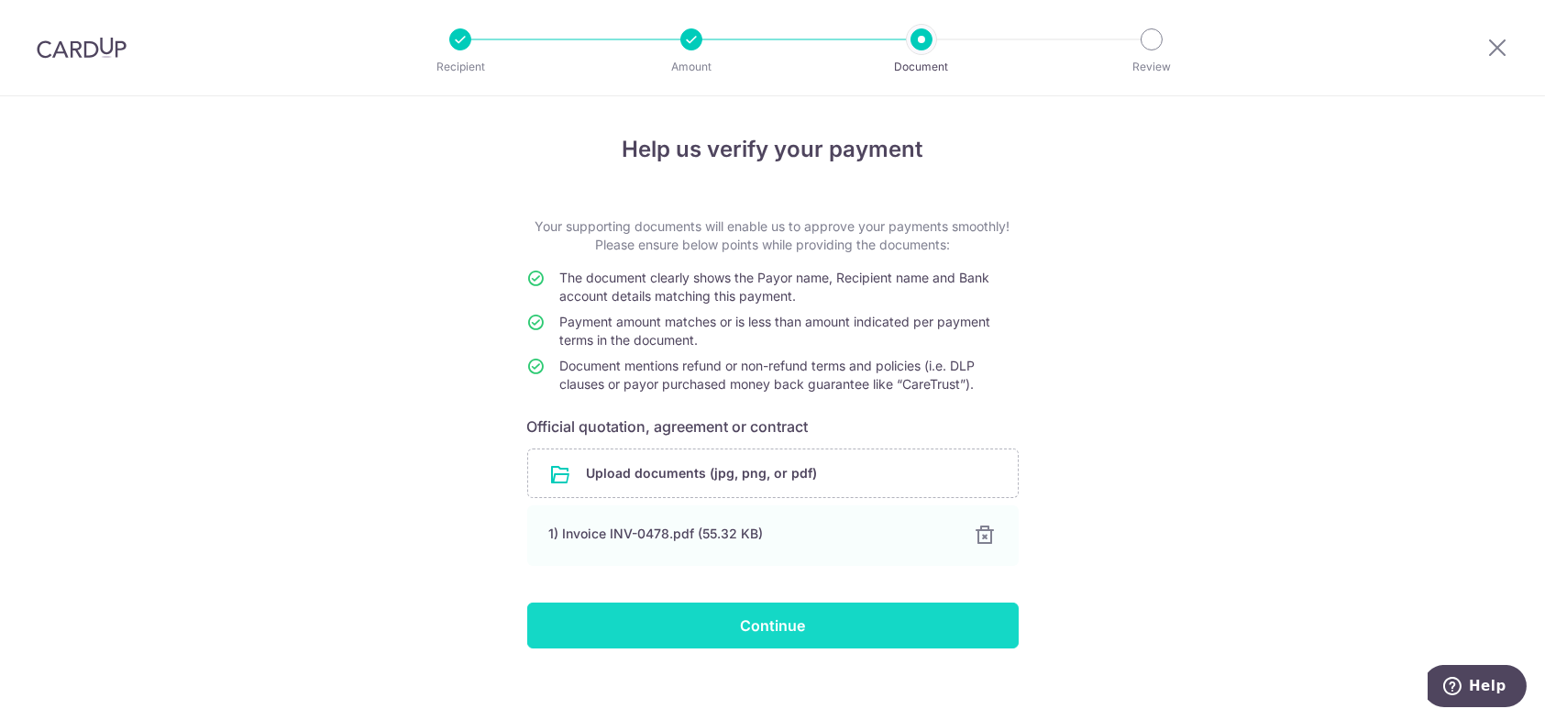
click at [786, 629] on input "Continue" at bounding box center [773, 626] width 492 height 46
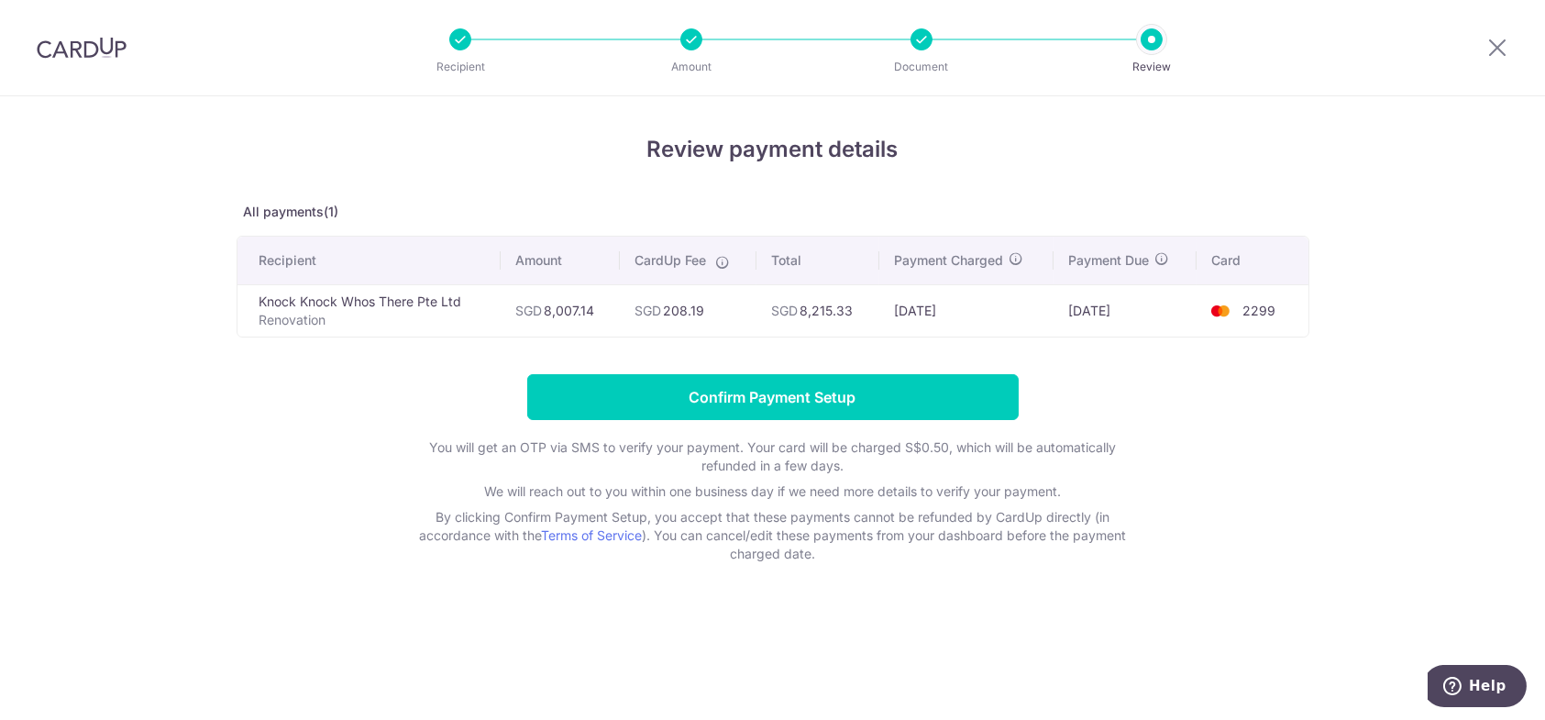
drag, startPoint x: 0, startPoint y: 0, endPoint x: 1423, endPoint y: 481, distance: 1501.6
click at [1423, 481] on div "Review payment details All payments(1) Recipient Amount CardUp Fee Total Paymen…" at bounding box center [772, 408] width 1545 height 624
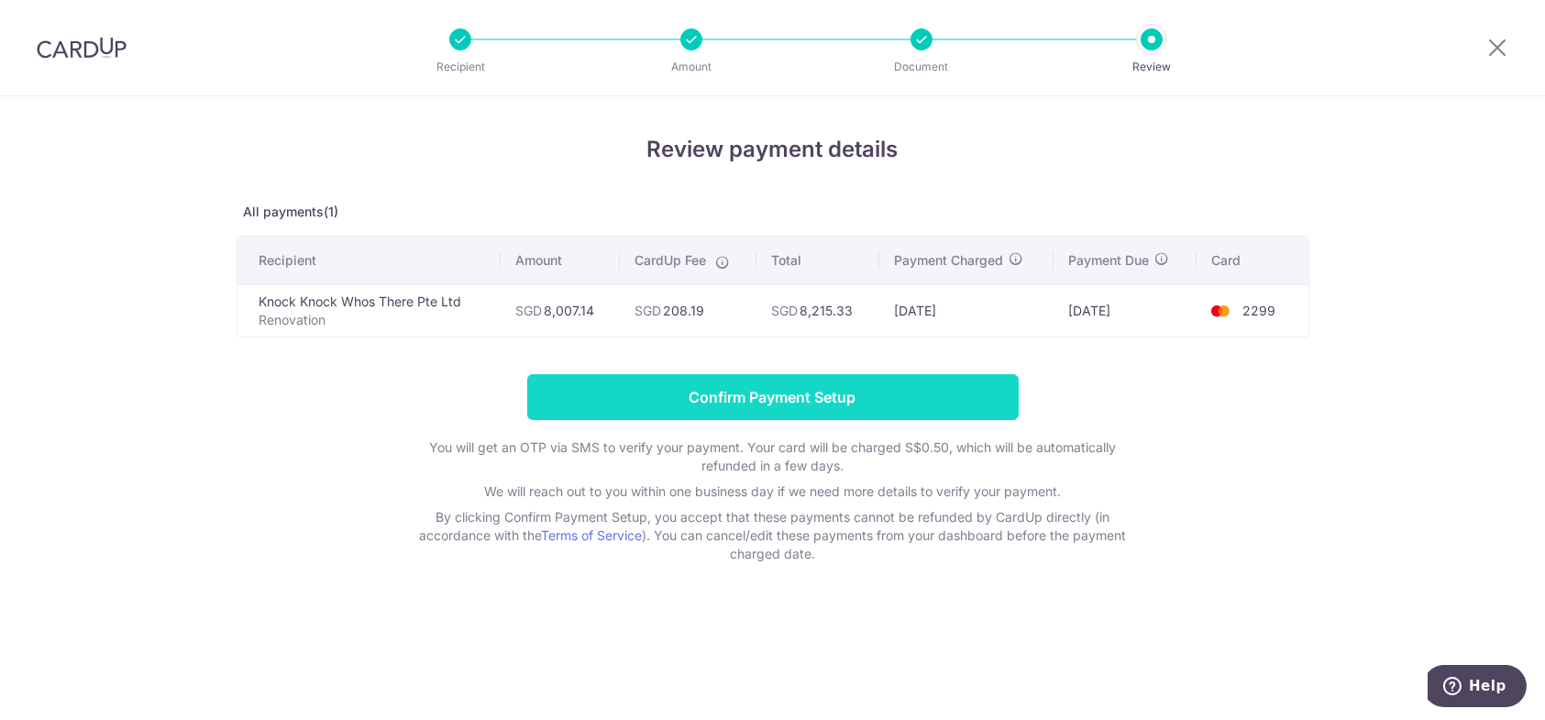
click at [783, 406] on input "Confirm Payment Setup" at bounding box center [773, 397] width 492 height 46
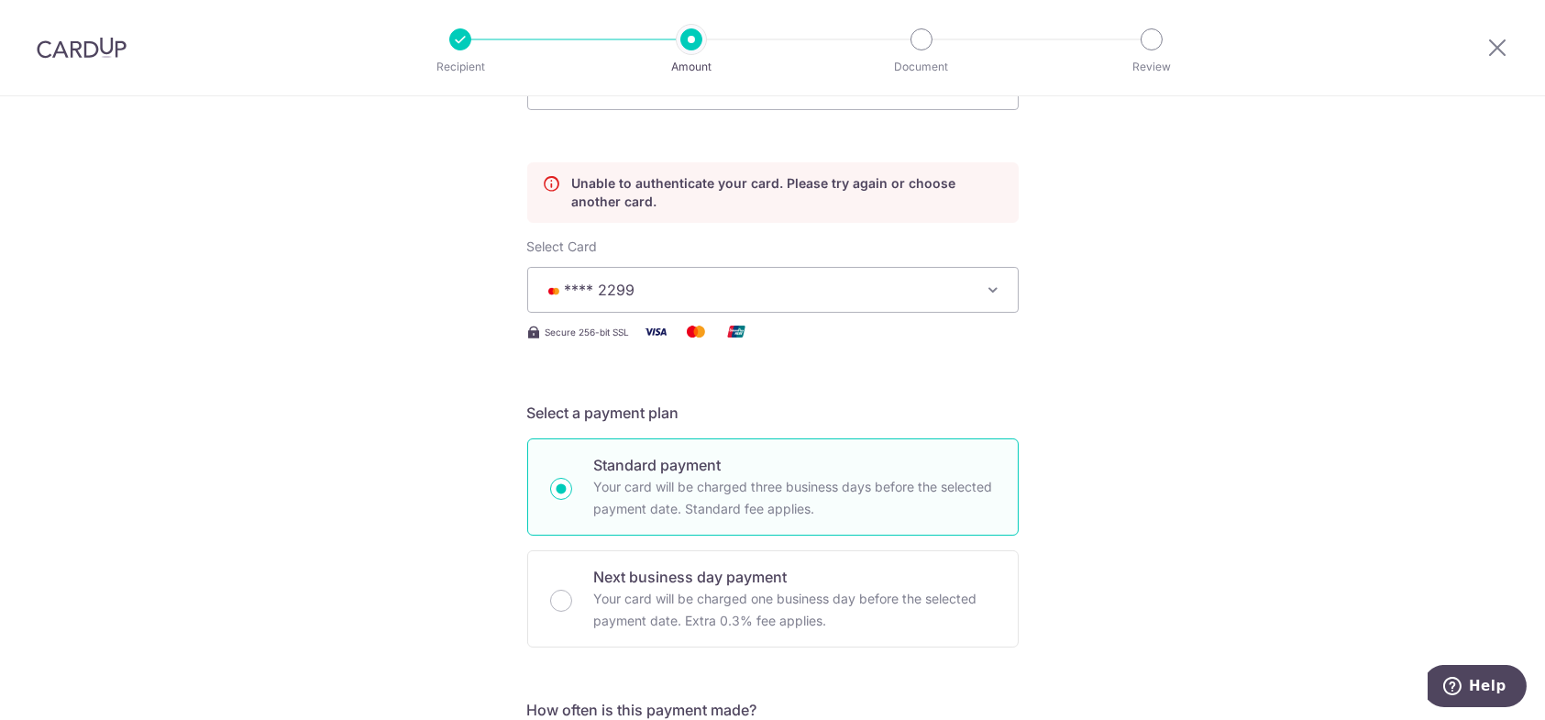
scroll to position [157, 0]
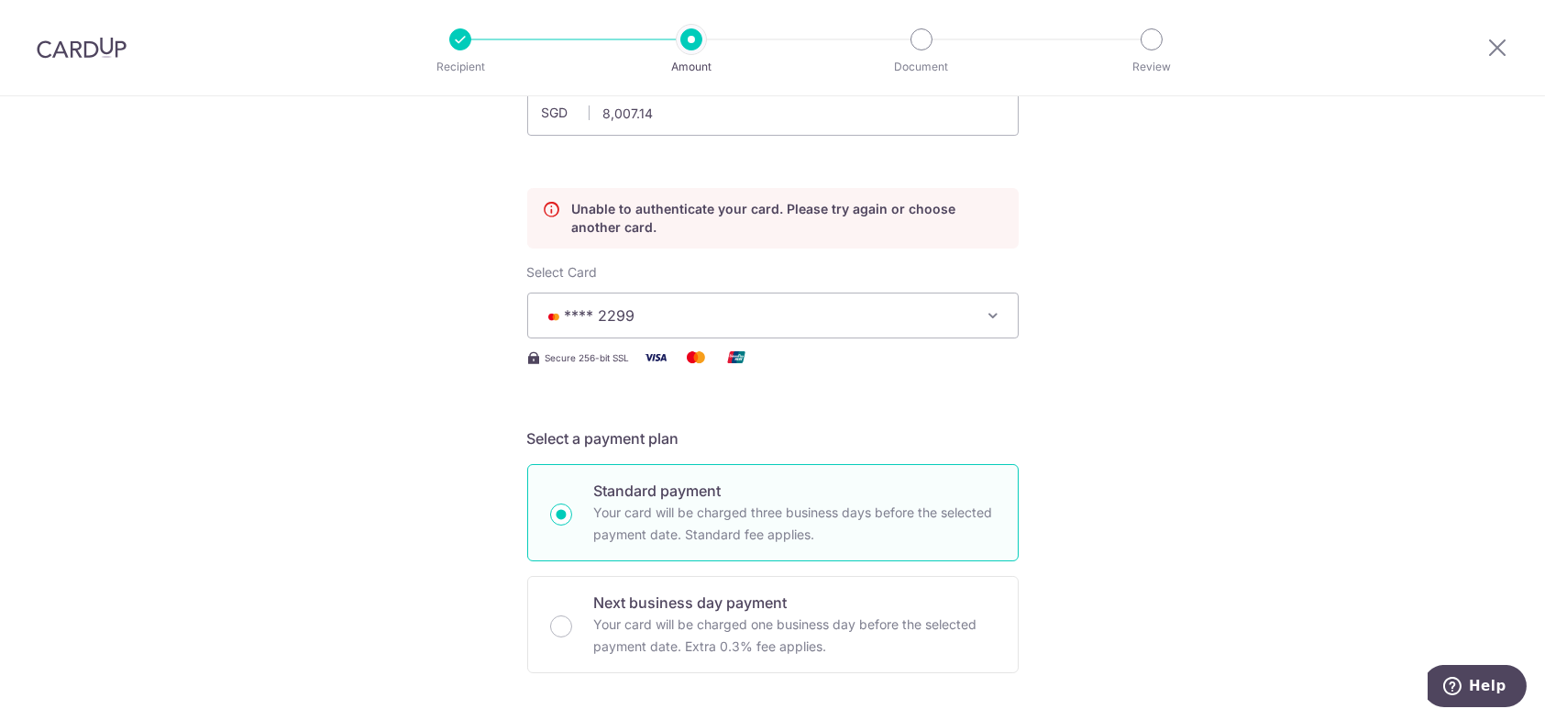
click at [728, 314] on span "**** 2299" at bounding box center [756, 316] width 427 height 22
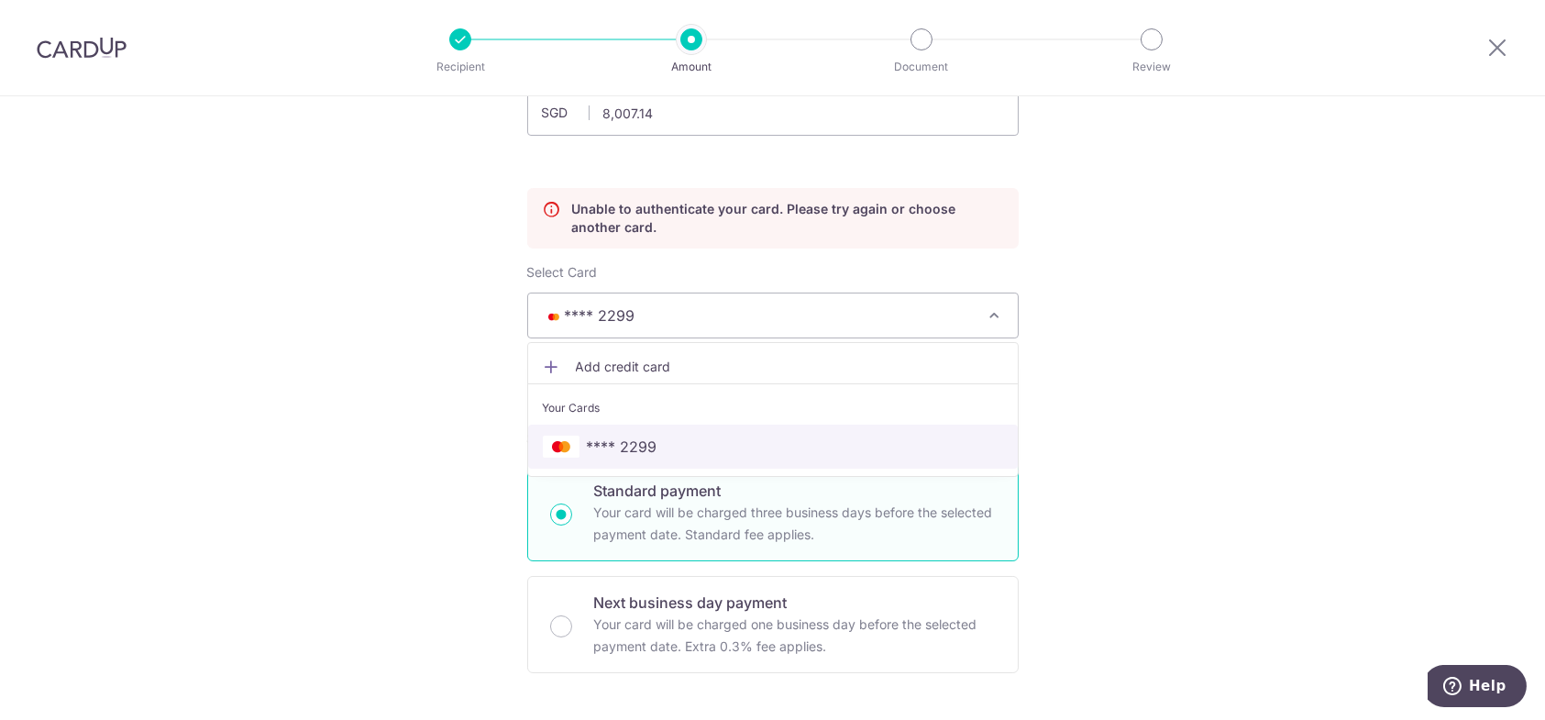
click at [689, 444] on span "**** 2299" at bounding box center [773, 447] width 460 height 22
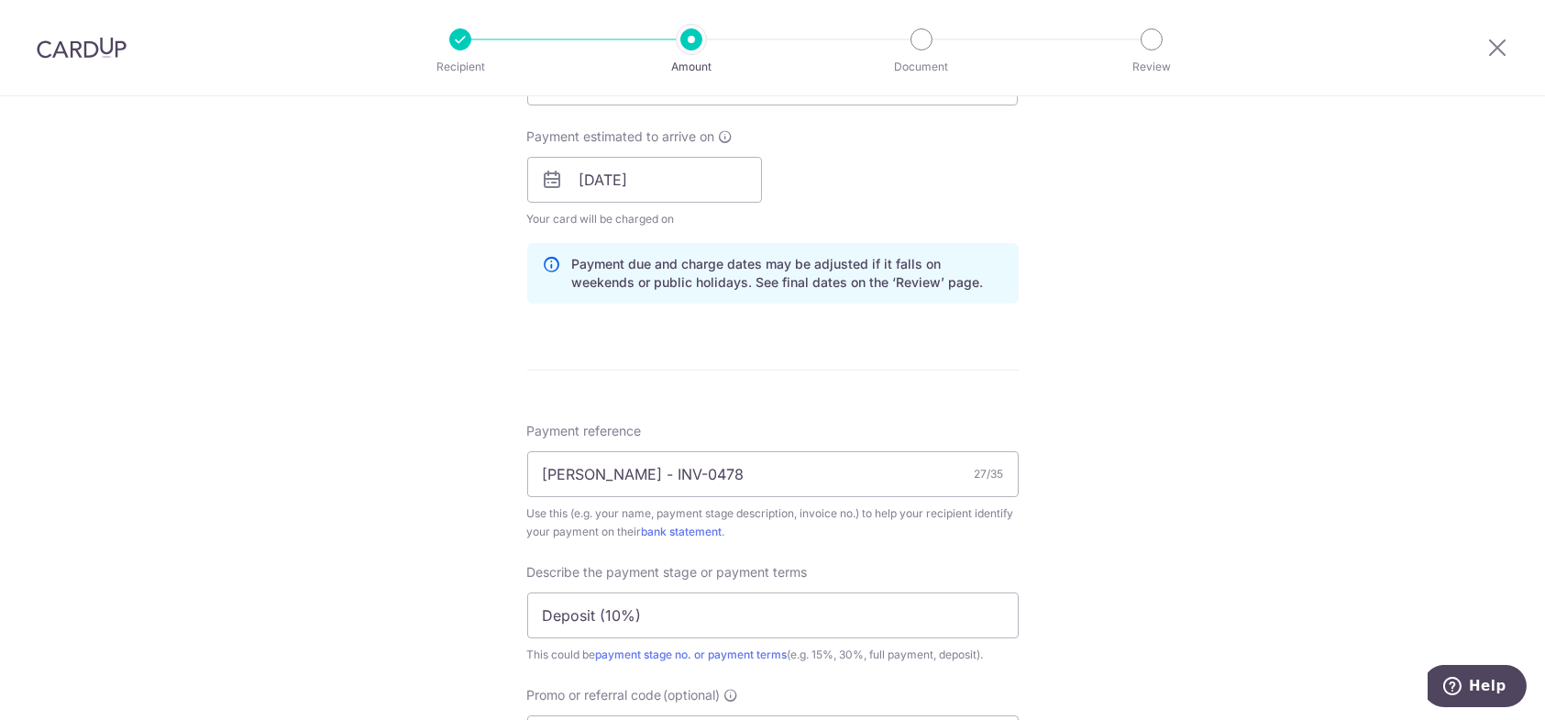
scroll to position [891, 0]
drag, startPoint x: 666, startPoint y: 138, endPoint x: 668, endPoint y: 150, distance: 13.0
click at [666, 140] on span "Payment estimated to arrive on" at bounding box center [621, 134] width 188 height 18
click at [681, 181] on input "[DATE]" at bounding box center [644, 177] width 235 height 46
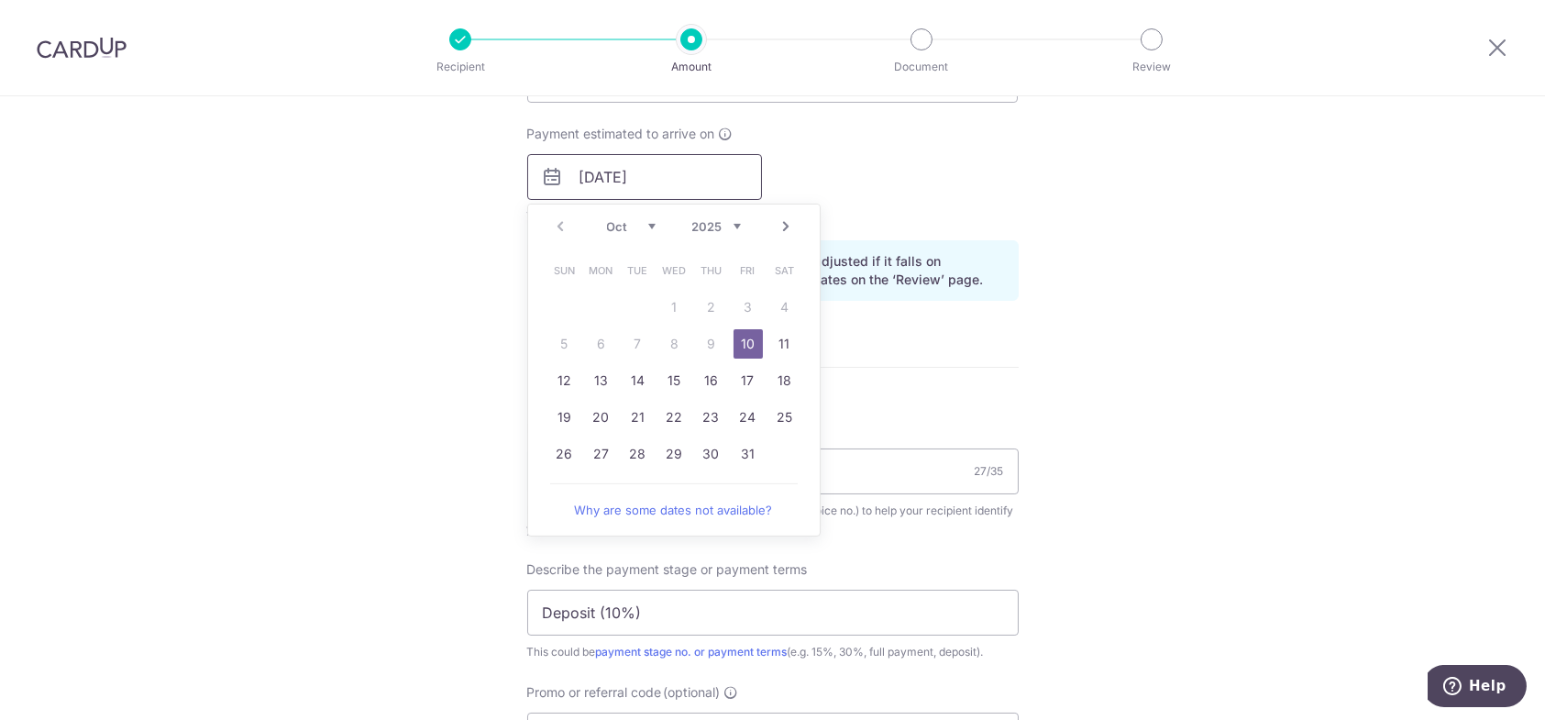
click at [681, 181] on input "[DATE]" at bounding box center [644, 177] width 235 height 46
click at [885, 184] on div "Payment estimated to arrive on 10/10/2025 Prev Next Oct Nov Dec 2025 2026 2027 …" at bounding box center [773, 175] width 514 height 101
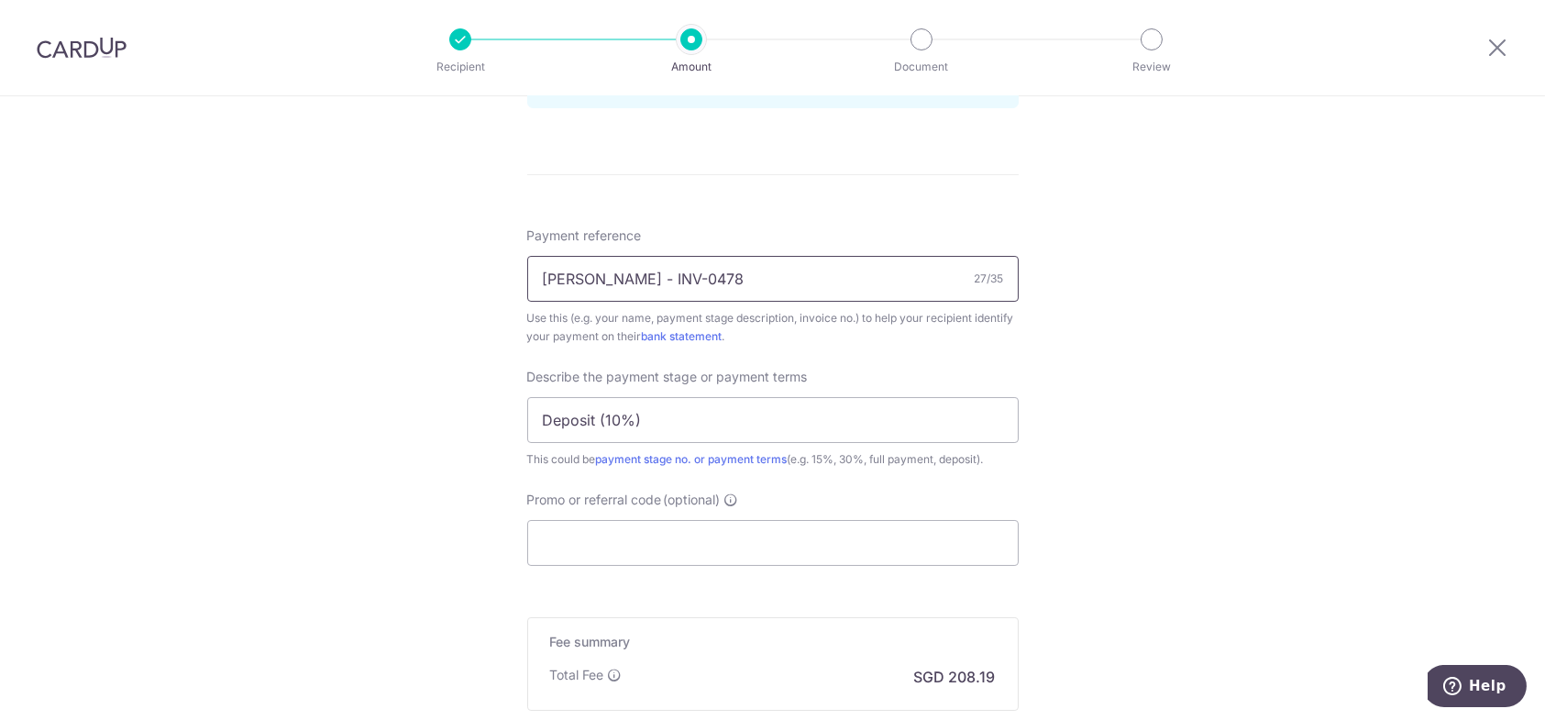
scroll to position [1257, 0]
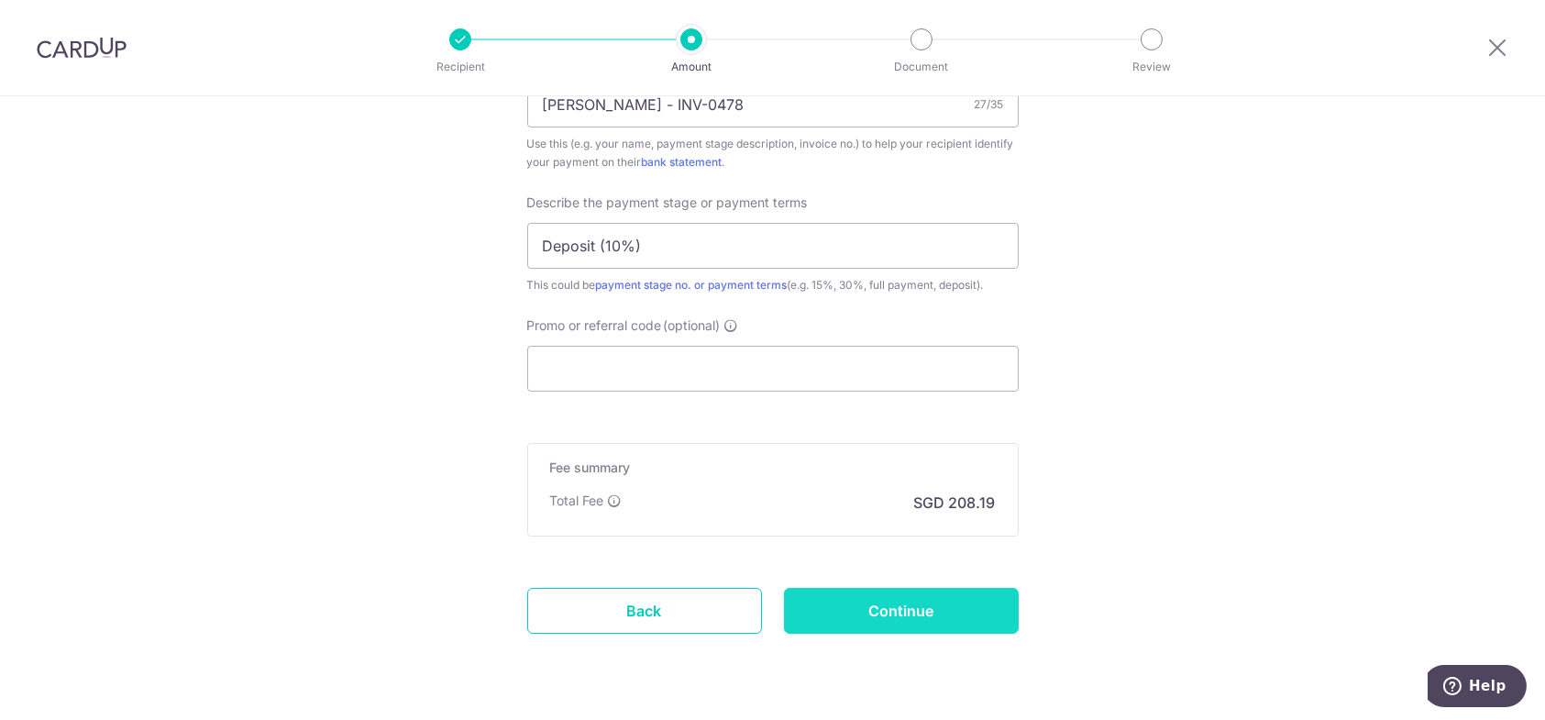
click at [881, 609] on input "Continue" at bounding box center [901, 611] width 235 height 46
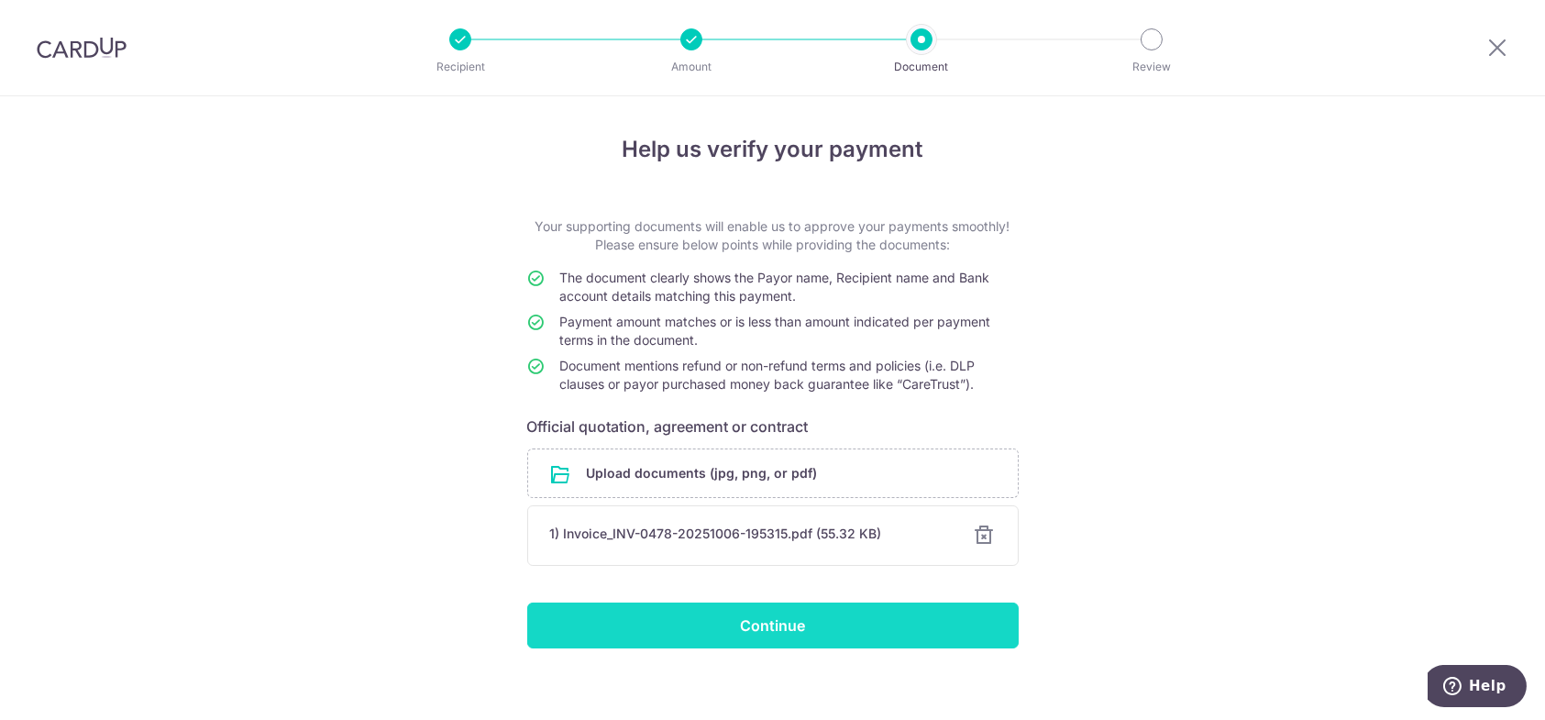
click at [884, 615] on input "Continue" at bounding box center [773, 626] width 492 height 46
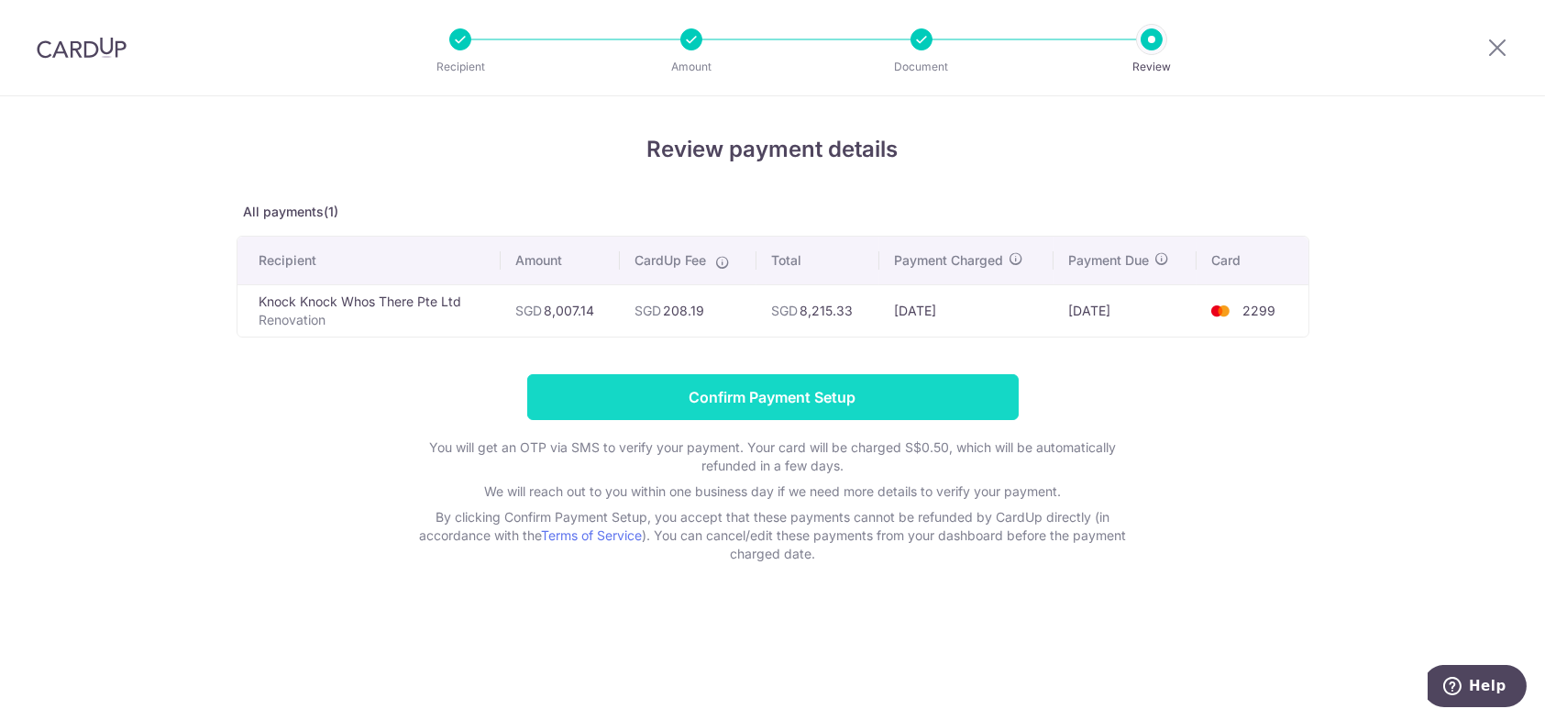
click at [975, 405] on input "Confirm Payment Setup" at bounding box center [773, 397] width 492 height 46
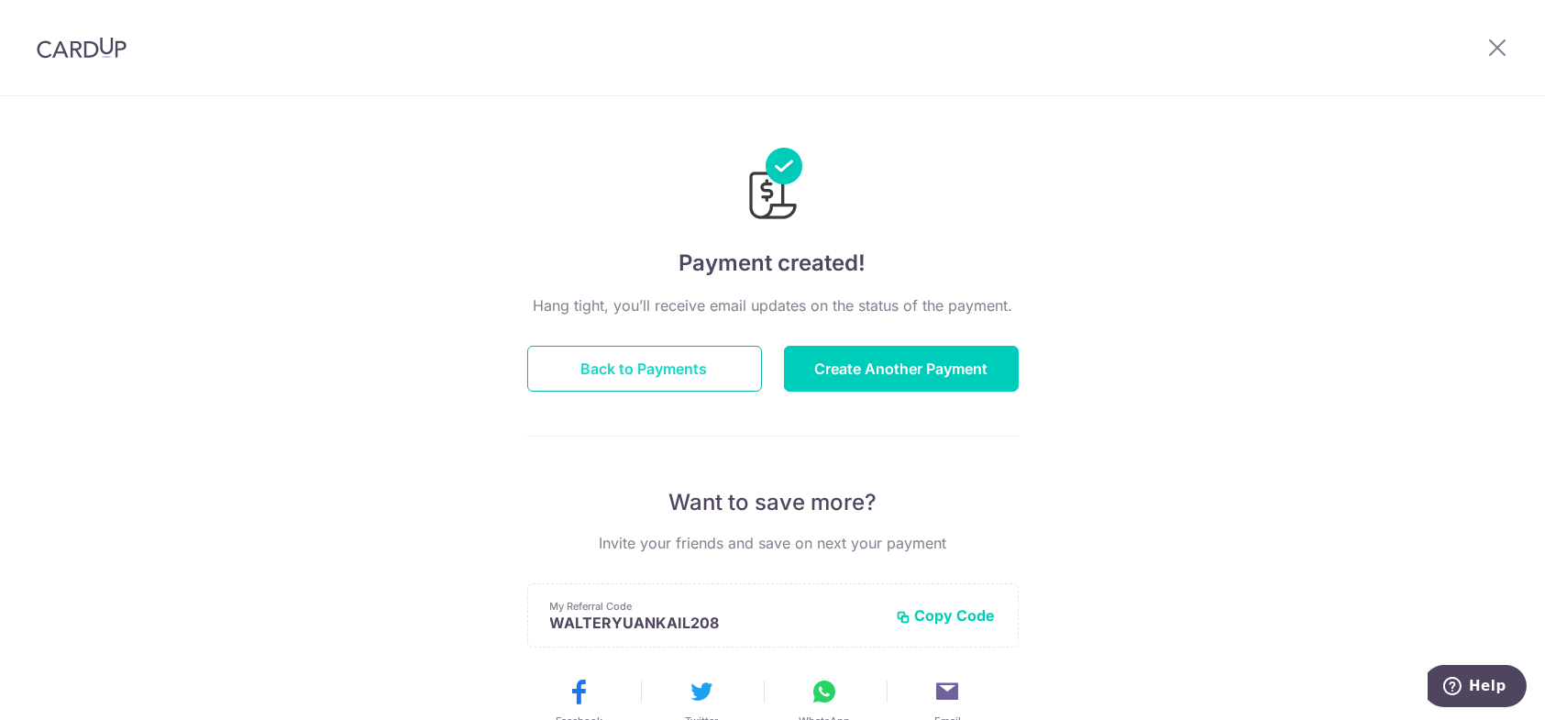
click at [627, 374] on button "Back to Payments" at bounding box center [644, 369] width 235 height 46
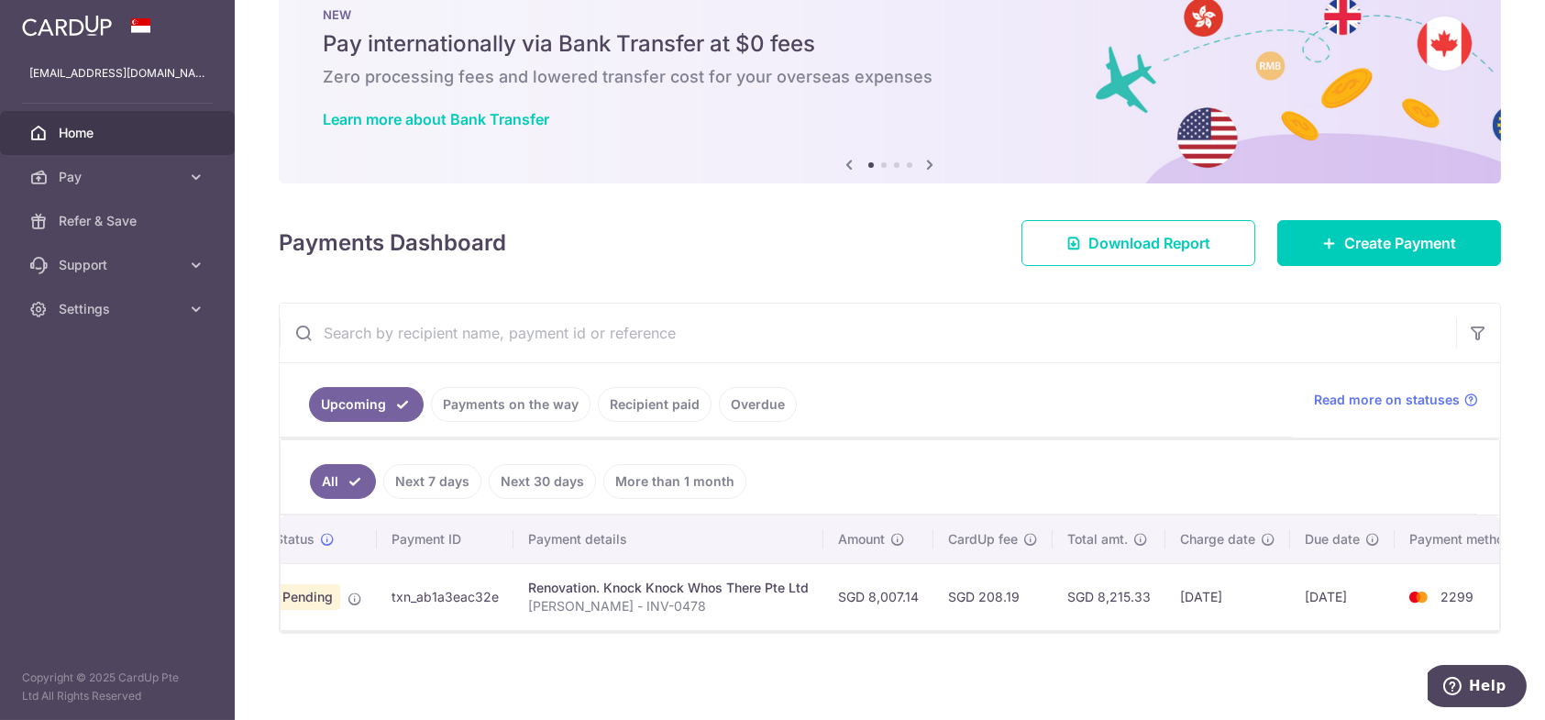
scroll to position [0, 88]
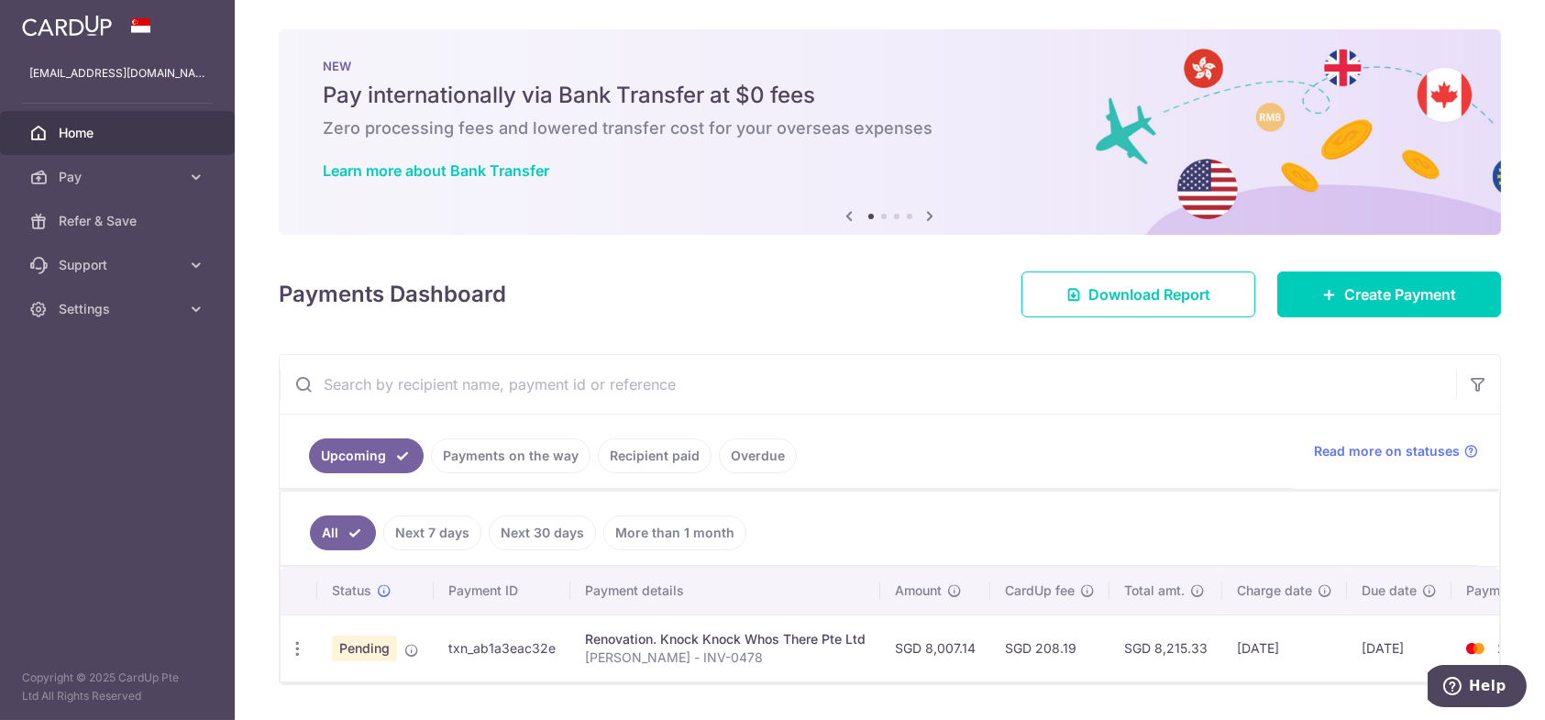
click at [737, 633] on div "Renovation. Knock Knock Whos There Pte Ltd" at bounding box center [725, 639] width 281 height 18
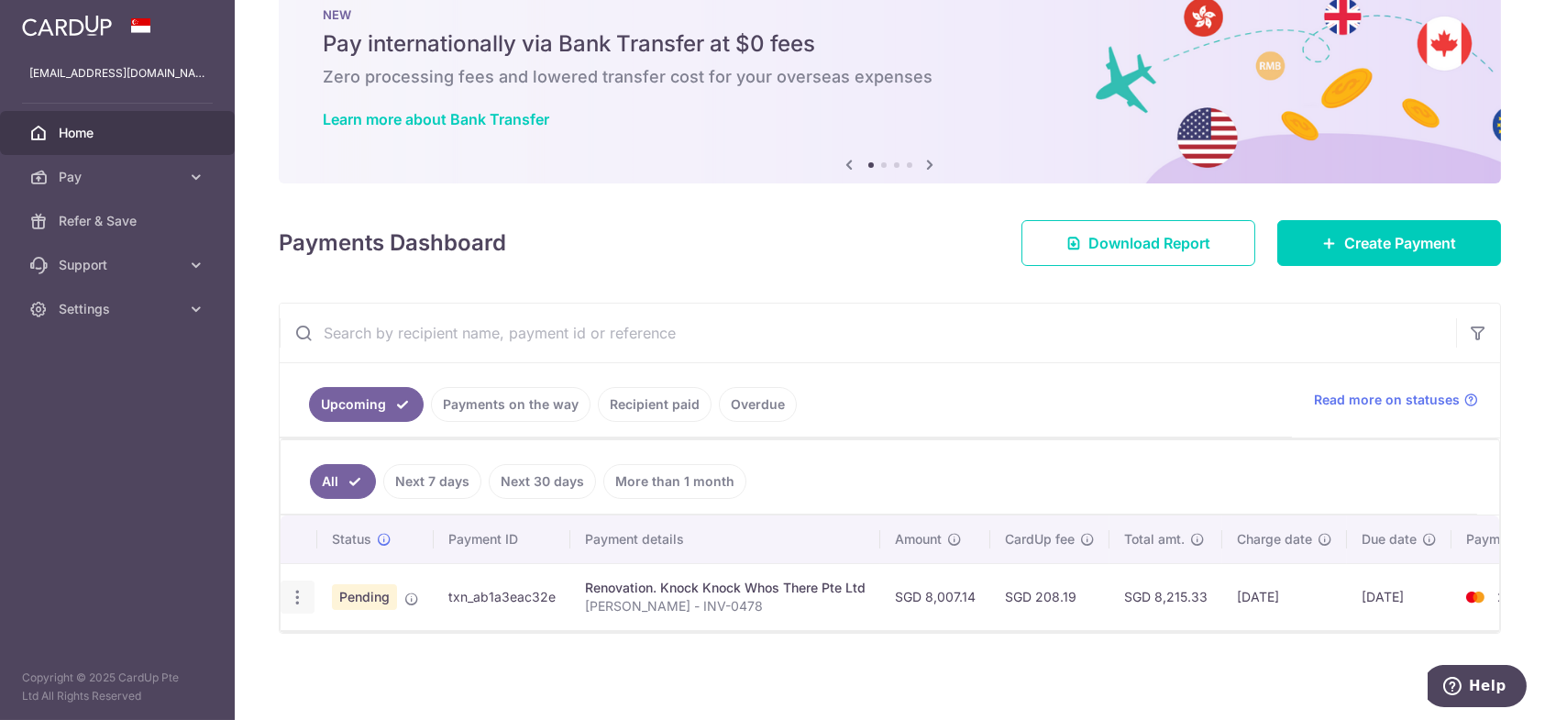
click at [289, 593] on icon "button" at bounding box center [297, 597] width 19 height 19
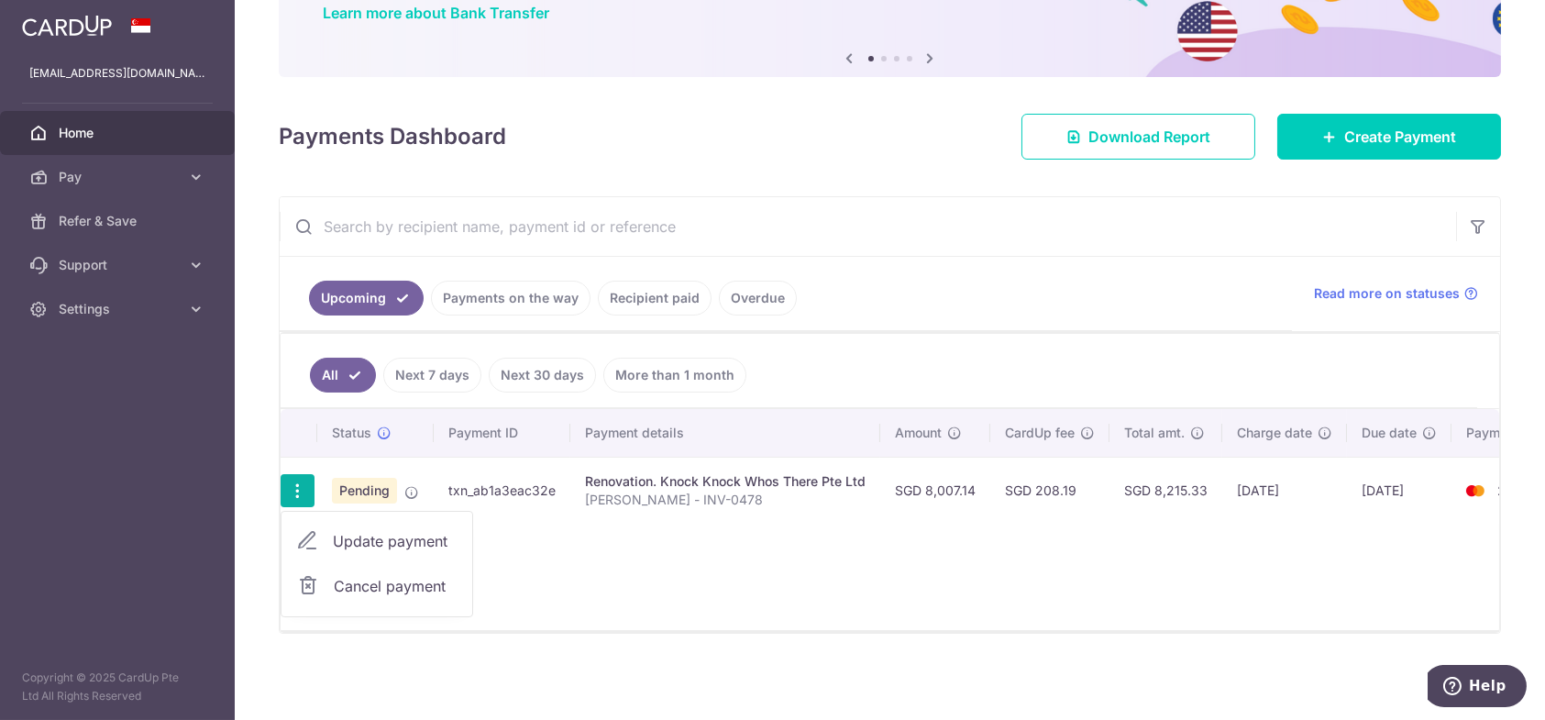
click at [606, 590] on div "Status Payment ID Payment details Amount CardUp fee Total amt. Charge date Due …" at bounding box center [890, 519] width 1219 height 221
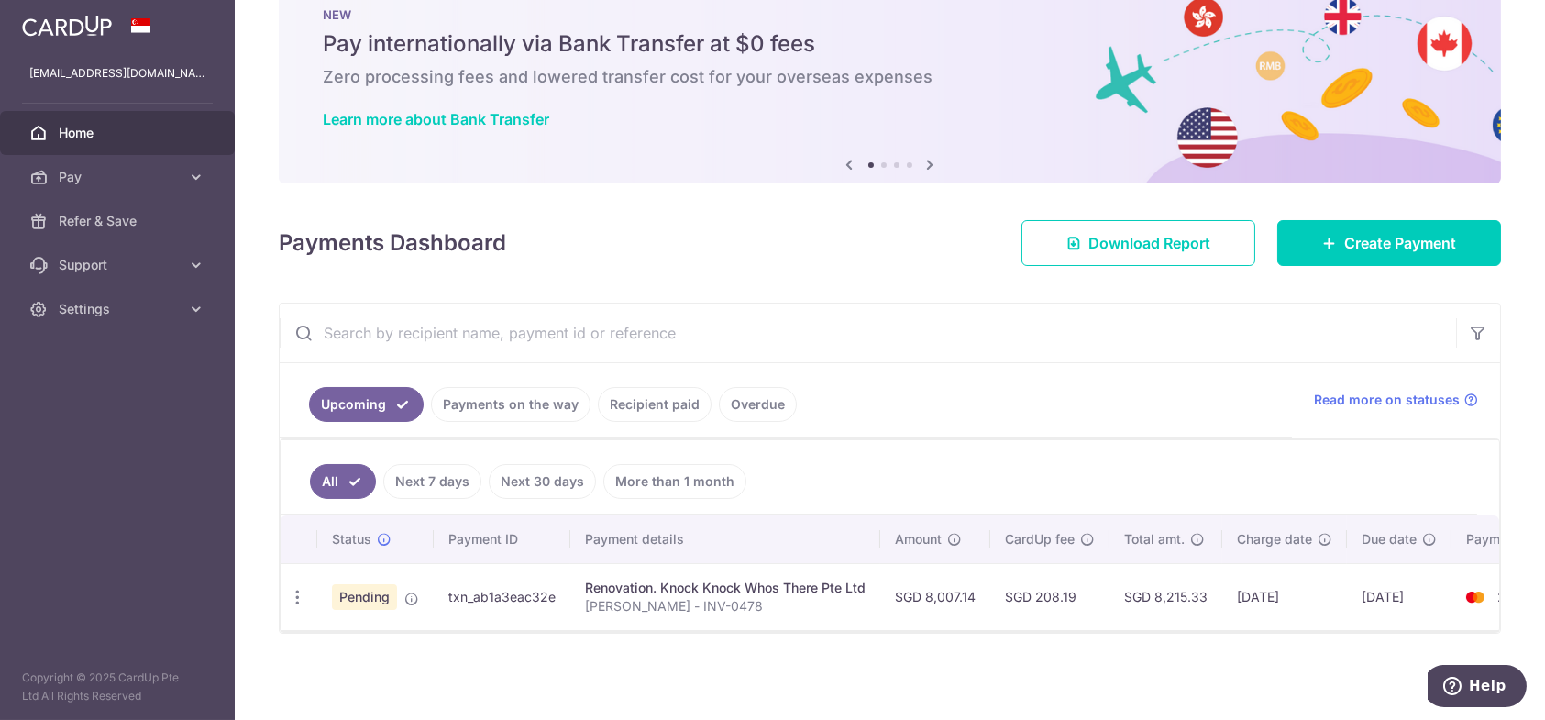
click at [665, 582] on div "Renovation. Knock Knock Whos There Pte Ltd" at bounding box center [725, 588] width 281 height 18
click at [679, 597] on p "[PERSON_NAME] - INV-0478" at bounding box center [725, 606] width 281 height 18
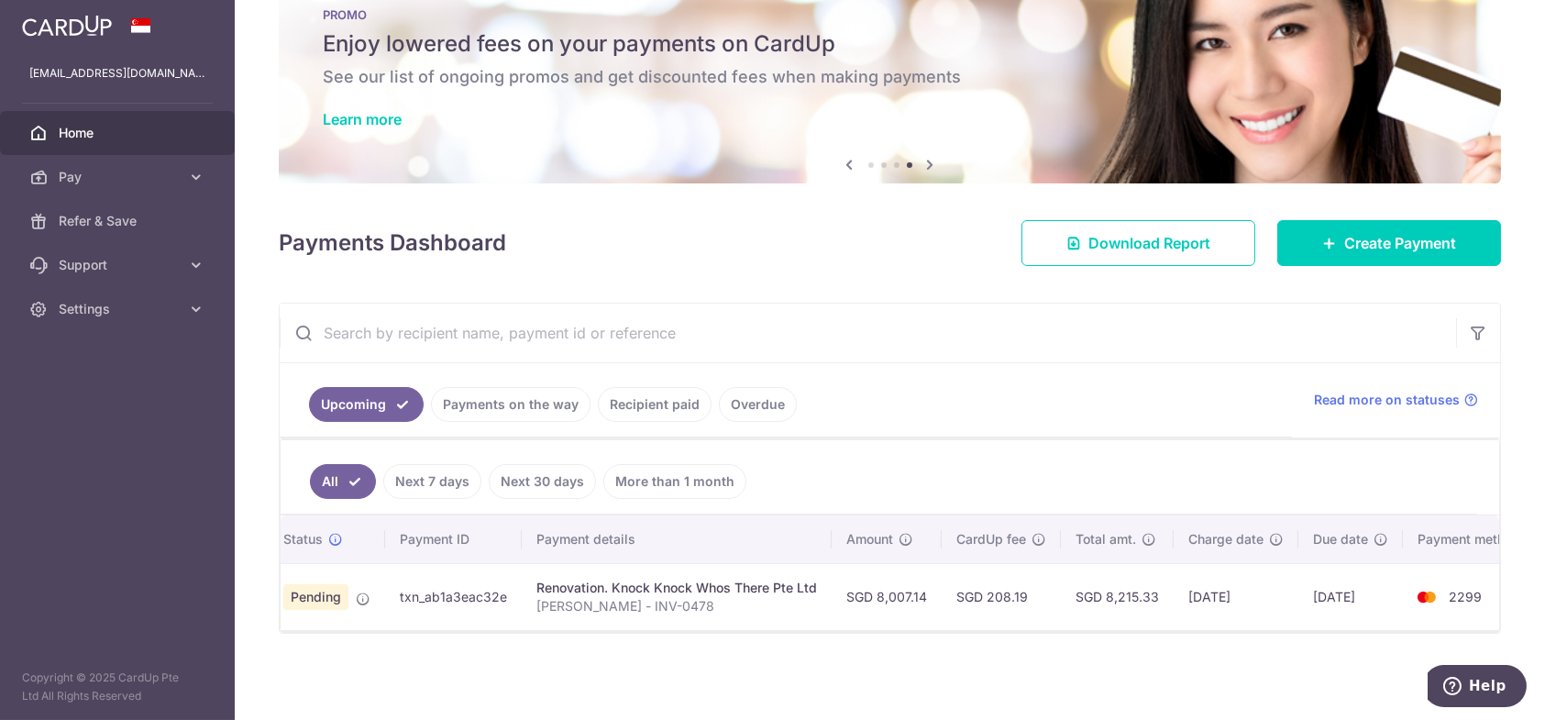
scroll to position [0, 88]
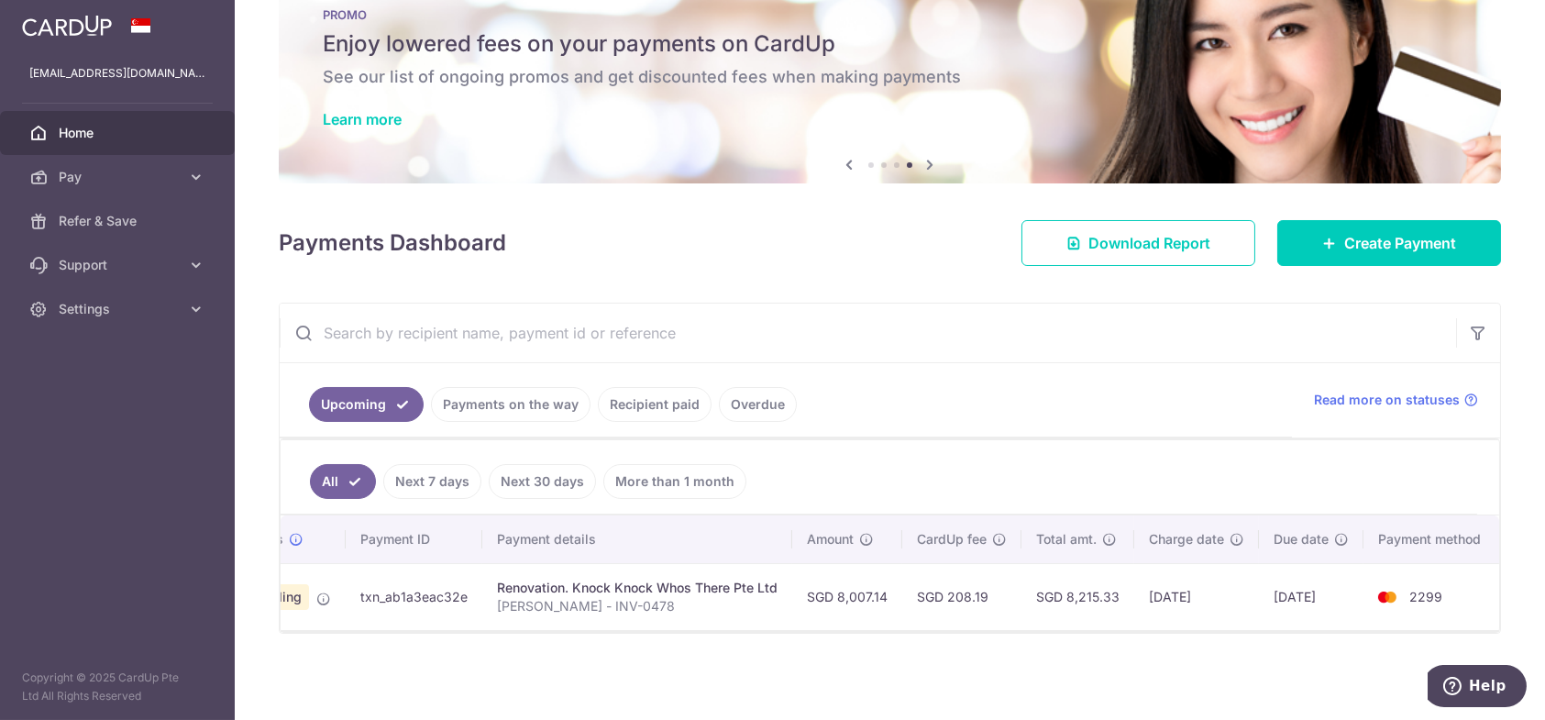
drag, startPoint x: 841, startPoint y: 599, endPoint x: 864, endPoint y: 581, distance: 29.4
click at [841, 598] on td "SGD 8,007.14" at bounding box center [847, 596] width 110 height 67
click at [868, 580] on td "SGD 8,007.14" at bounding box center [847, 596] width 110 height 67
click at [936, 574] on td "SGD 208.19" at bounding box center [962, 596] width 119 height 67
click at [1061, 581] on td "SGD 8,215.33" at bounding box center [1078, 596] width 113 height 67
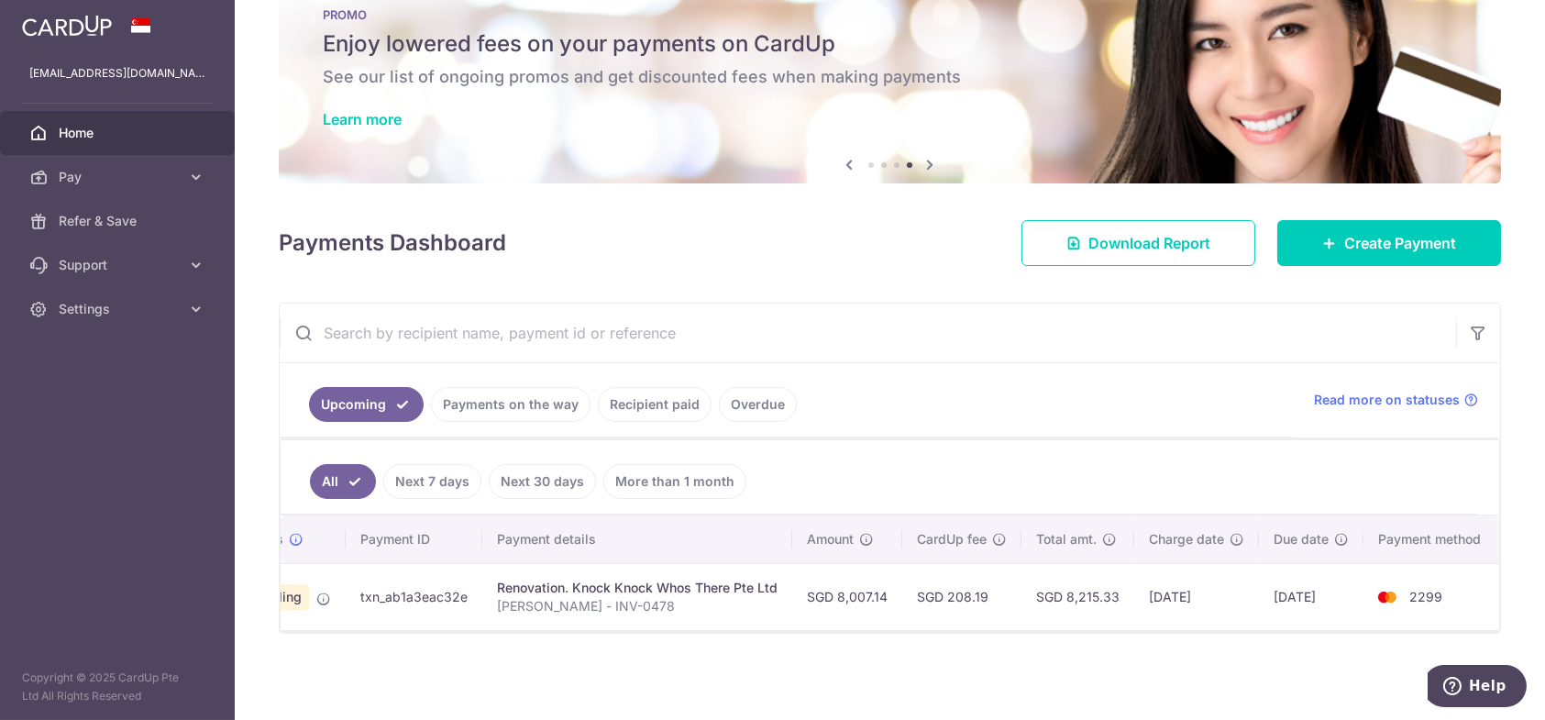
drag, startPoint x: 1180, startPoint y: 586, endPoint x: 1192, endPoint y: 586, distance: 12.8
click at [1181, 586] on td "[DATE]" at bounding box center [1197, 596] width 125 height 67
drag, startPoint x: 1317, startPoint y: 585, endPoint x: 1333, endPoint y: 585, distance: 15.6
click at [1325, 585] on td "[DATE]" at bounding box center [1311, 596] width 105 height 67
click at [1436, 582] on td "2299" at bounding box center [1433, 596] width 139 height 67
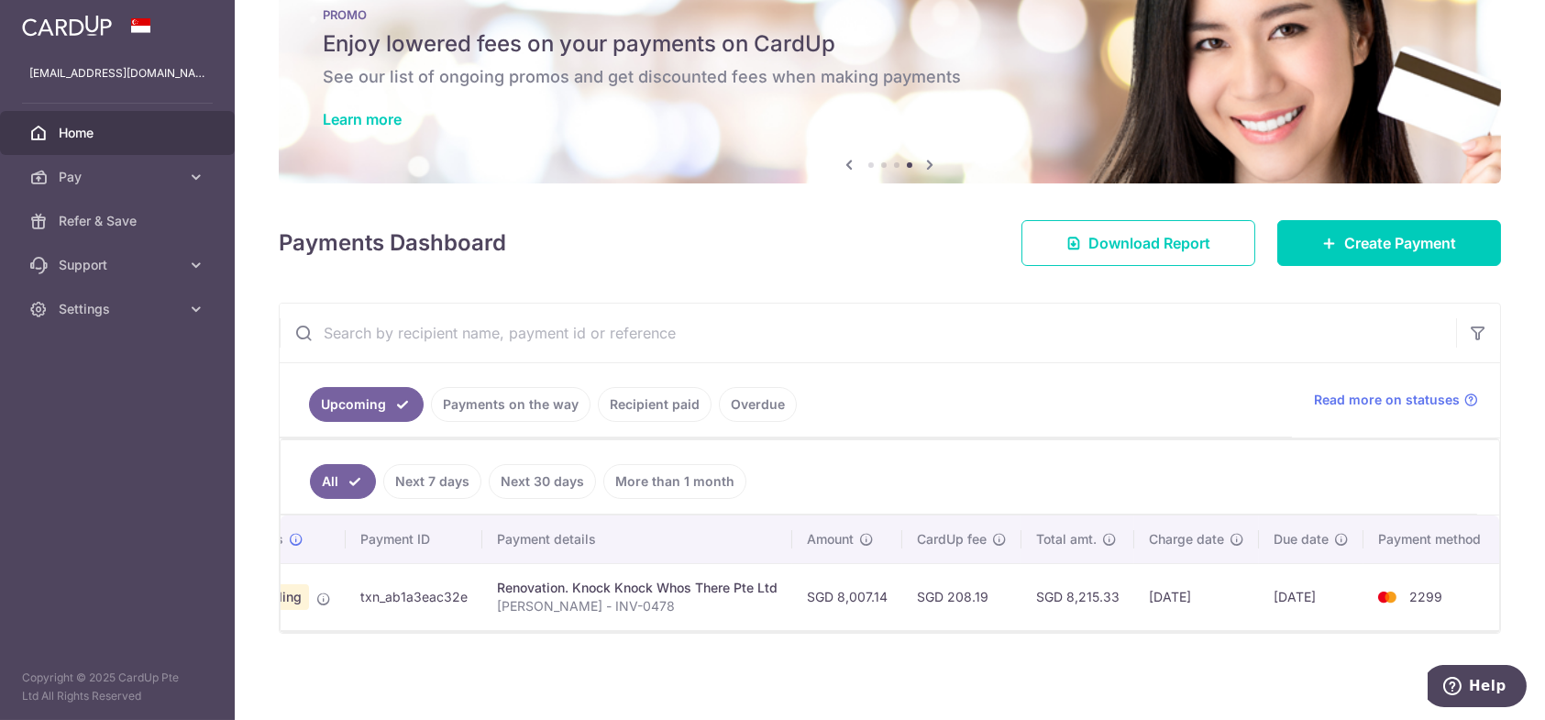
scroll to position [0, 29]
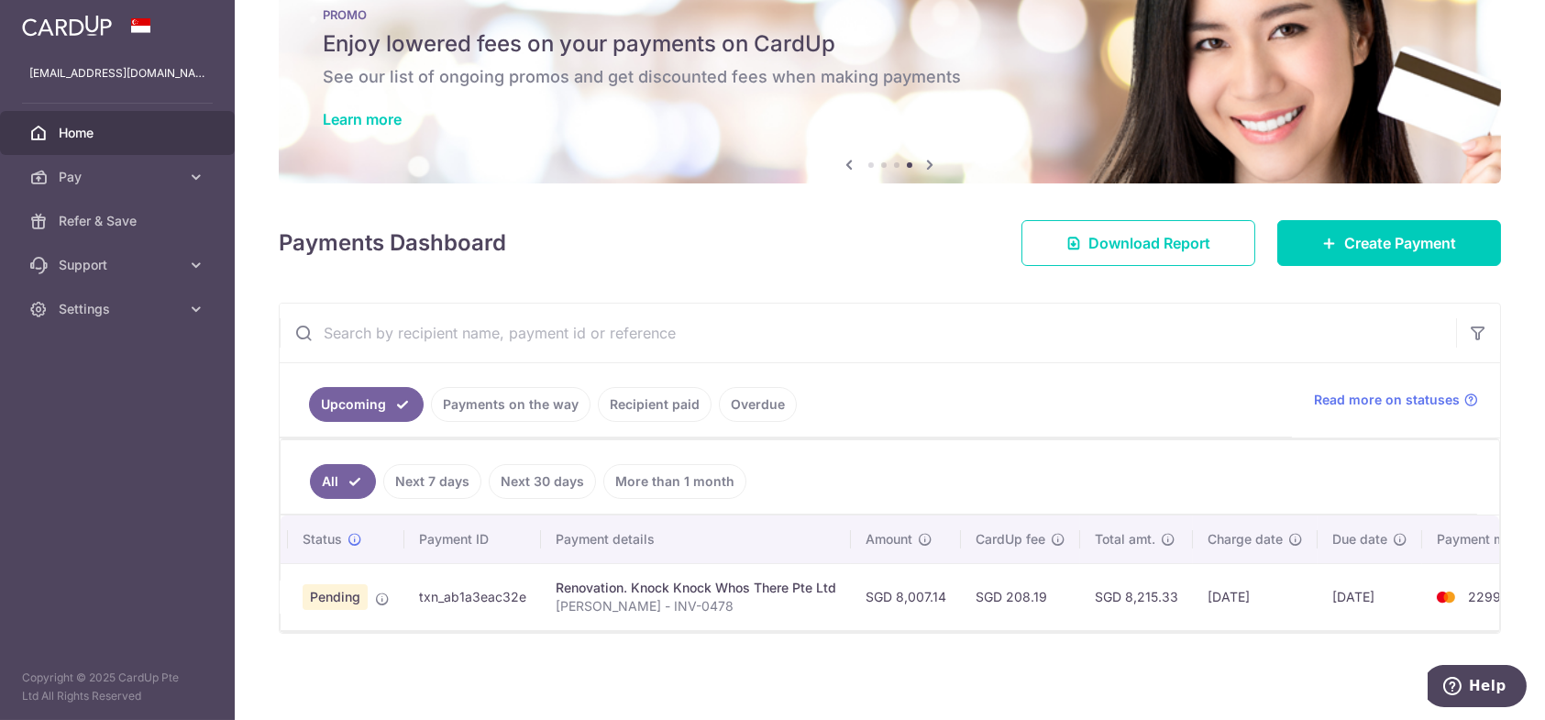
click at [560, 586] on td "Renovation. Knock Knock Whos There Pte Ltd [PERSON_NAME] - INV-0478" at bounding box center [696, 596] width 310 height 67
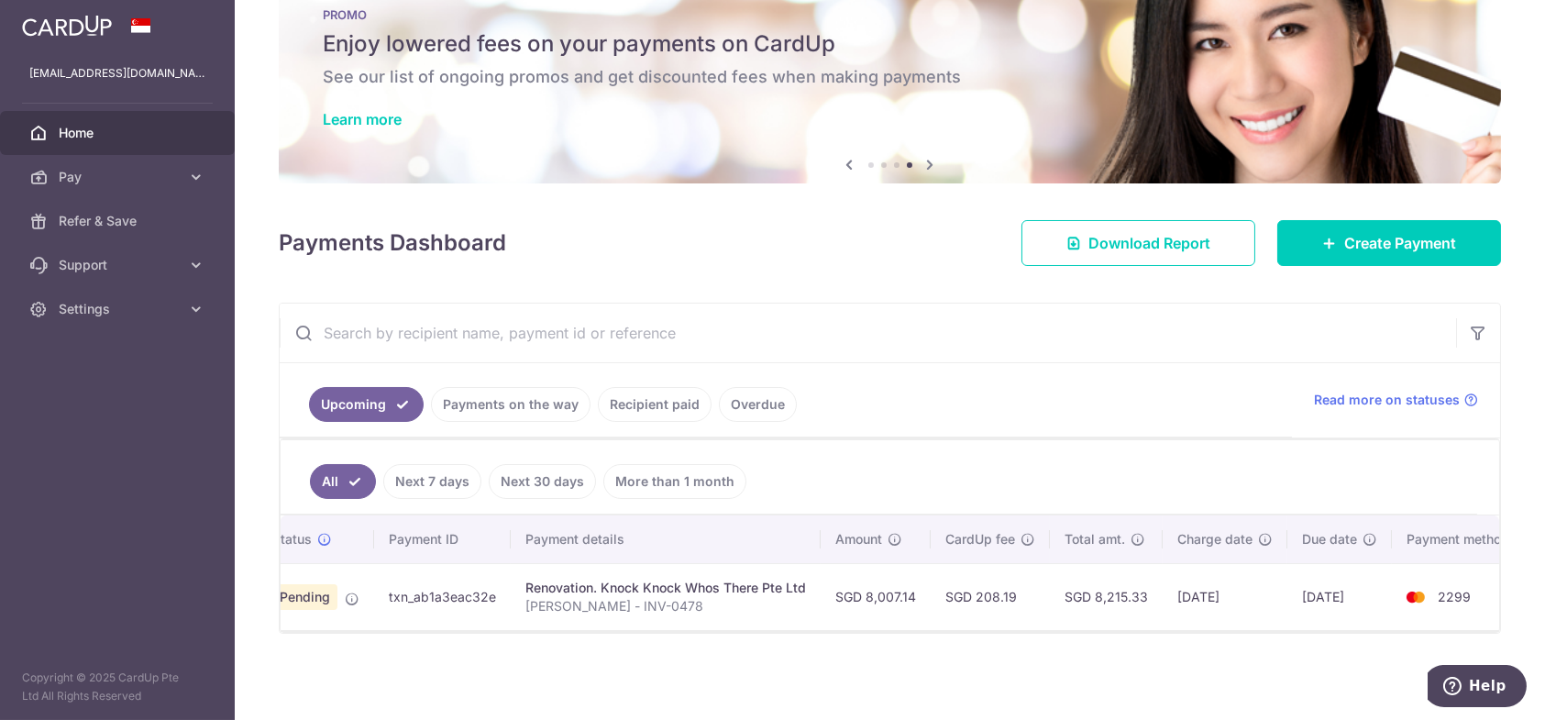
scroll to position [0, 88]
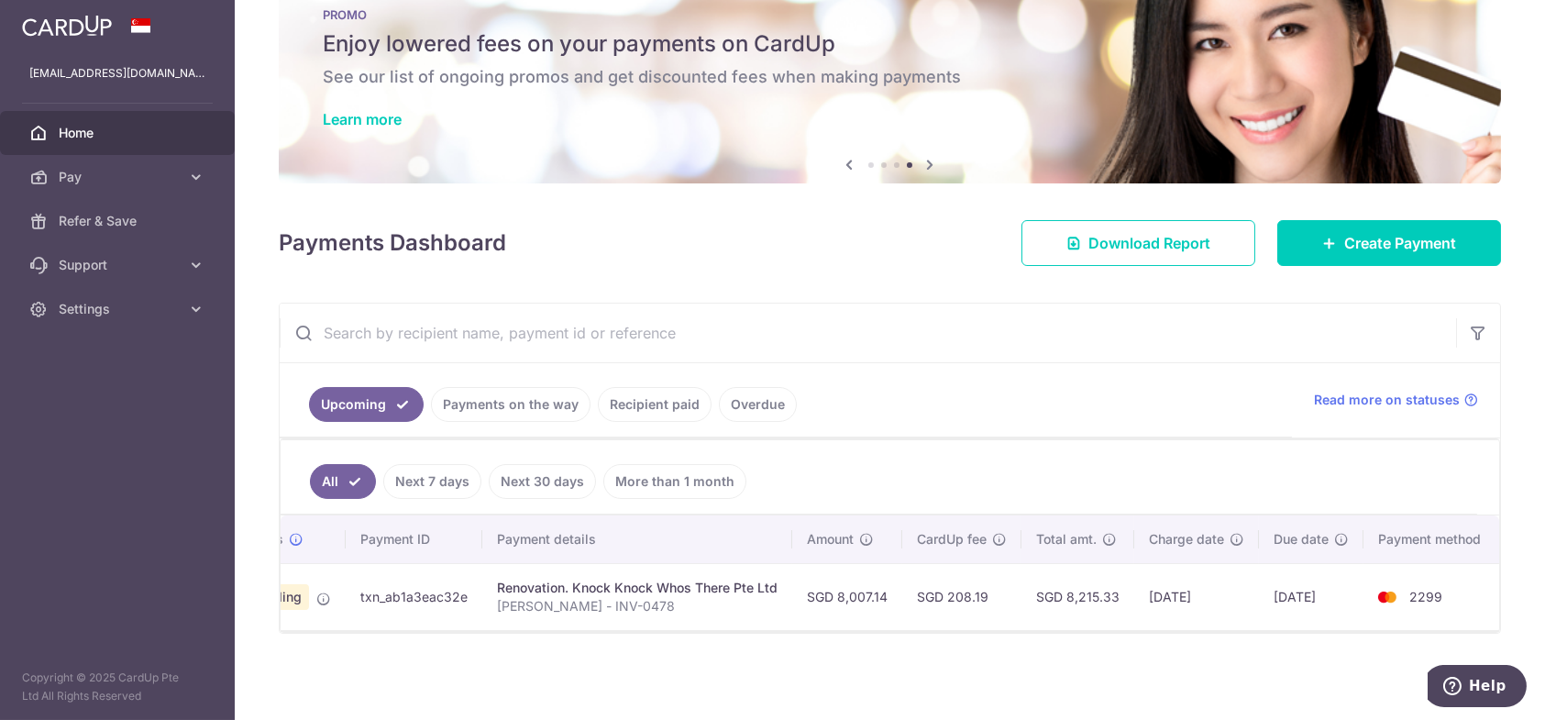
click at [294, 590] on span "Pending" at bounding box center [276, 597] width 65 height 26
click at [381, 585] on td "txn_ab1a3eac32e" at bounding box center [414, 596] width 137 height 67
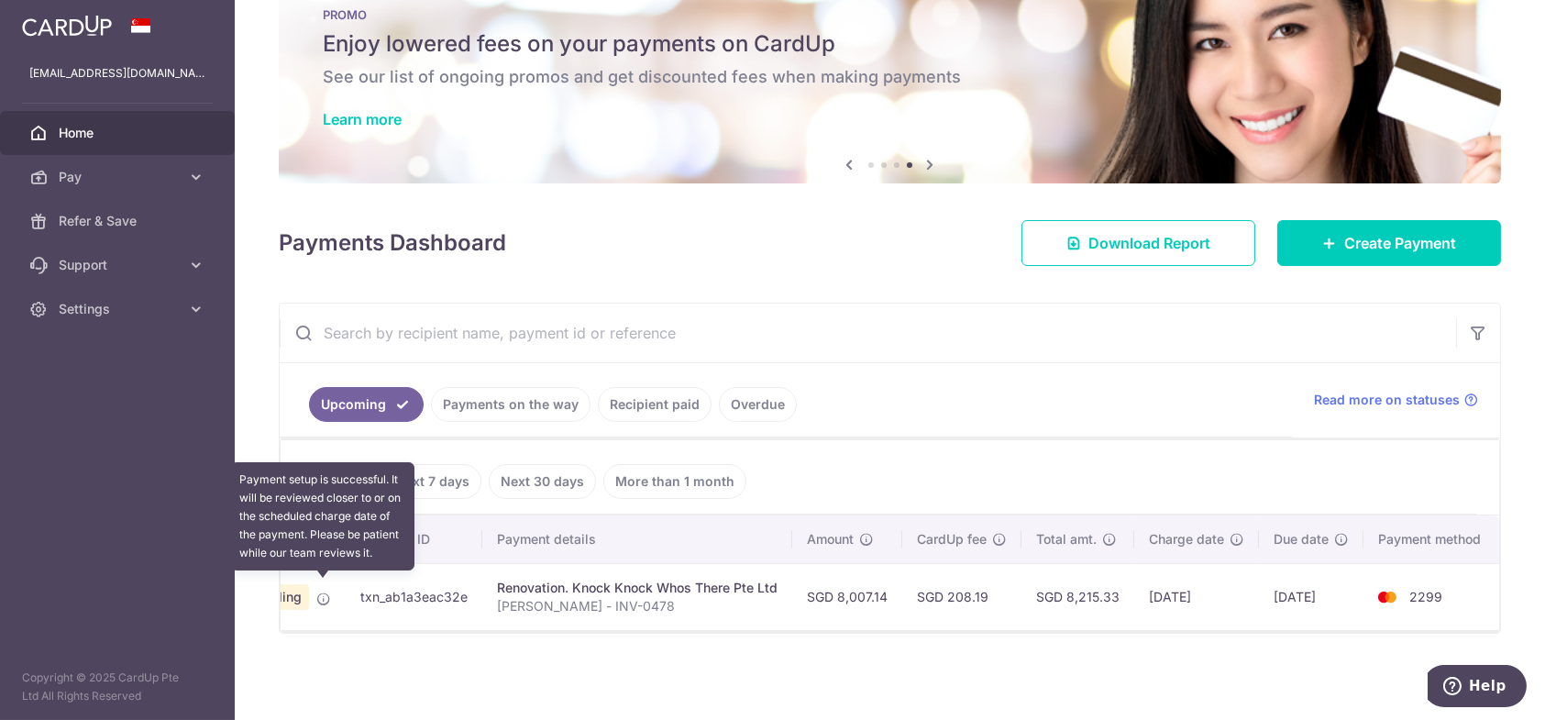
click at [320, 593] on icon at bounding box center [323, 599] width 15 height 15
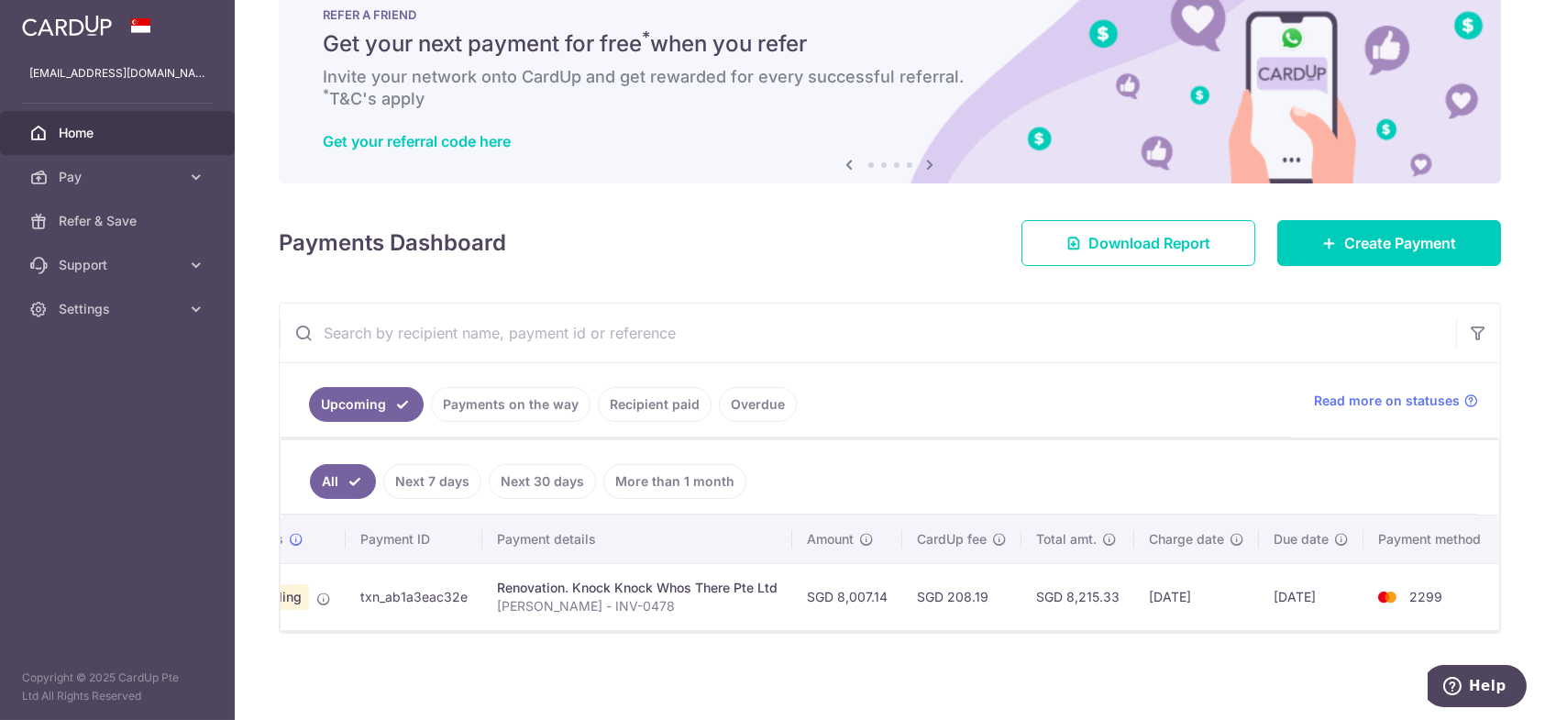
click at [433, 589] on td "txn_ab1a3eac32e" at bounding box center [414, 596] width 137 height 67
click at [570, 581] on div "Renovation. Knock Knock Whos There Pte Ltd" at bounding box center [637, 588] width 281 height 18
click at [835, 567] on td "SGD 8,007.14" at bounding box center [847, 596] width 110 height 67
click at [831, 590] on td "SGD 8,007.14" at bounding box center [847, 596] width 110 height 67
click at [428, 478] on link "Next 7 days" at bounding box center [432, 481] width 98 height 35
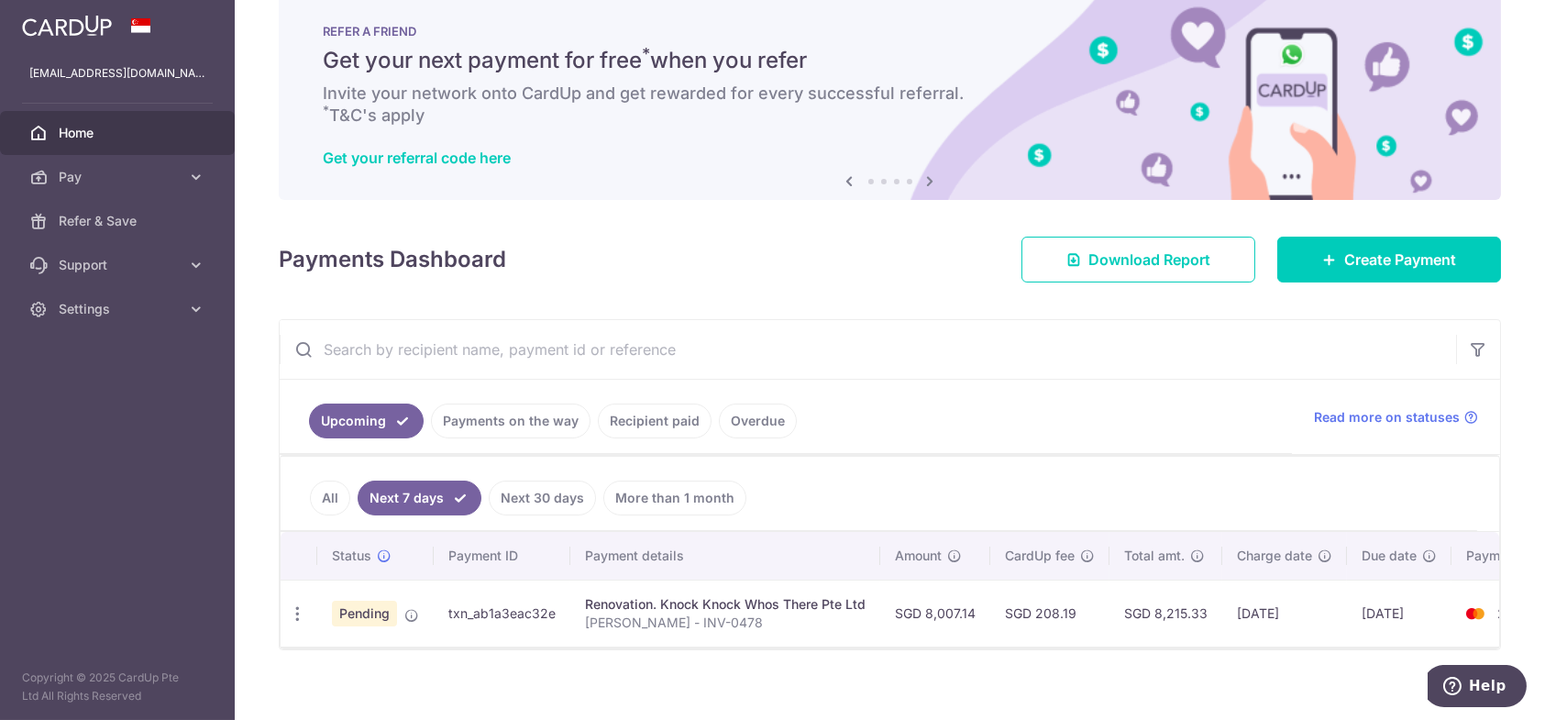
scroll to position [58, 0]
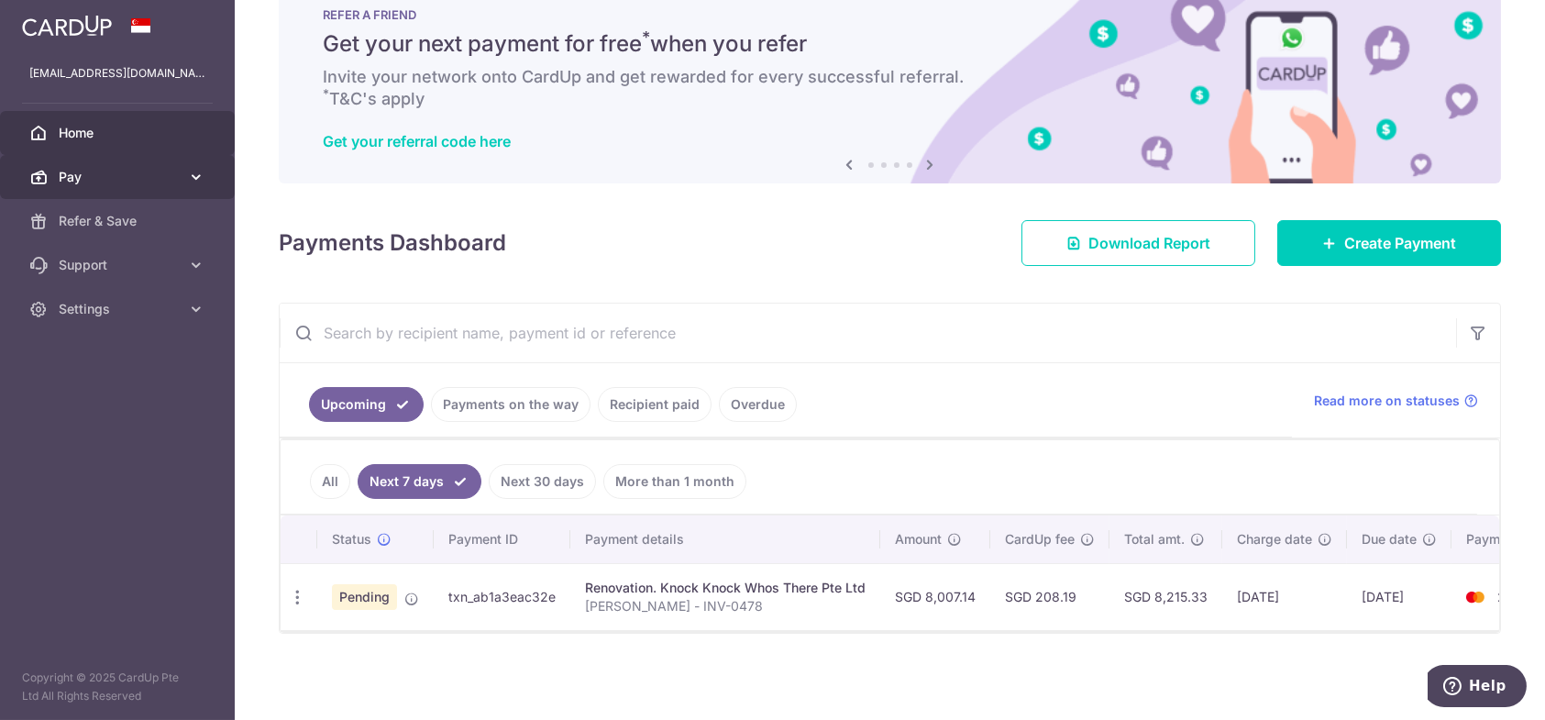
click at [178, 178] on span "Pay" at bounding box center [119, 177] width 121 height 18
click at [178, 182] on span "Pay" at bounding box center [119, 177] width 121 height 18
click at [190, 182] on icon at bounding box center [196, 177] width 18 height 18
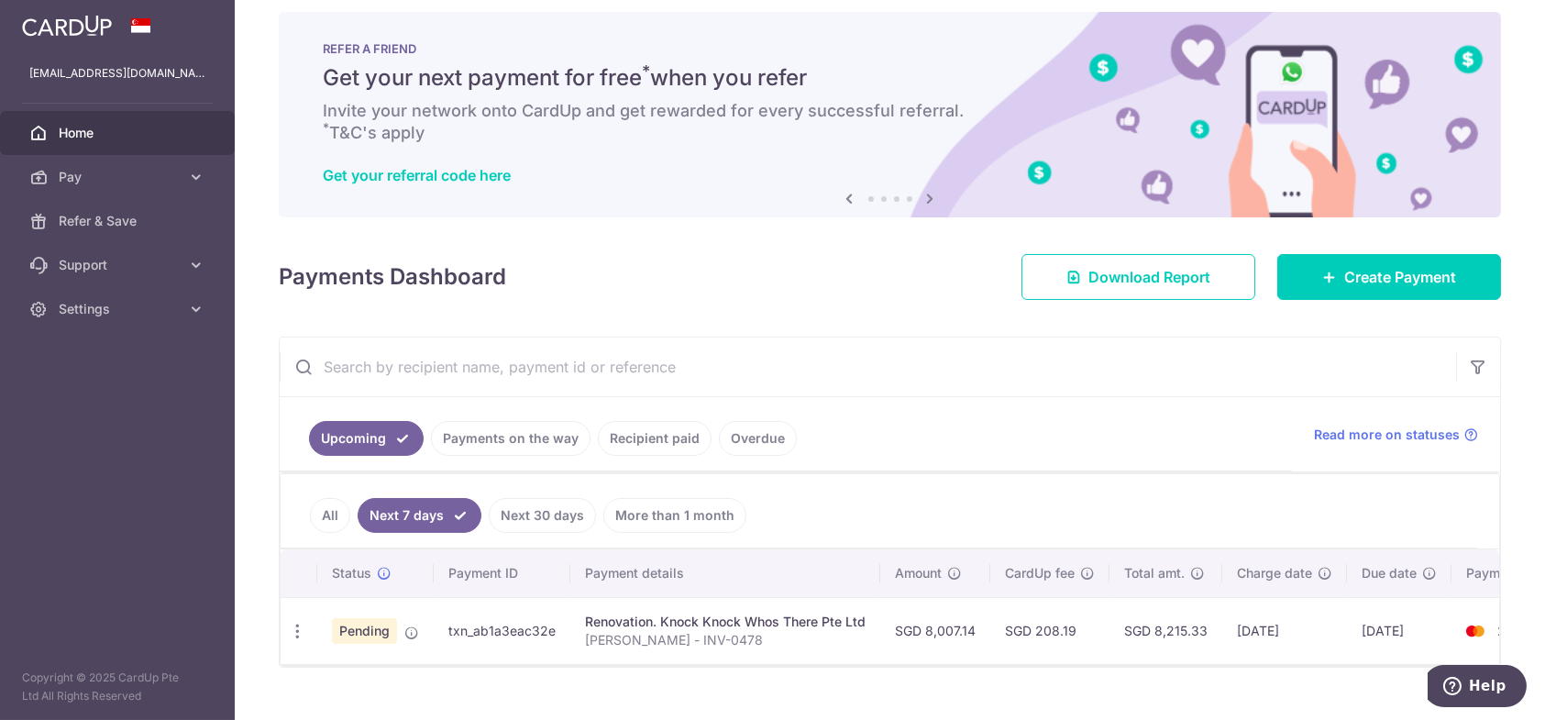
scroll to position [0, 0]
